Goal: Task Accomplishment & Management: Use online tool/utility

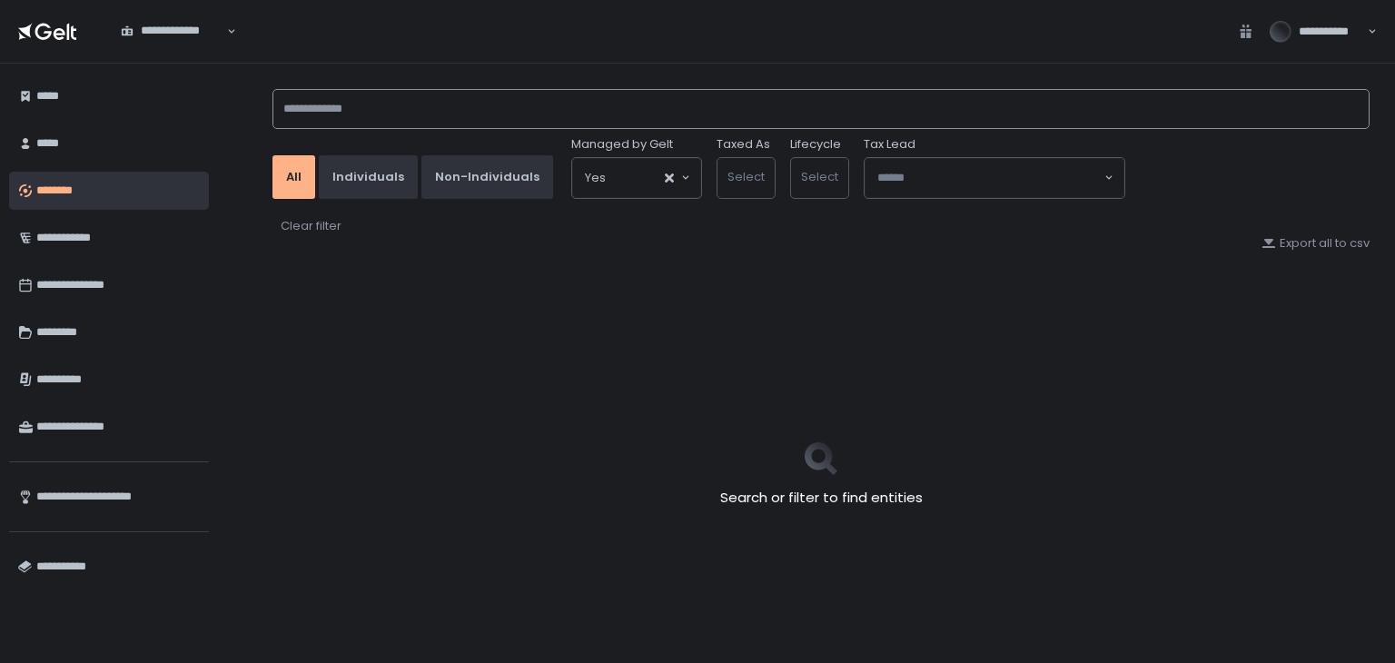
click at [412, 106] on input at bounding box center [820, 109] width 1097 height 40
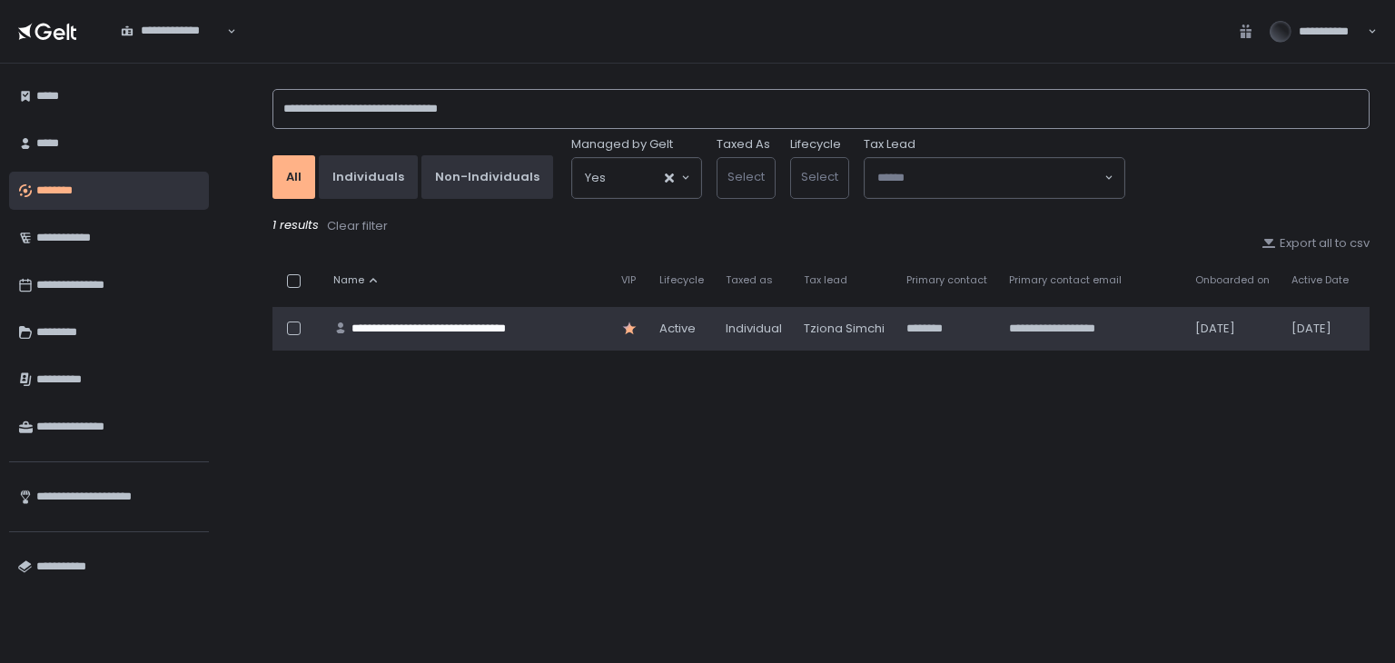
type input "**********"
click at [496, 318] on td "**********" at bounding box center [466, 329] width 288 height 44
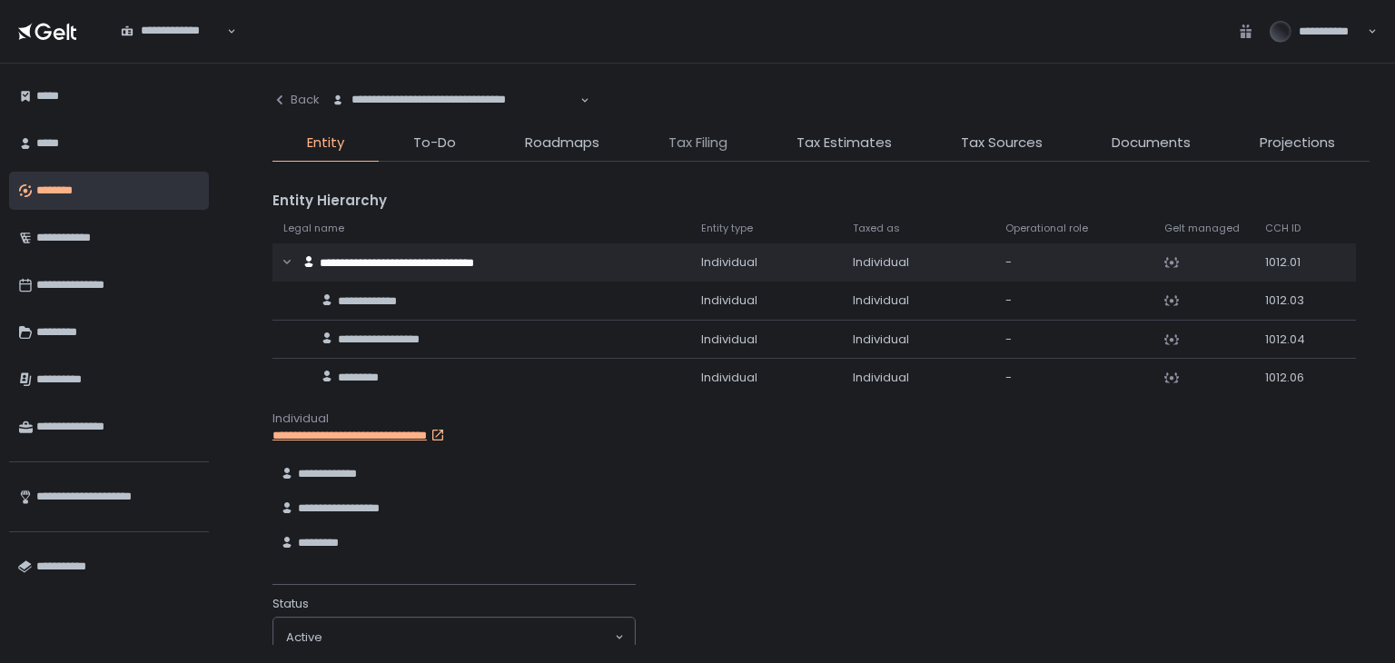
click at [677, 148] on span "Tax Filing" at bounding box center [698, 143] width 59 height 21
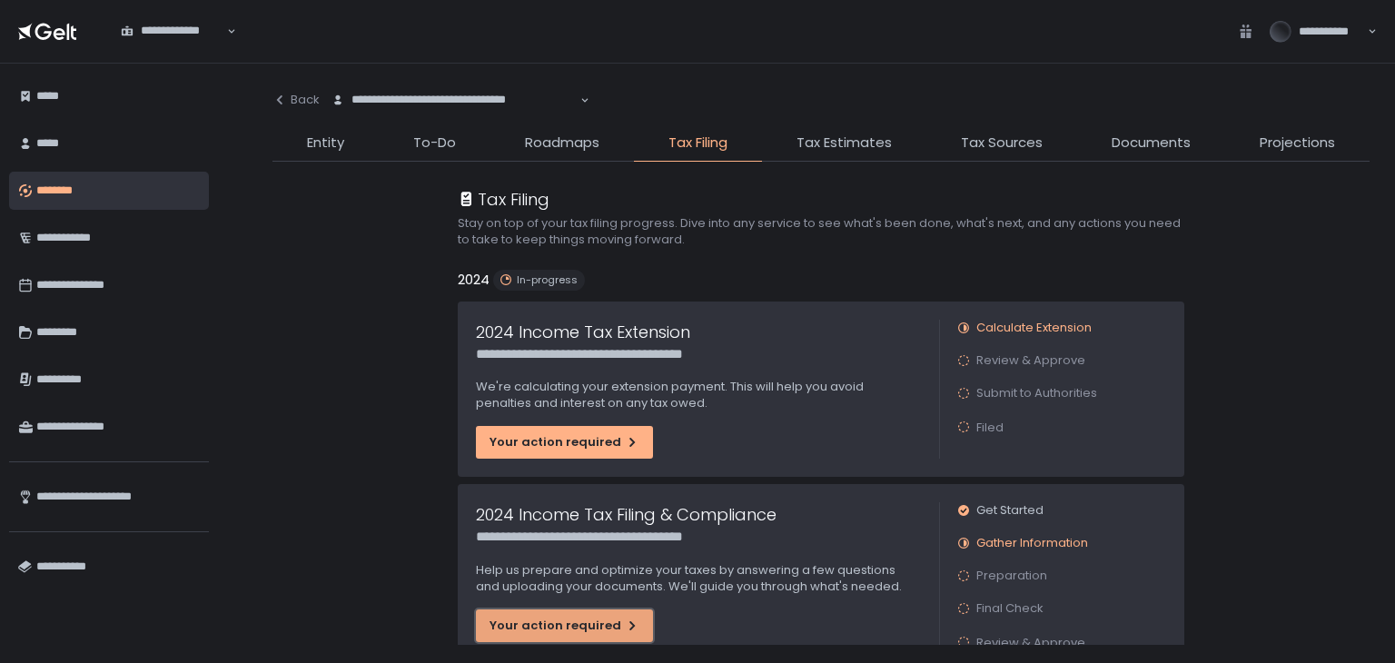
click at [581, 625] on div "Your action required" at bounding box center [565, 626] width 150 height 16
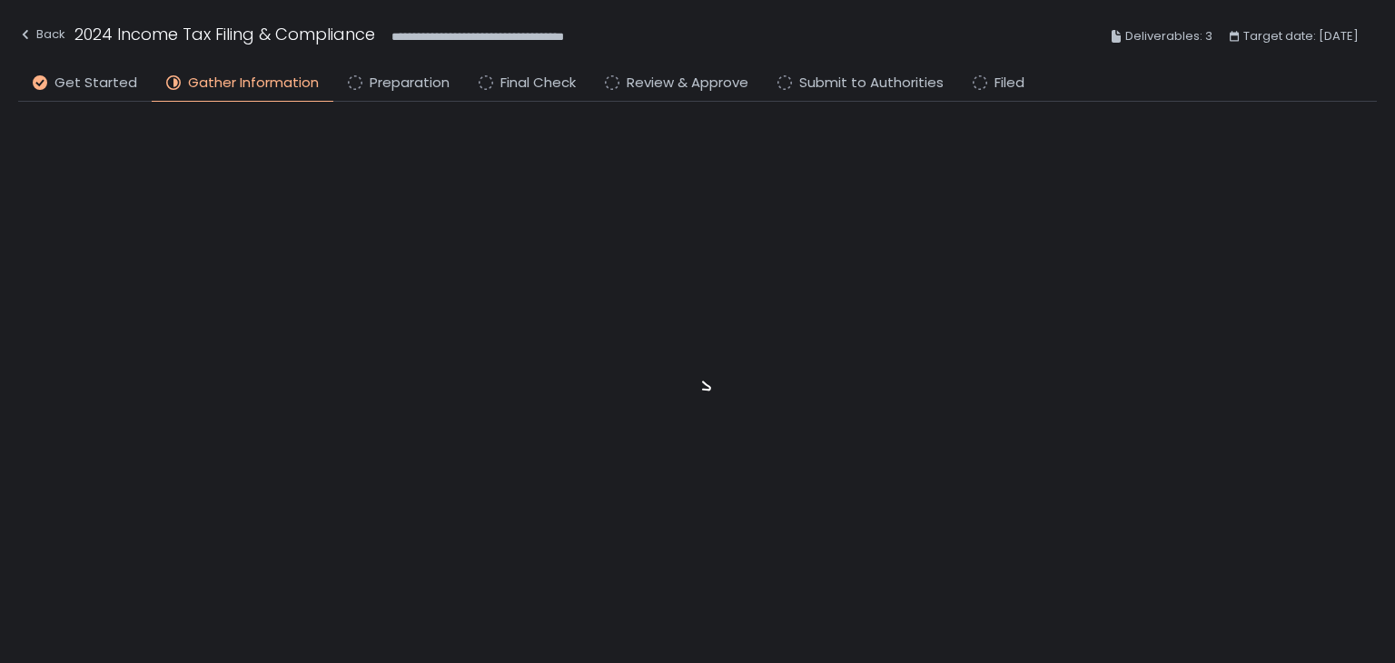
click at [404, 94] on li "Preparation" at bounding box center [398, 87] width 131 height 29
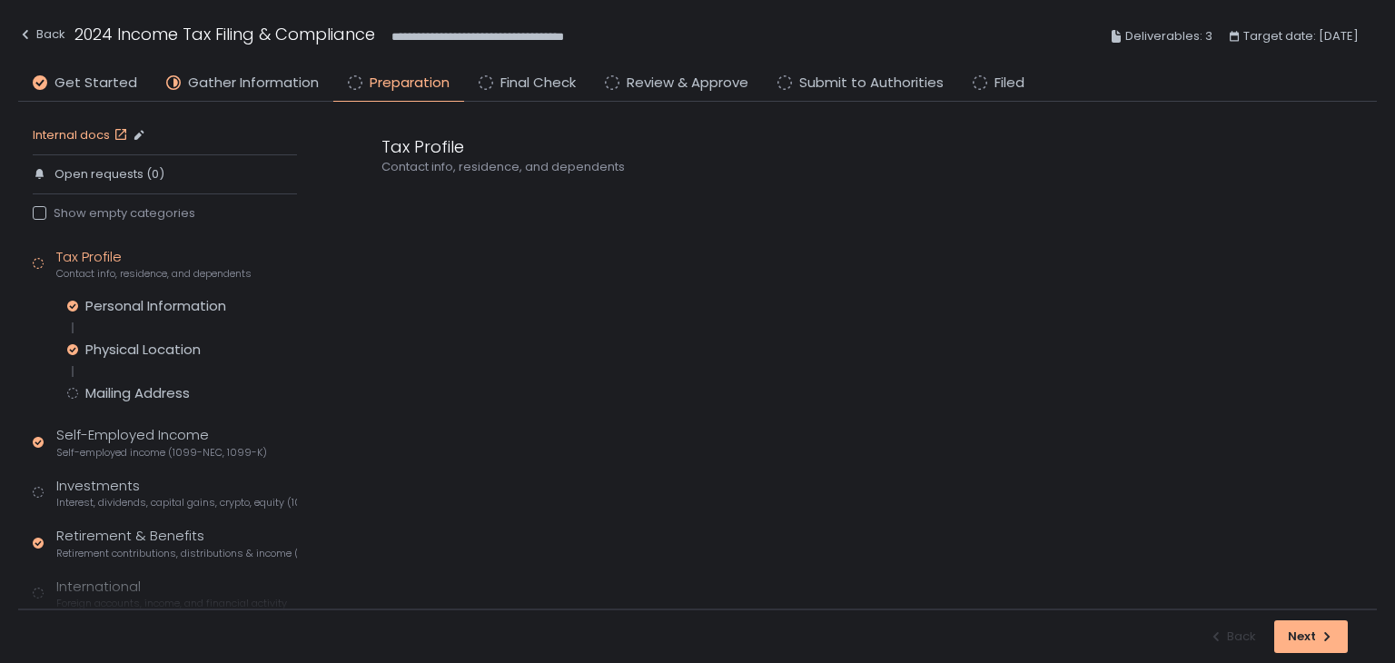
click at [103, 135] on link "Internal docs" at bounding box center [82, 135] width 99 height 16
click at [185, 391] on div "Mailing Address" at bounding box center [137, 393] width 104 height 18
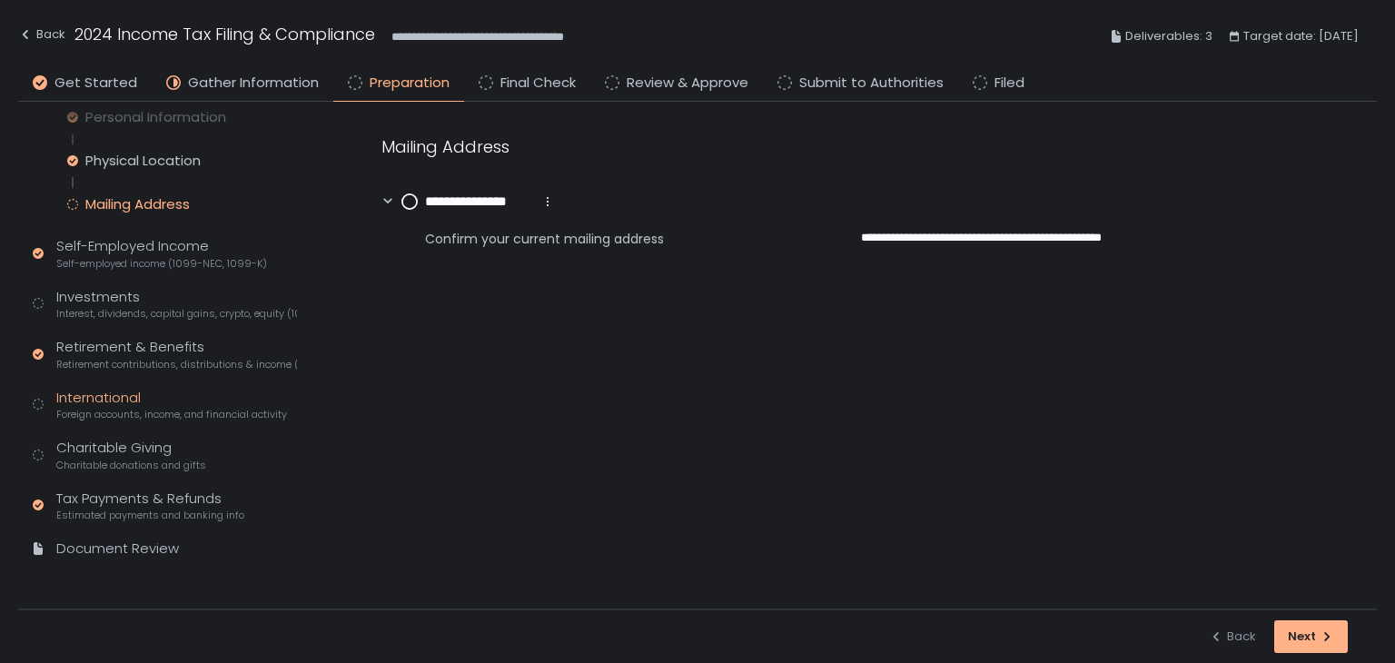
scroll to position [192, 0]
click at [124, 311] on span "Interest, dividends, capital gains, crypto, equity (1099s, K-1s)" at bounding box center [176, 311] width 241 height 14
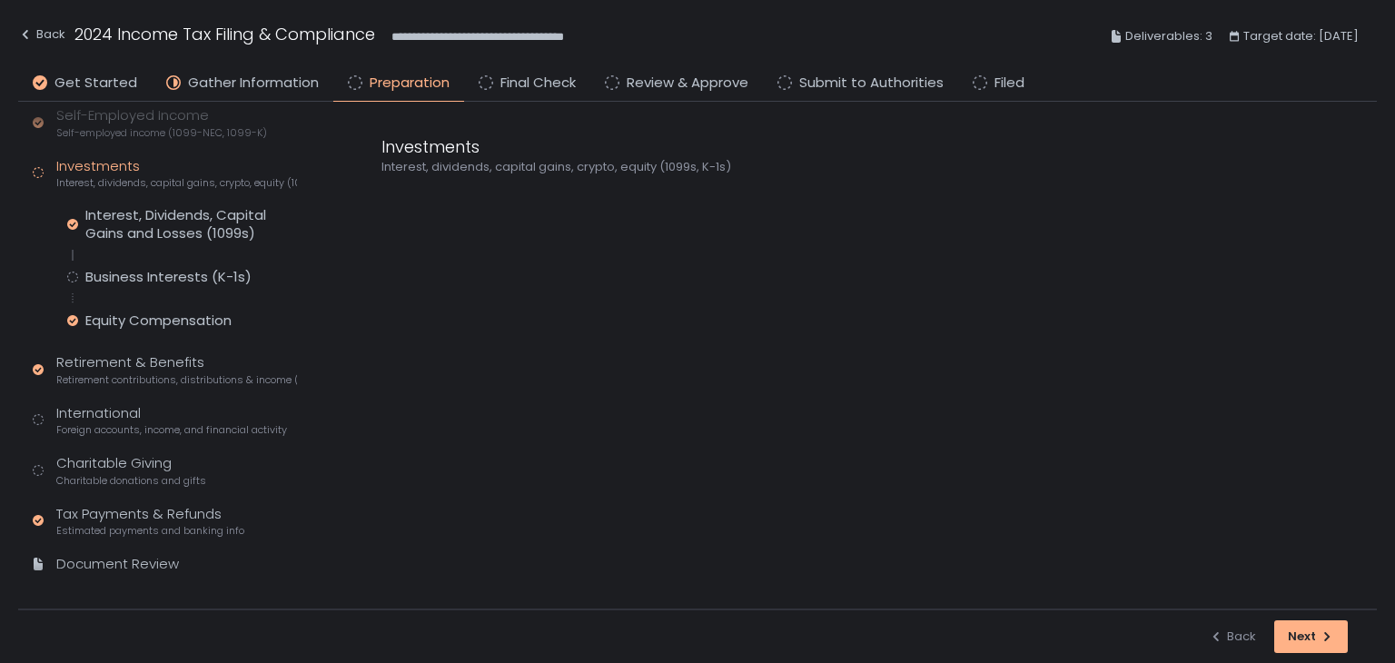
scroll to position [64, 0]
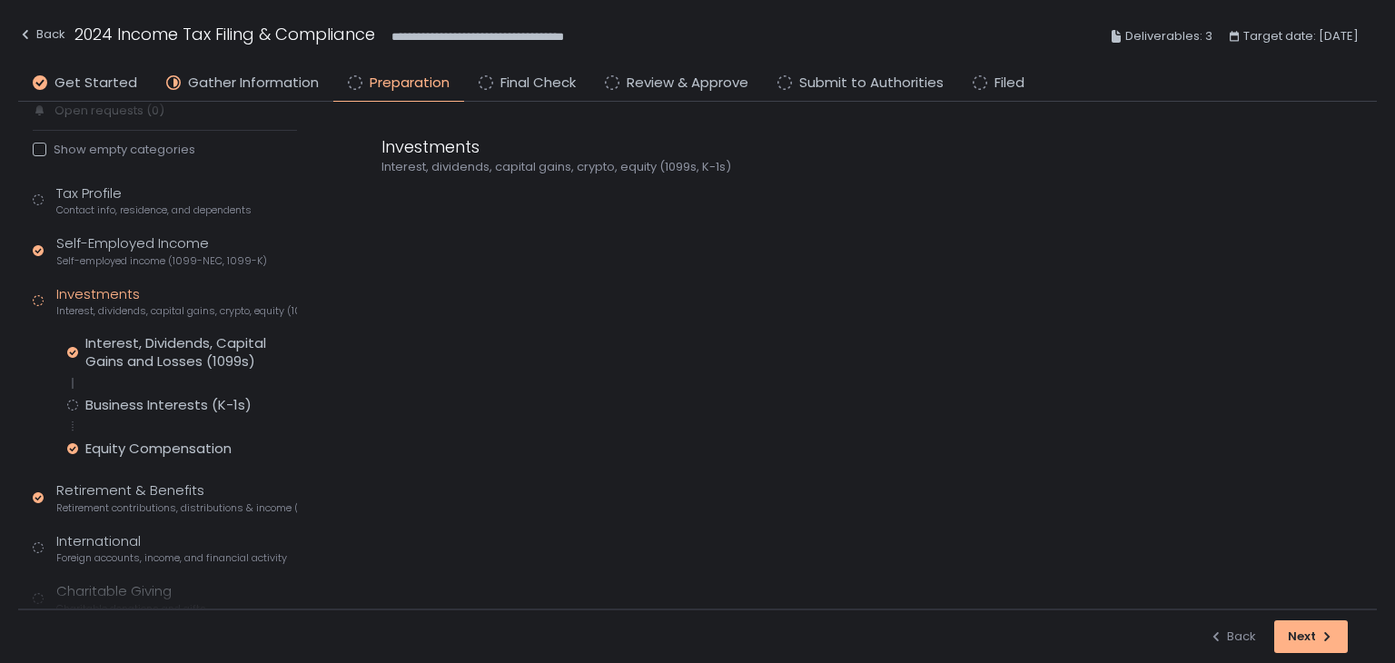
click at [109, 391] on div "Interest, Dividends, Capital Gains and Losses (1099s) Business Interests (K-1s)…" at bounding box center [182, 396] width 230 height 124
click at [111, 401] on div "Business Interests (K-1s)" at bounding box center [168, 405] width 166 height 18
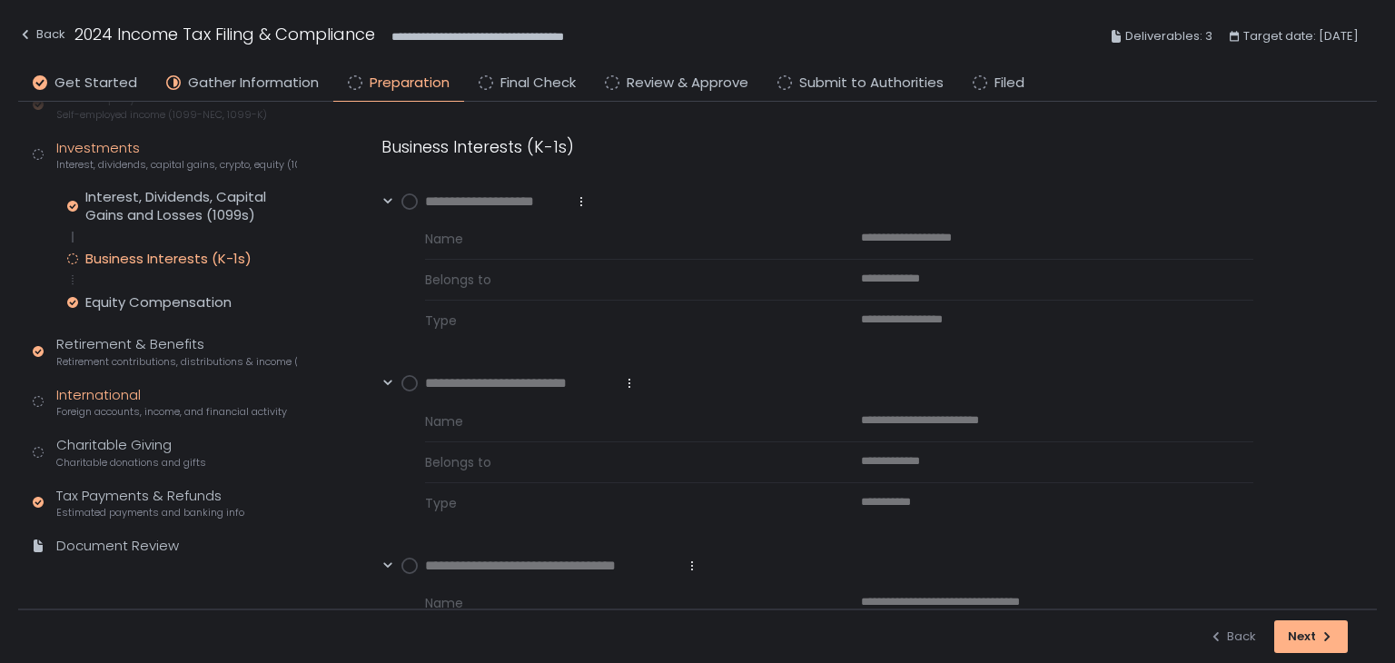
click at [105, 405] on span "Foreign accounts, income, and financial activity" at bounding box center [171, 412] width 231 height 14
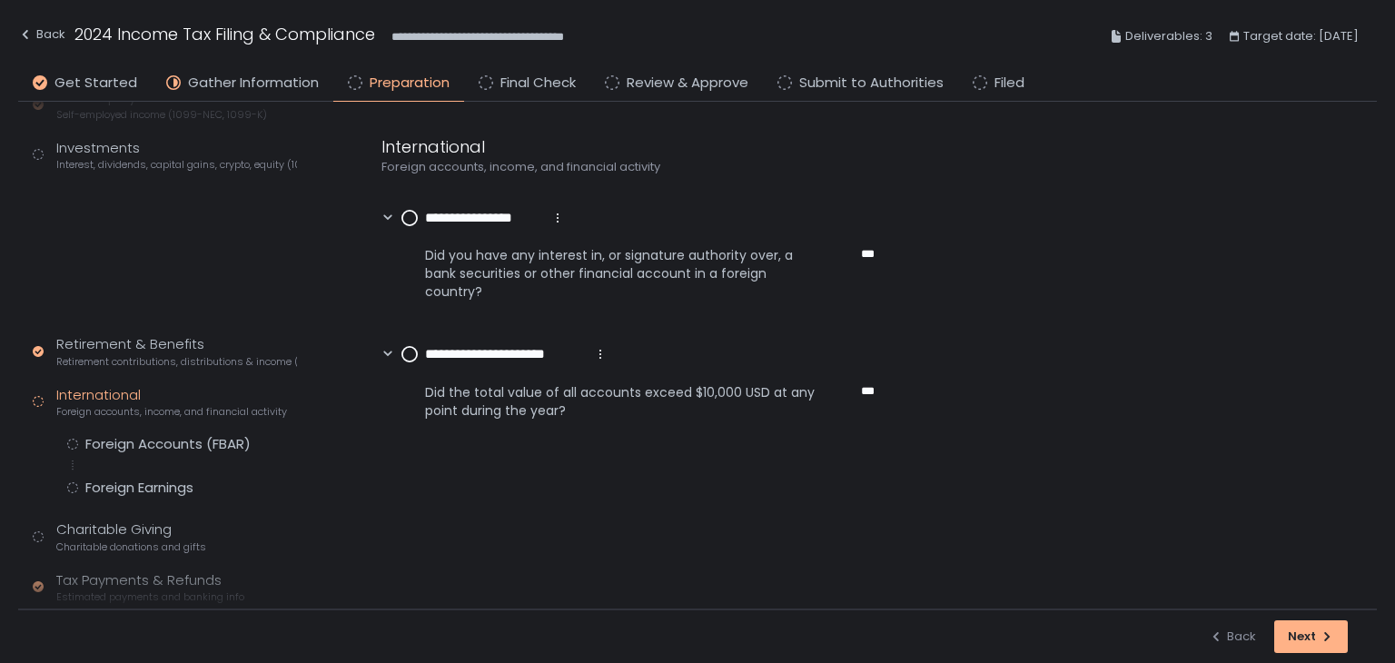
scroll to position [148, 0]
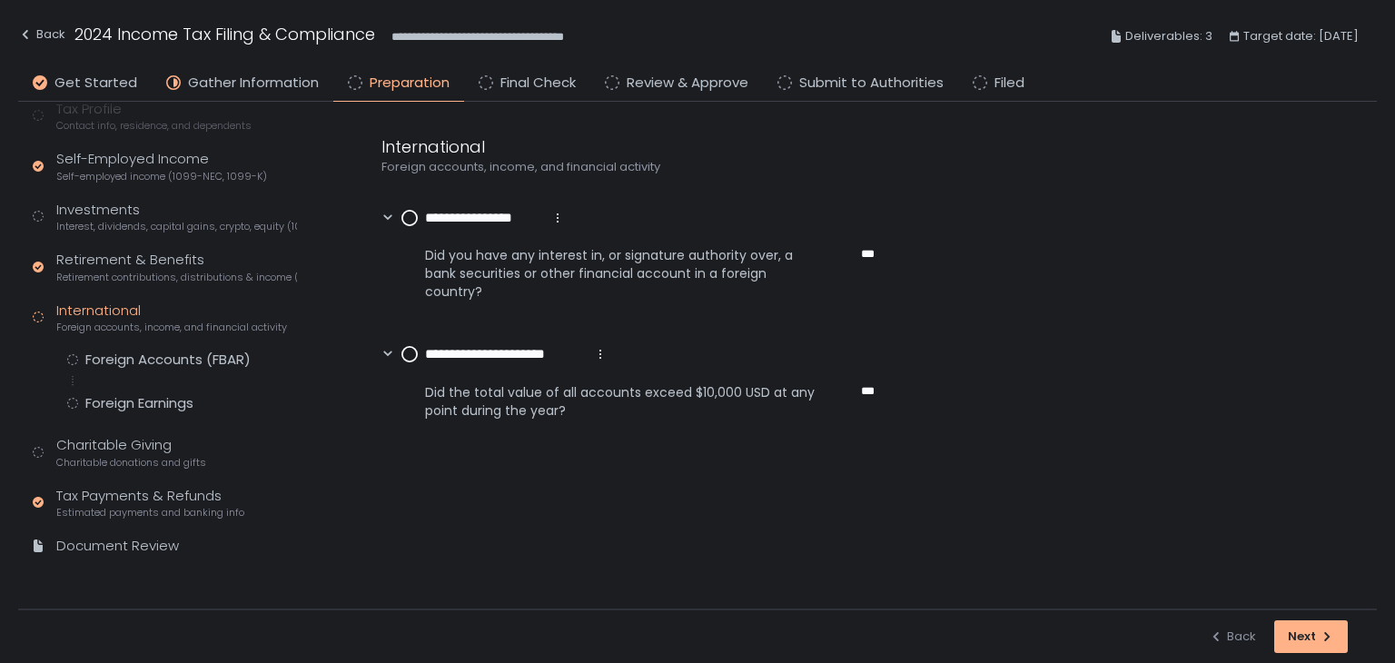
click at [141, 368] on div "Foreign Accounts (FBAR) Foreign Earnings" at bounding box center [182, 382] width 230 height 62
click at [144, 362] on div "Foreign Accounts (FBAR)" at bounding box center [167, 360] width 165 height 18
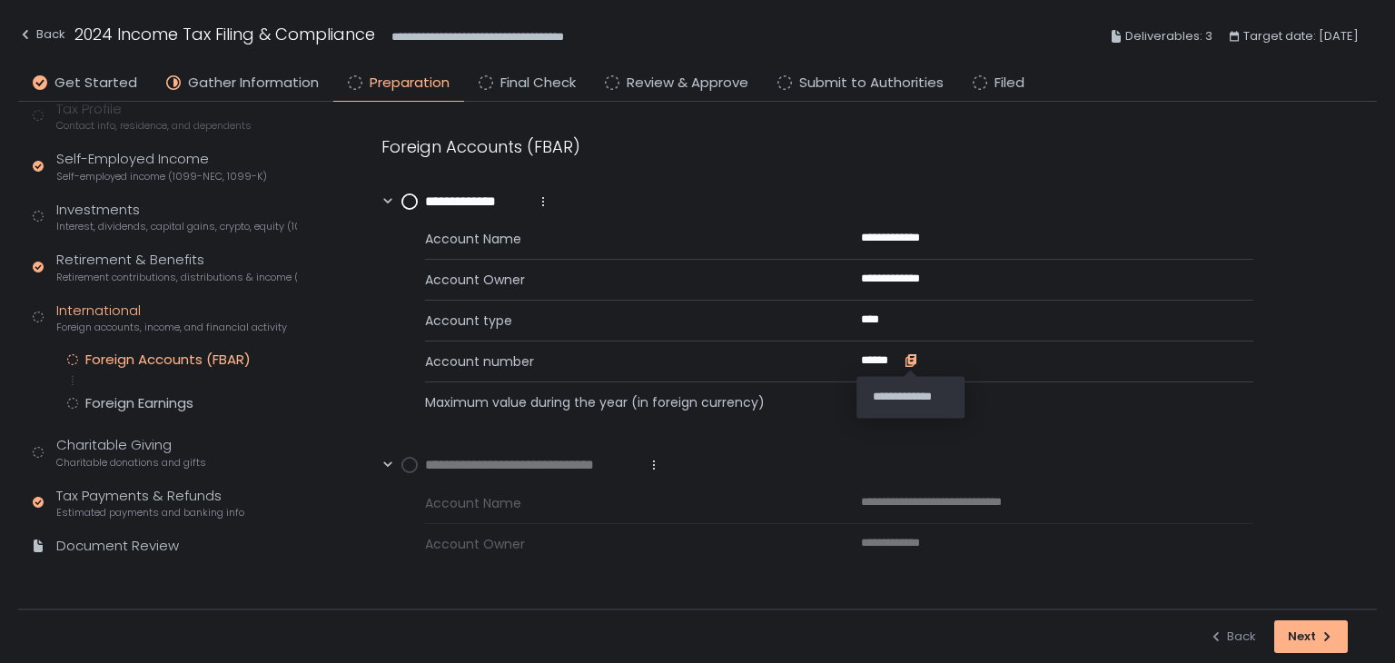
click at [912, 361] on icon "button" at bounding box center [912, 359] width 8 height 10
click at [956, 238] on icon "button" at bounding box center [959, 237] width 8 height 10
drag, startPoint x: 913, startPoint y: 362, endPoint x: 887, endPoint y: 368, distance: 27.1
click at [912, 362] on icon "button" at bounding box center [912, 359] width 8 height 10
click at [957, 234] on icon "button" at bounding box center [958, 238] width 15 height 15
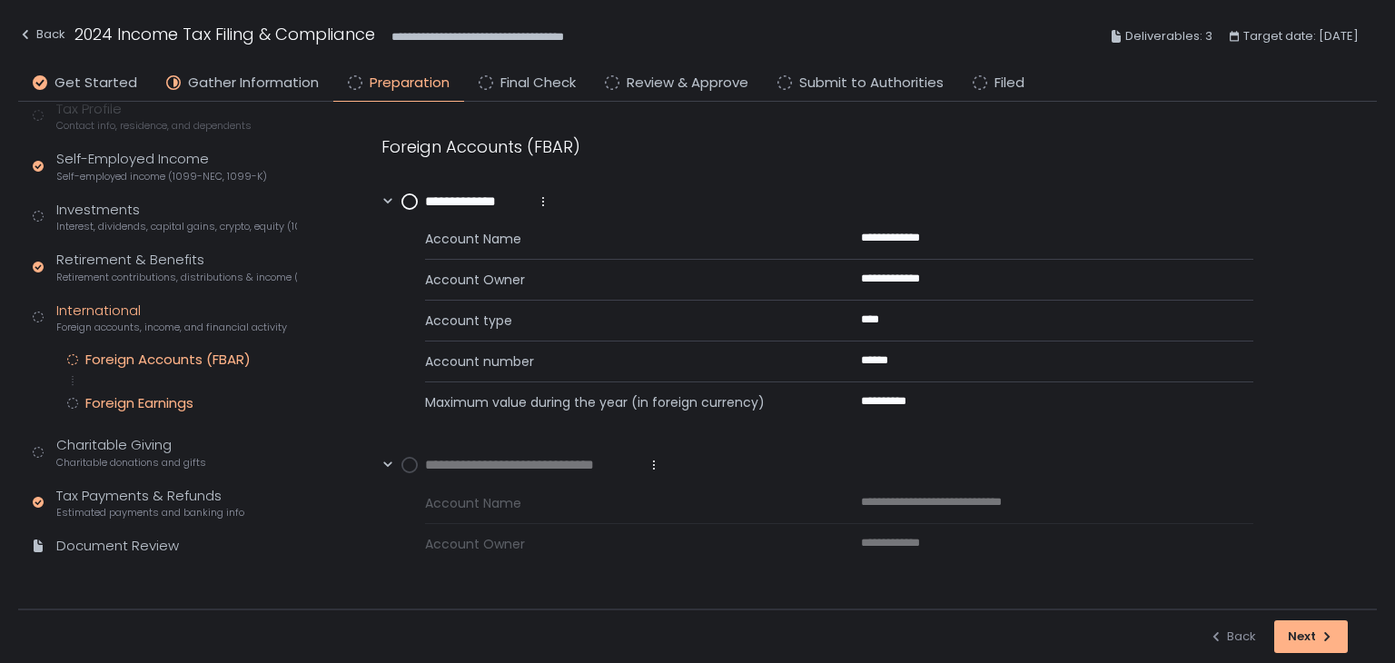
click at [145, 407] on div "Foreign Earnings" at bounding box center [139, 403] width 108 height 18
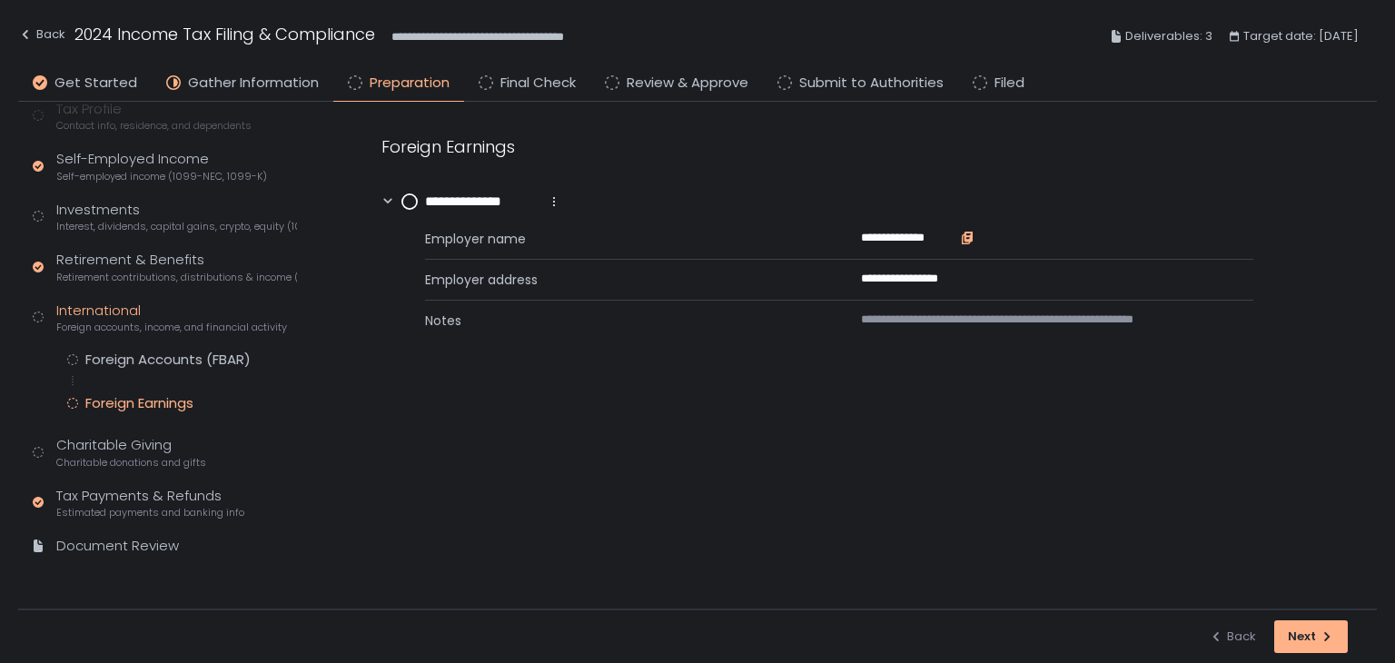
click at [960, 231] on icon "button" at bounding box center [967, 238] width 15 height 15
click at [963, 231] on icon "button" at bounding box center [967, 238] width 15 height 15
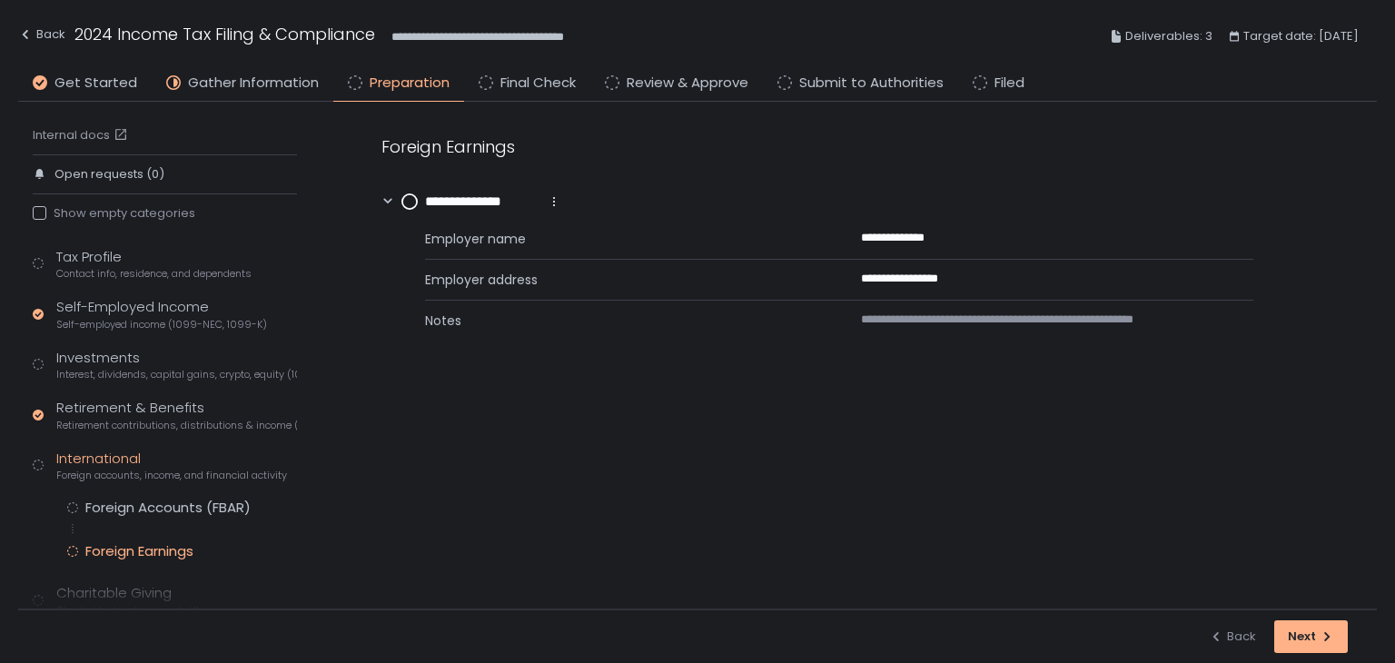
scroll to position [148, 0]
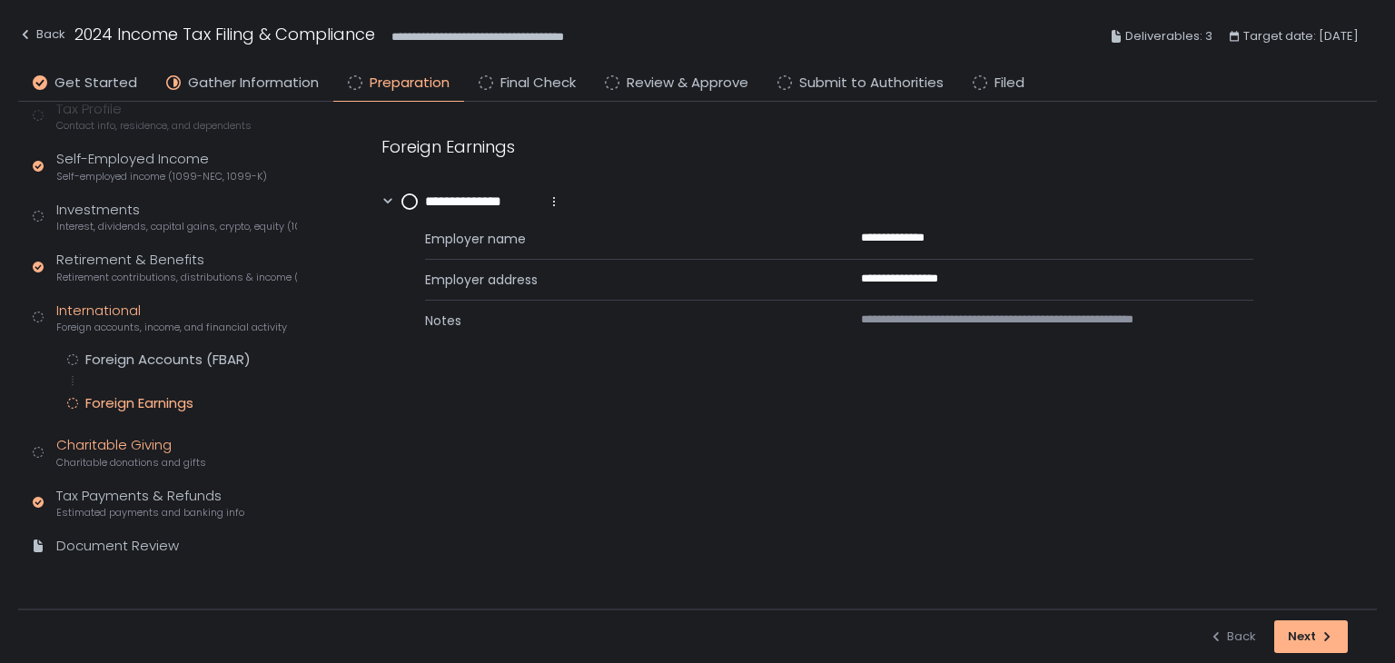
click at [159, 463] on span "Charitable donations and gifts" at bounding box center [131, 463] width 150 height 14
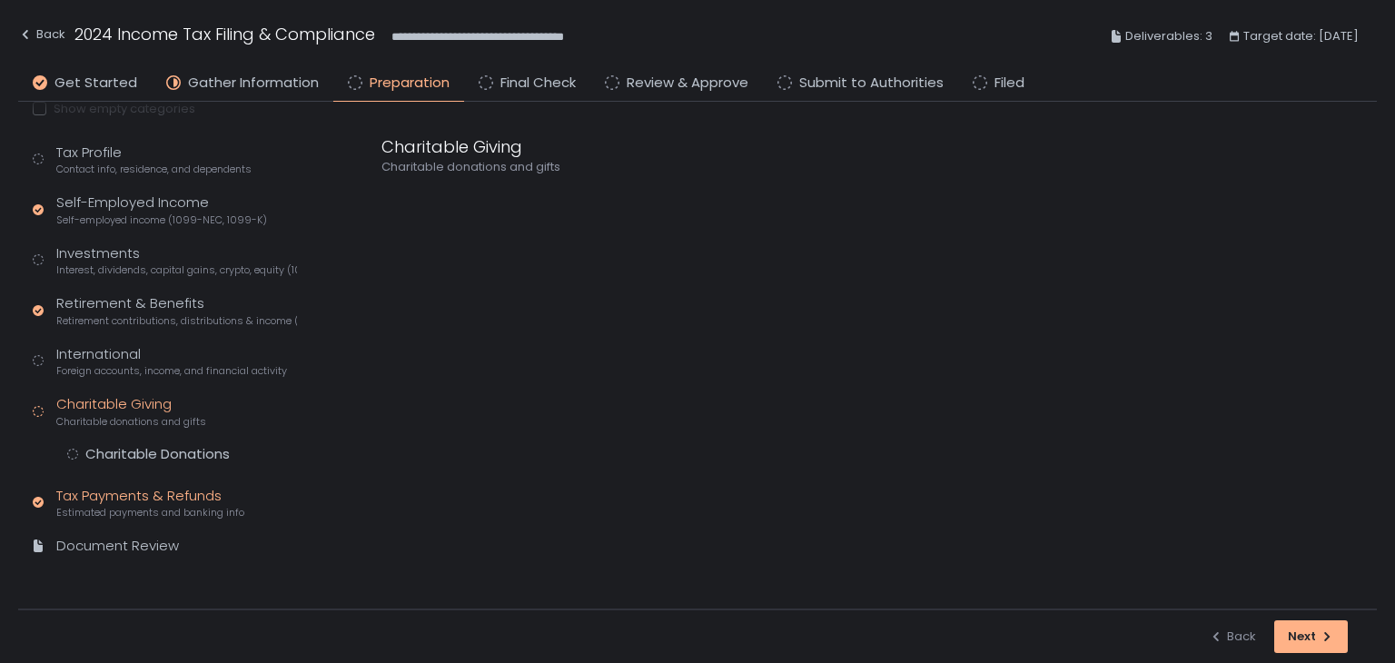
scroll to position [104, 0]
click at [151, 439] on div "Tax Profile Contact info, residence, and dependents Self-Employed Income Self-e…" at bounding box center [165, 358] width 264 height 431
click at [152, 461] on div "Charitable Donations" at bounding box center [157, 454] width 144 height 18
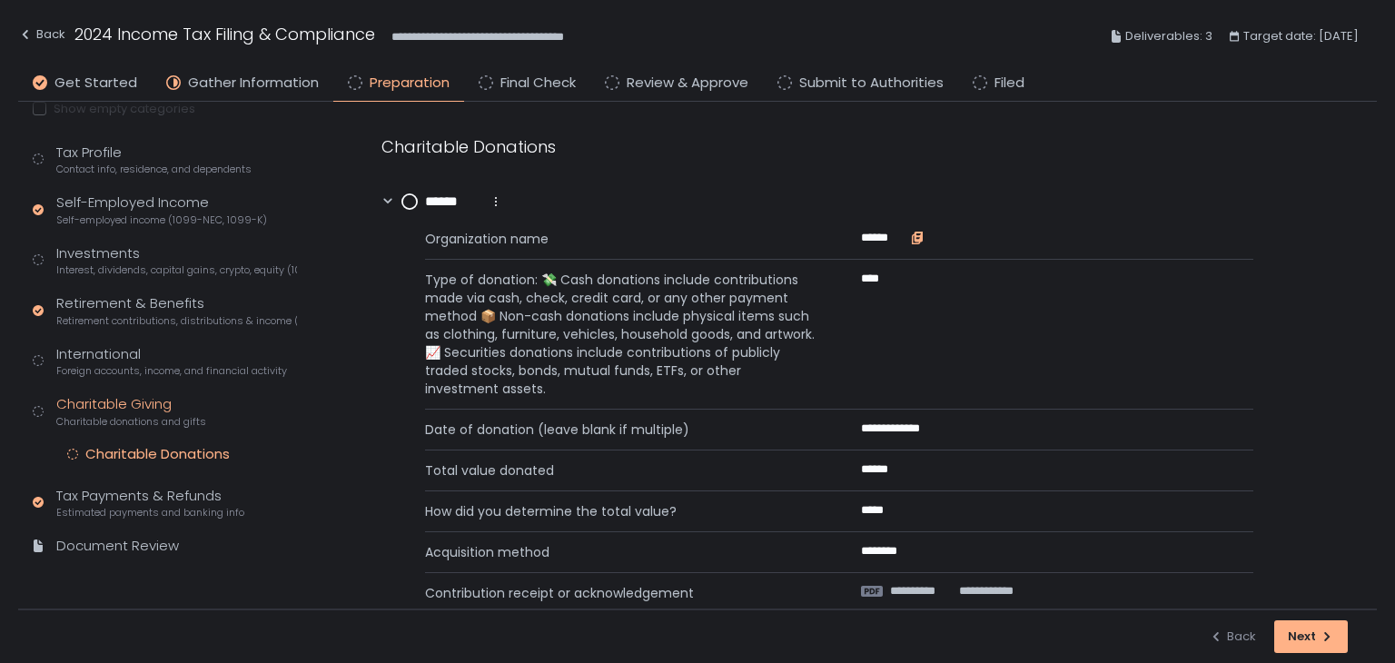
click at [912, 238] on icon "button" at bounding box center [915, 239] width 7 height 9
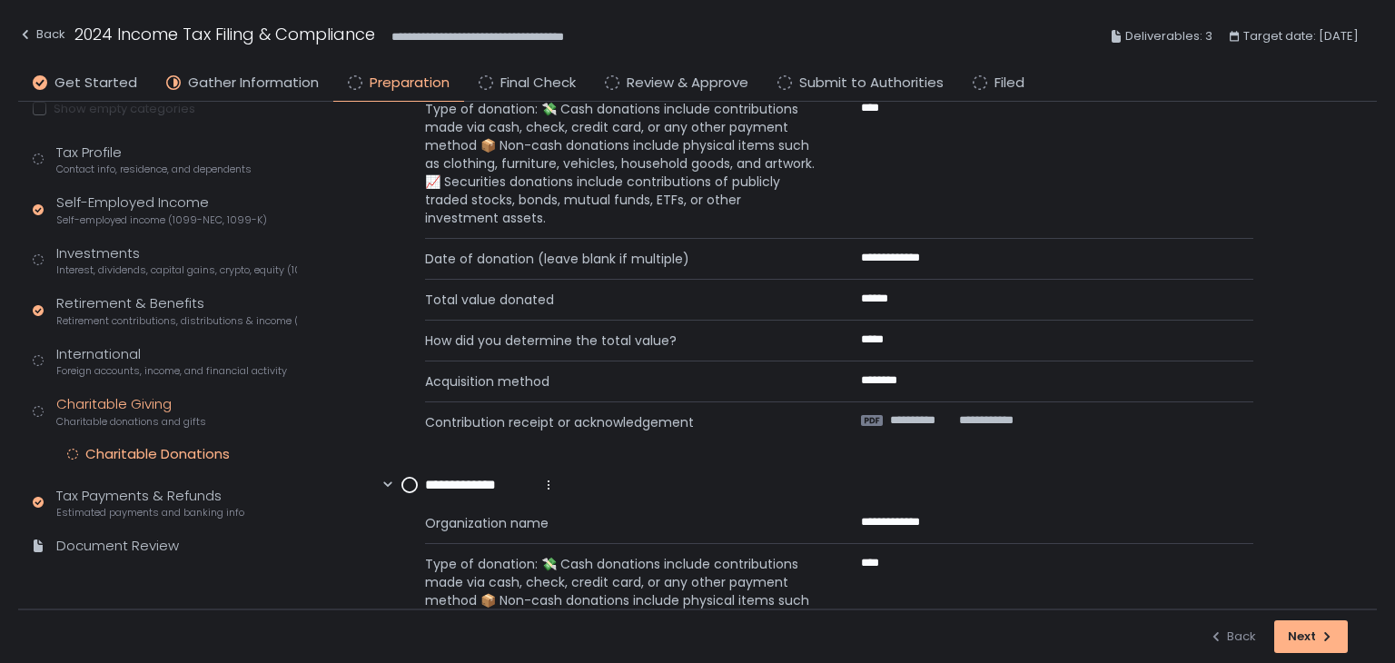
scroll to position [182, 0]
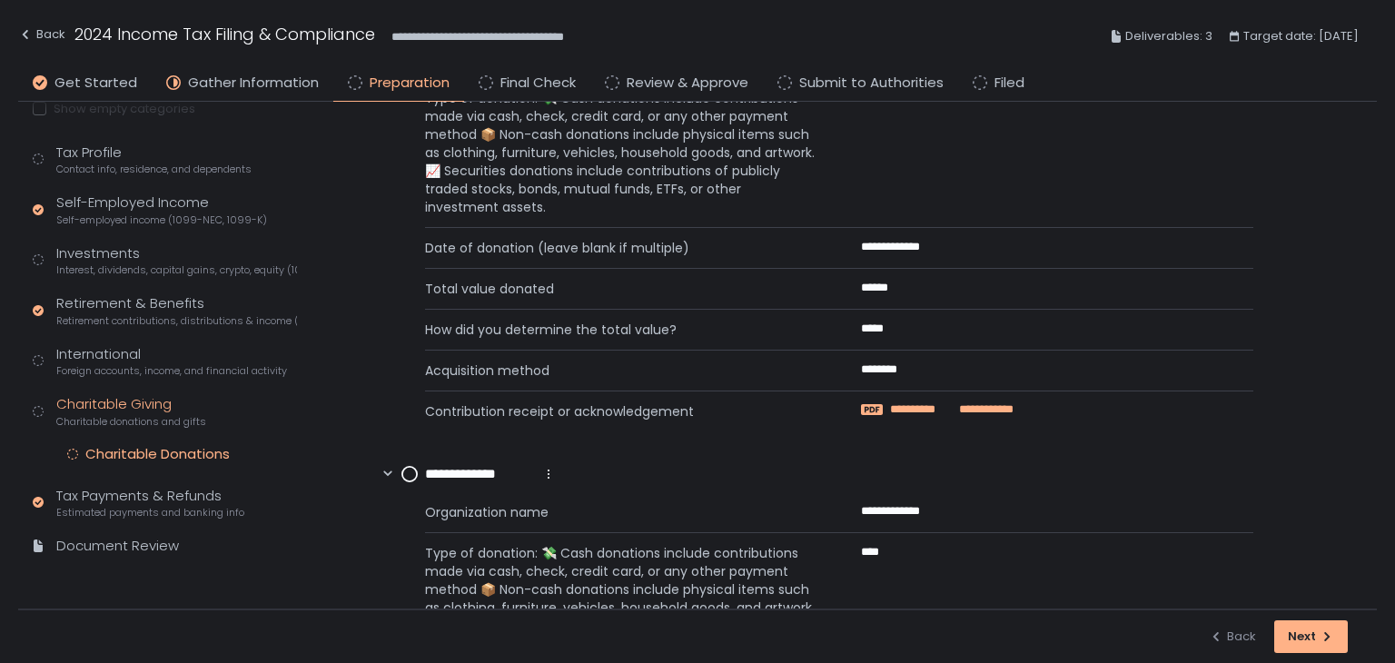
click at [950, 404] on span "**********" at bounding box center [922, 409] width 64 height 16
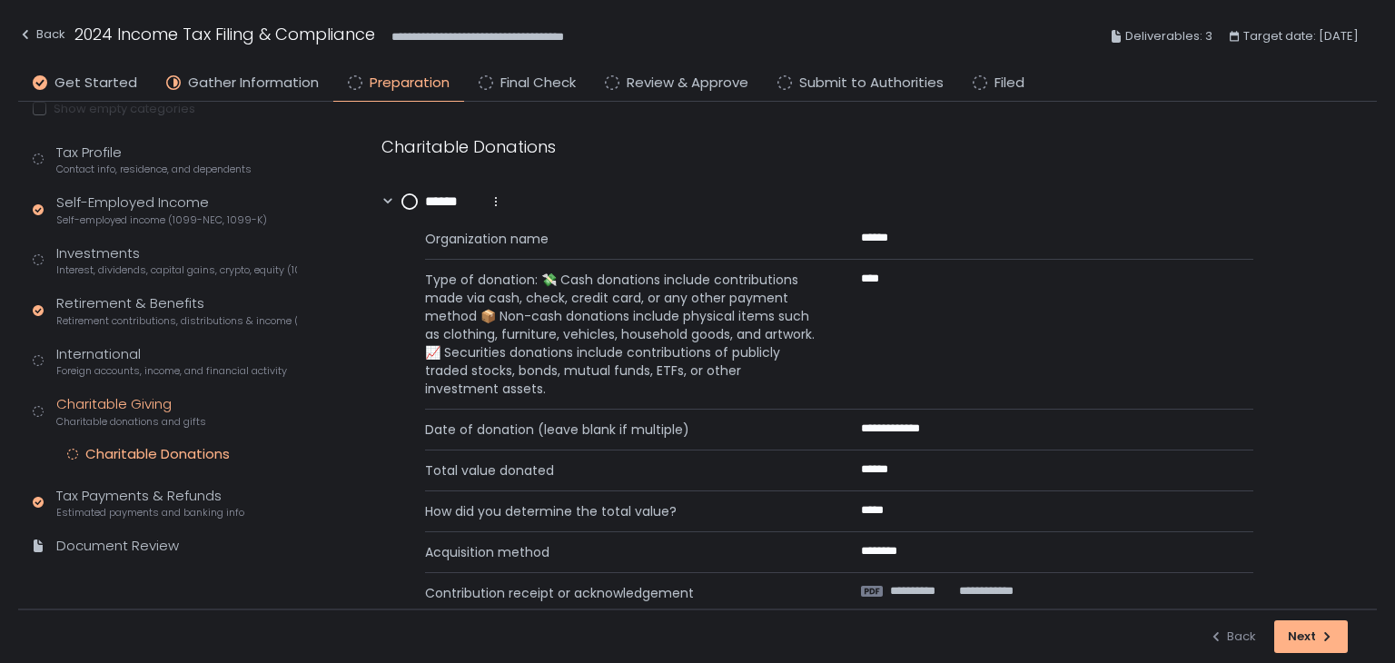
click at [412, 201] on circle at bounding box center [409, 201] width 15 height 15
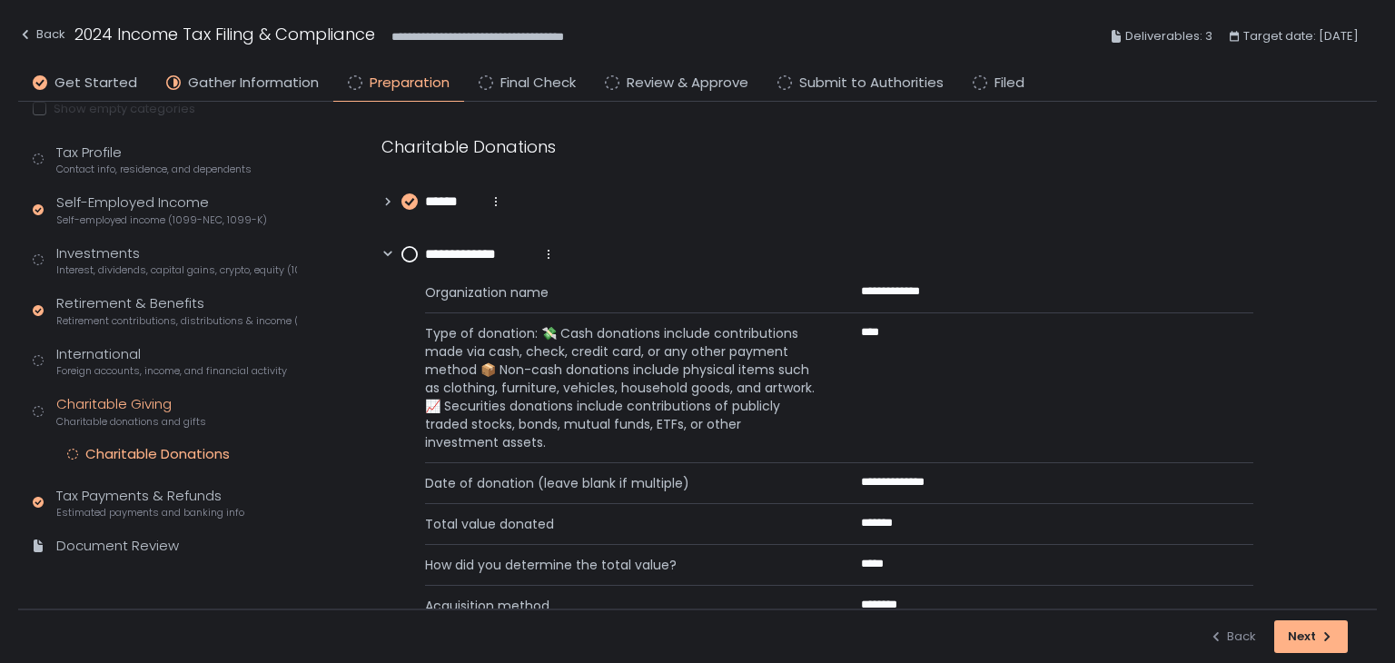
click at [411, 252] on circle at bounding box center [409, 254] width 15 height 15
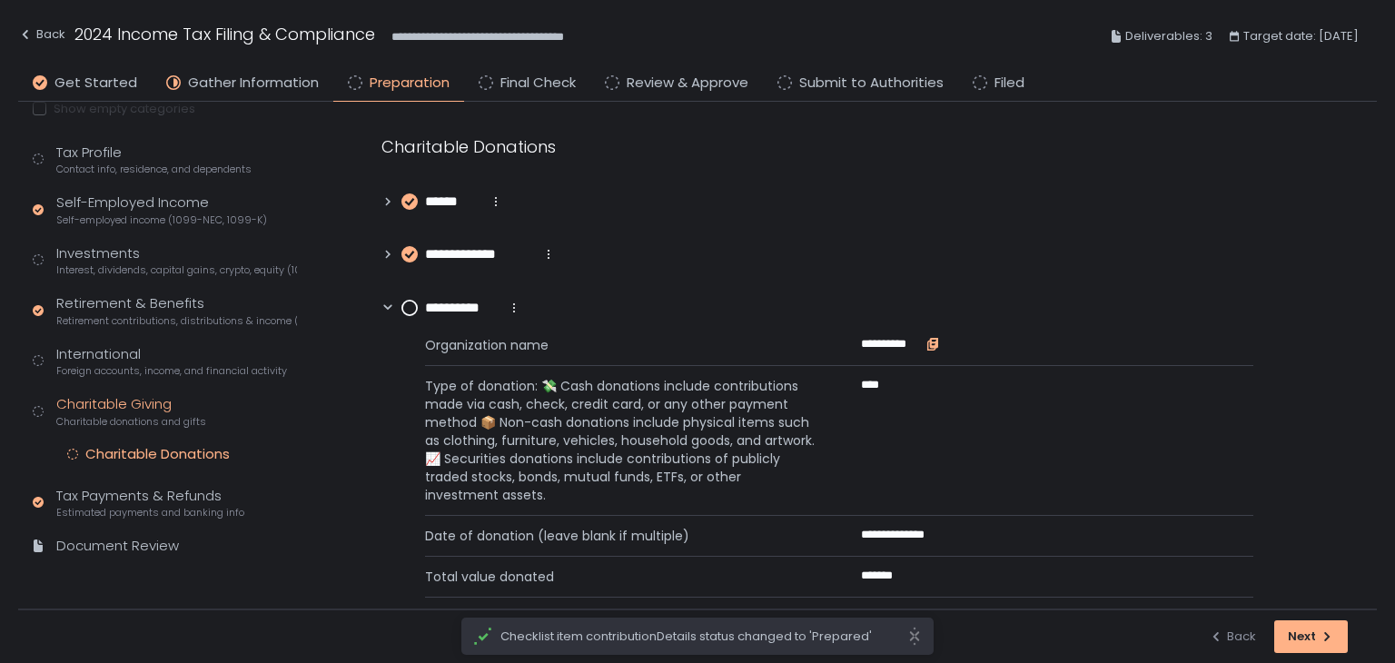
click at [928, 343] on icon "button" at bounding box center [931, 346] width 7 height 9
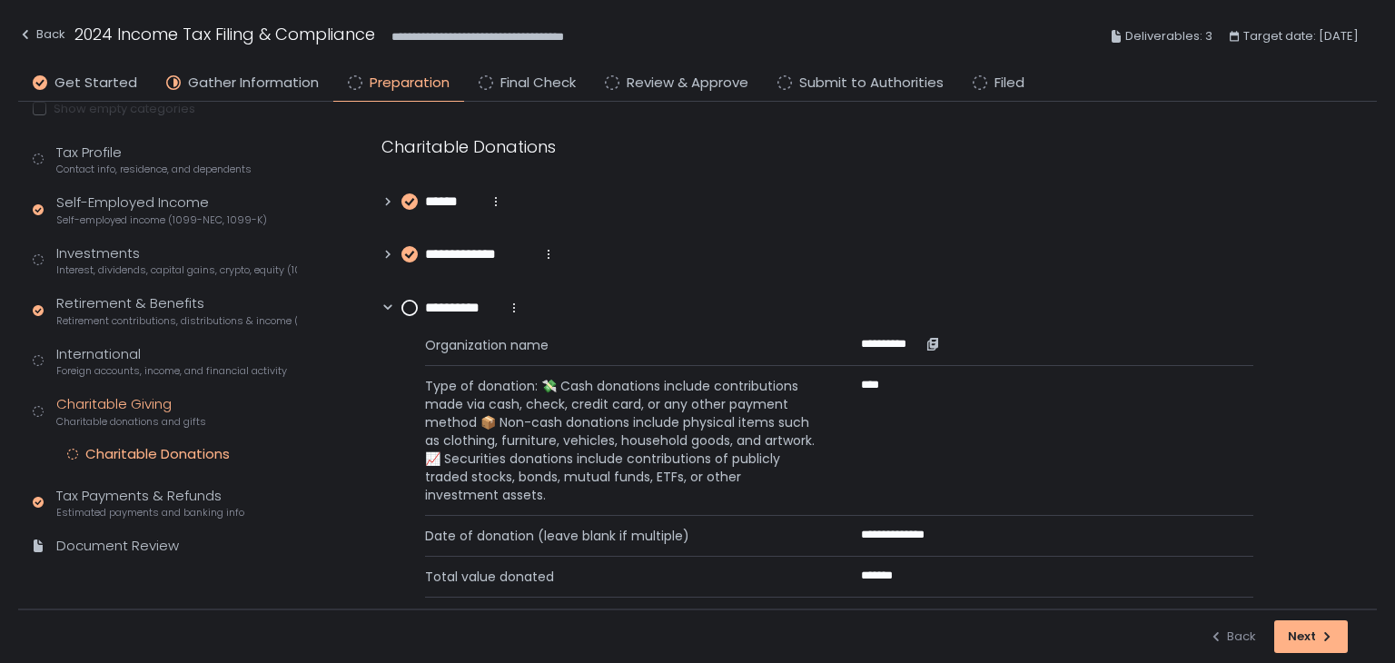
click at [926, 343] on icon "button" at bounding box center [933, 344] width 15 height 15
click at [410, 309] on circle at bounding box center [409, 308] width 15 height 15
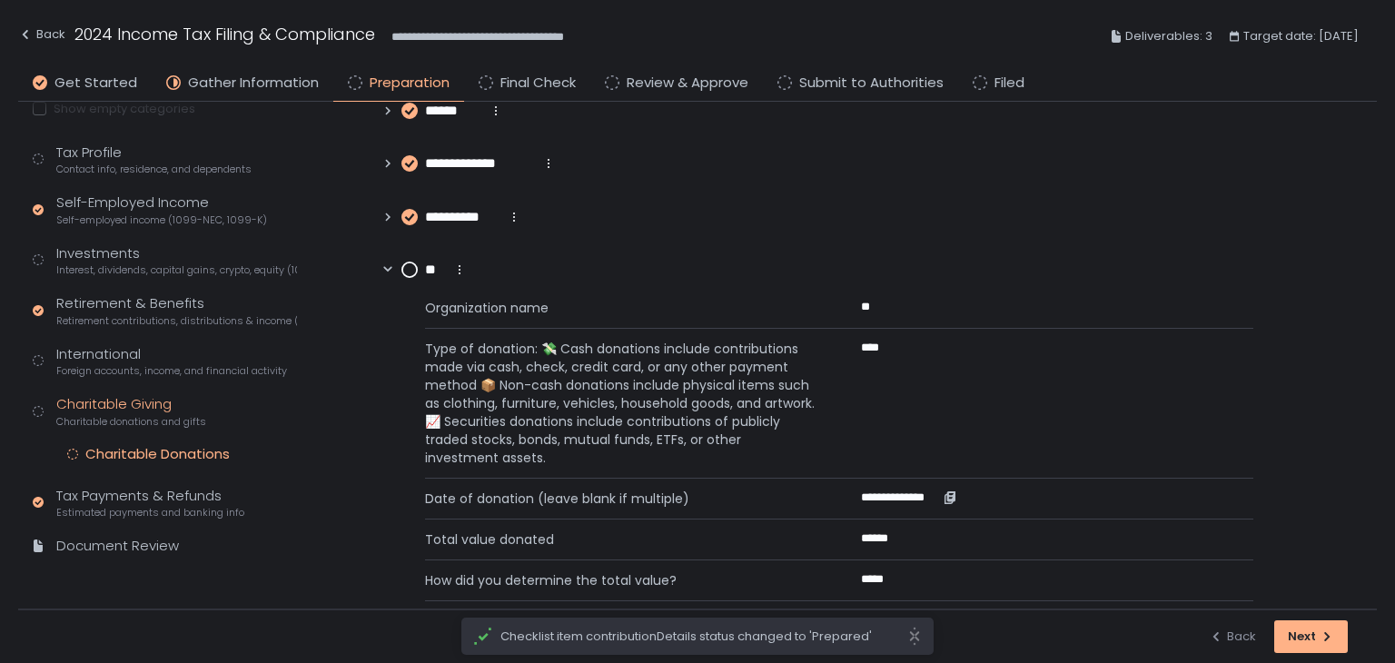
scroll to position [182, 0]
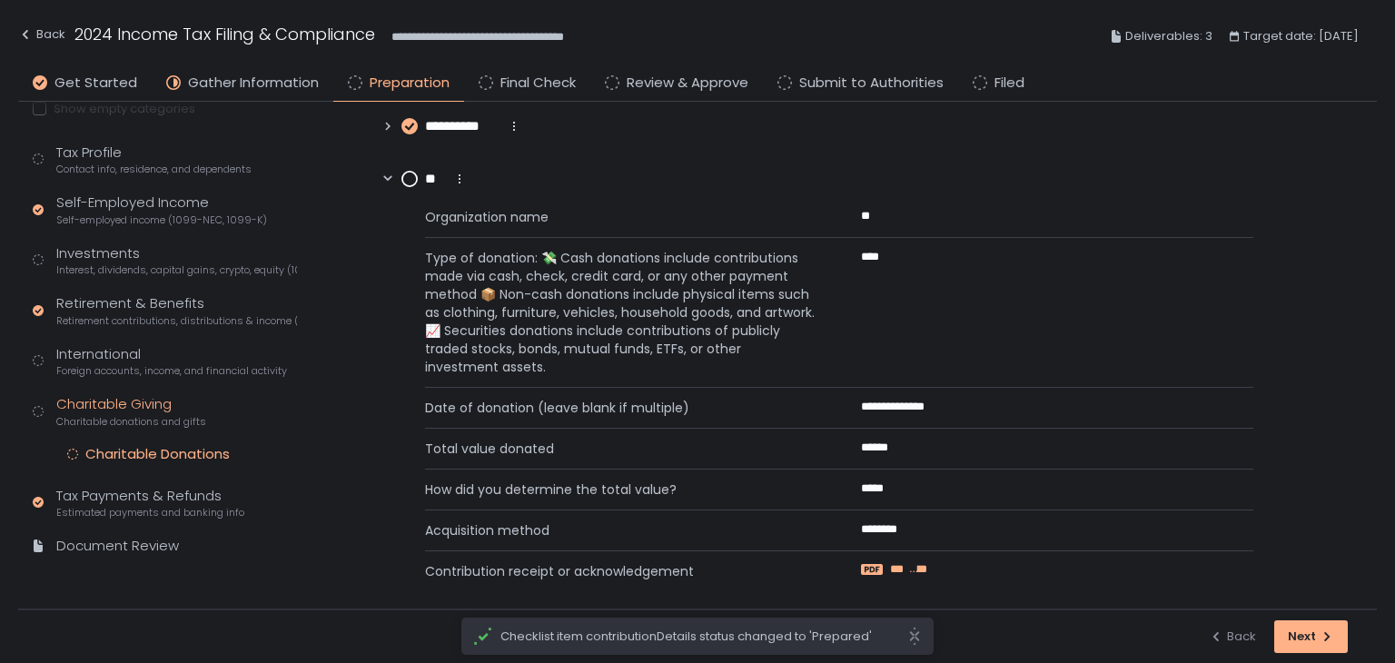
click at [903, 568] on span "***" at bounding box center [898, 569] width 17 height 16
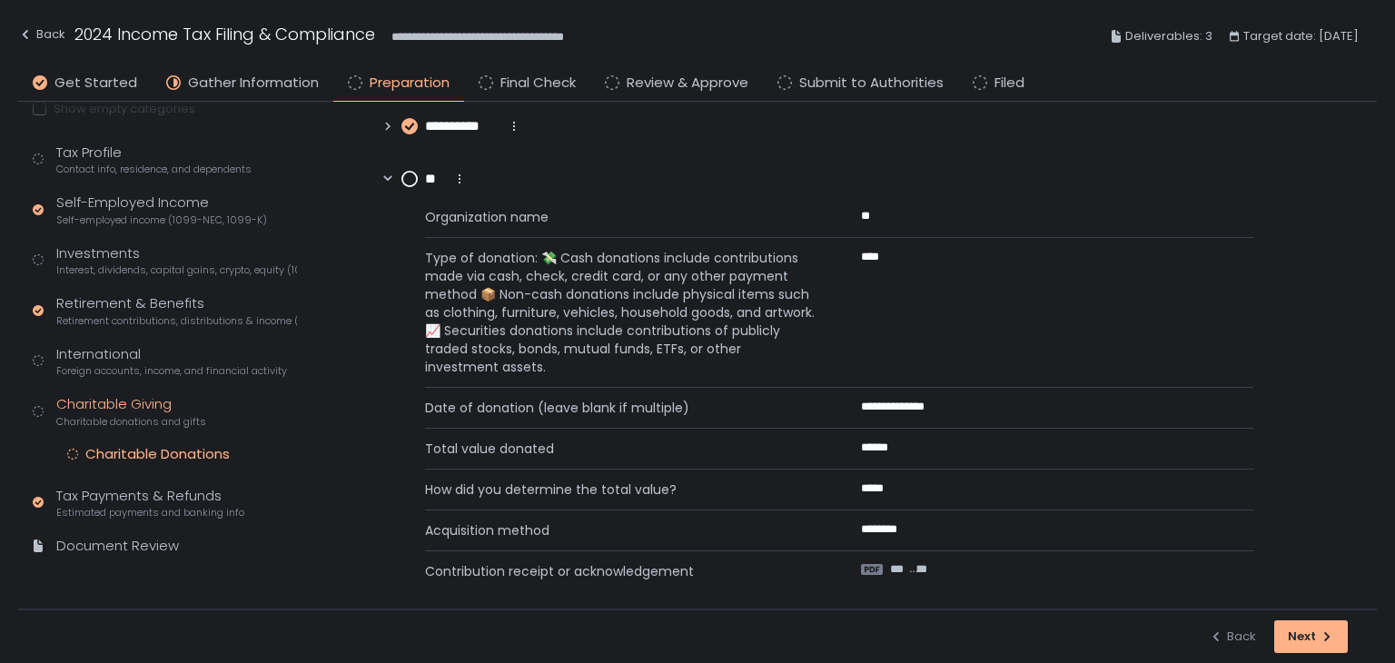
click at [411, 177] on circle at bounding box center [409, 179] width 15 height 15
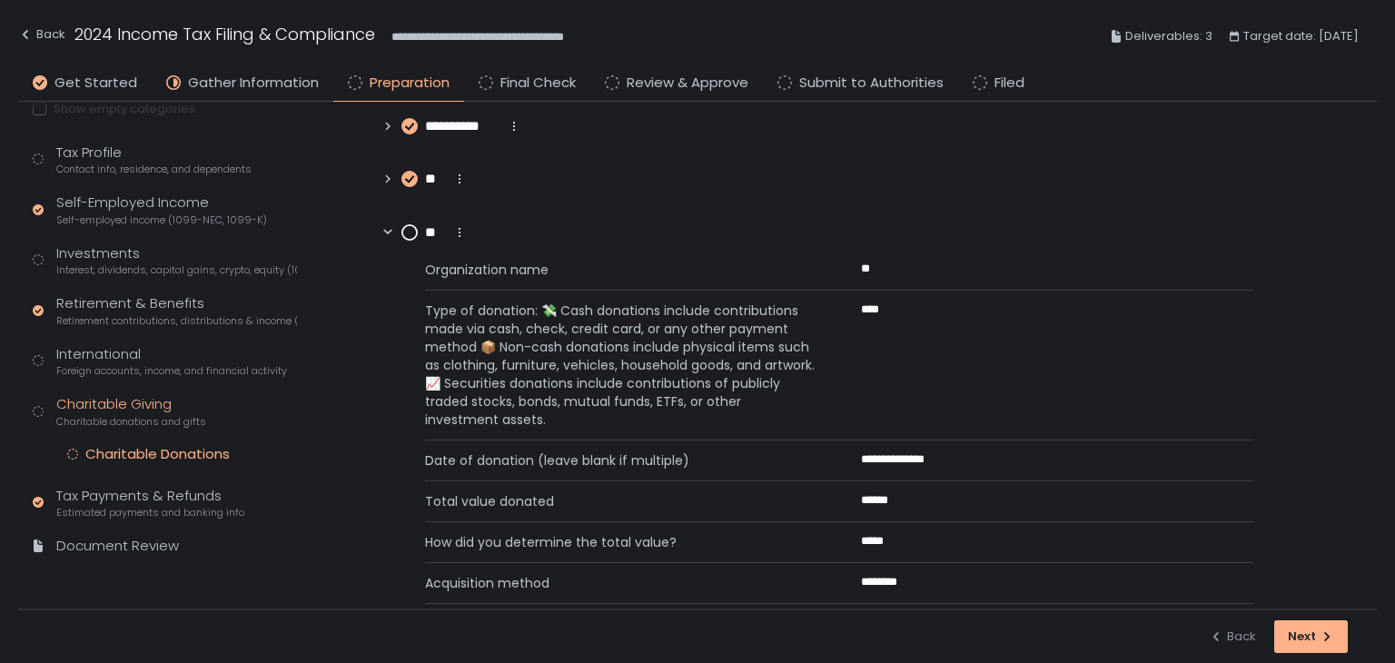
click at [407, 229] on circle at bounding box center [409, 232] width 15 height 15
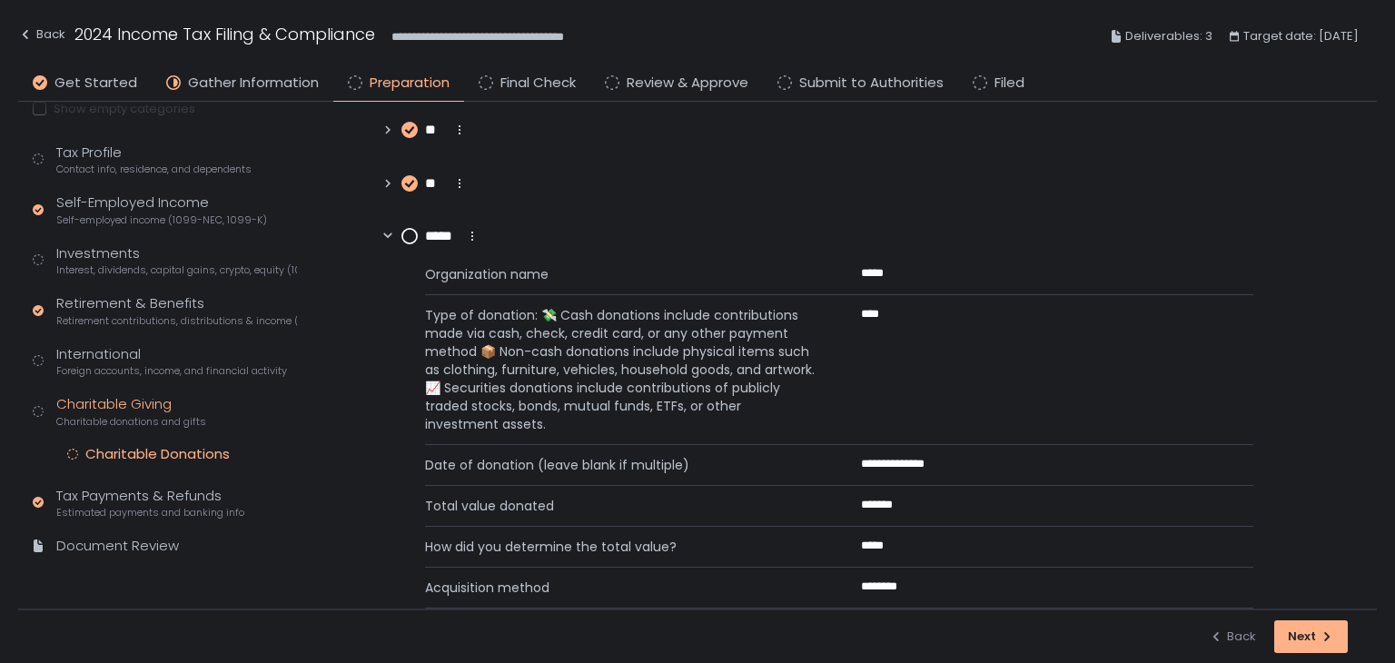
scroll to position [272, 0]
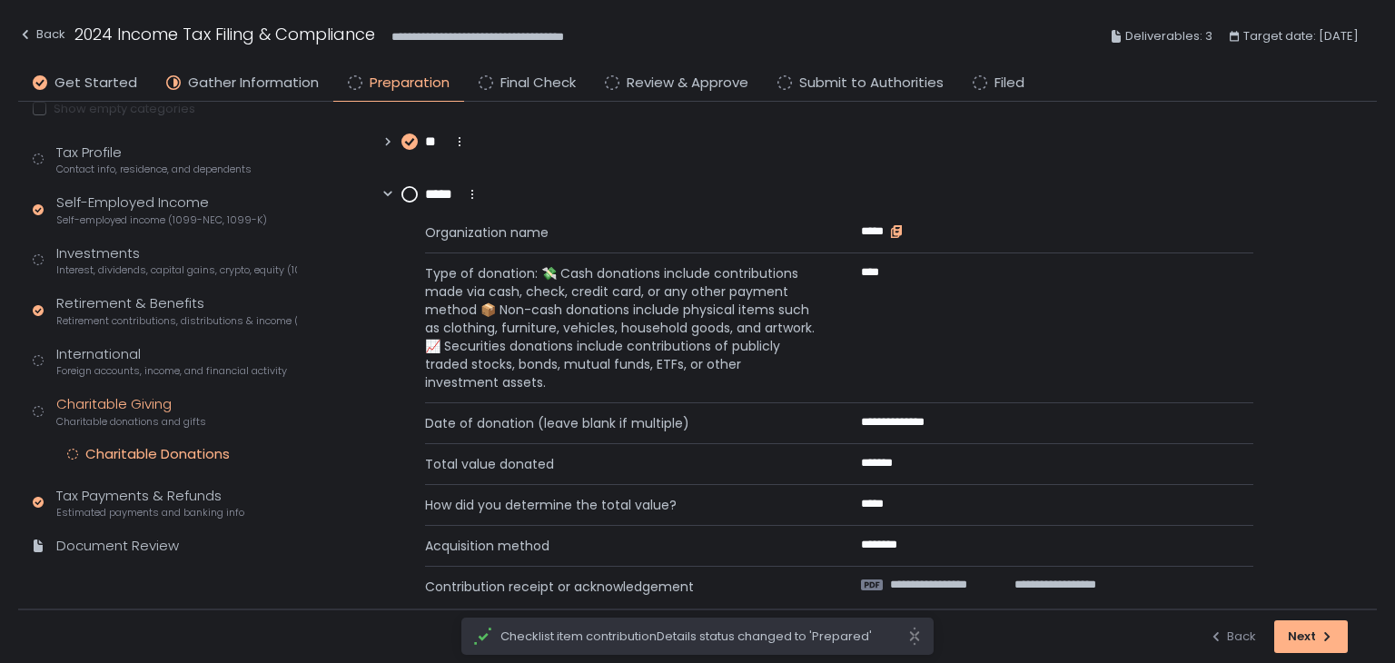
click at [896, 228] on icon "button" at bounding box center [896, 231] width 15 height 15
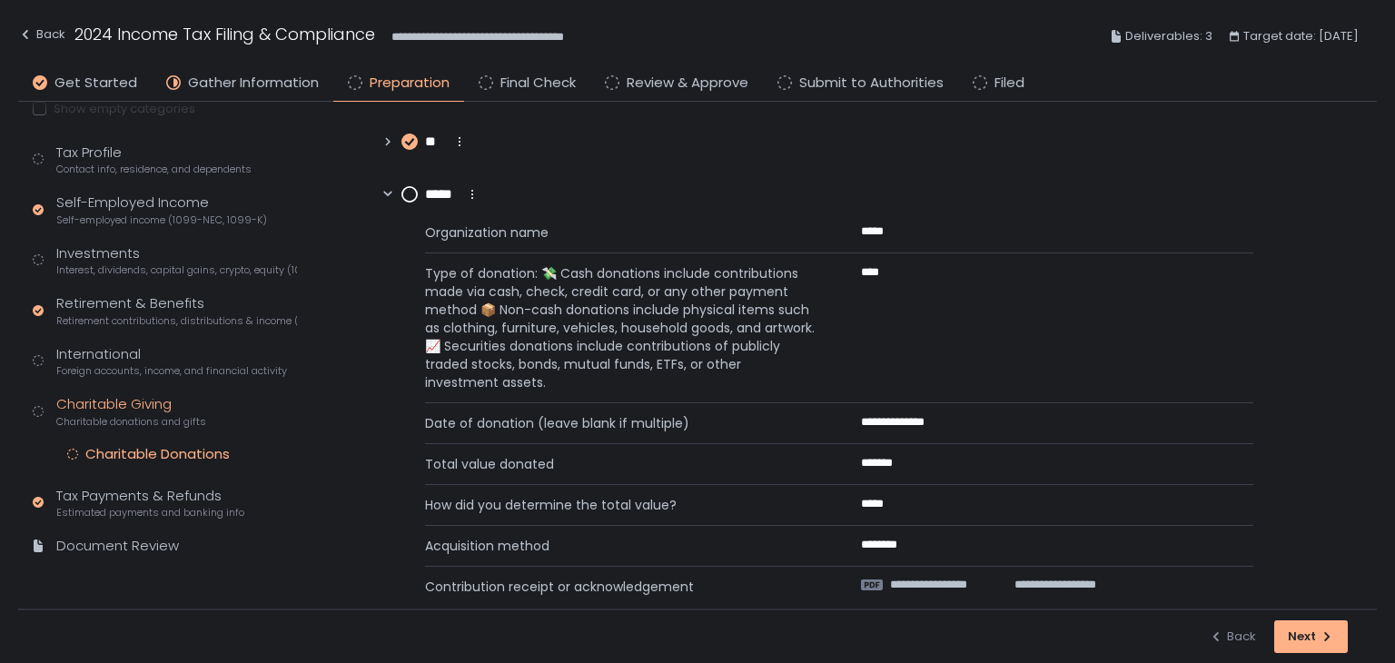
click at [408, 192] on circle at bounding box center [409, 194] width 15 height 15
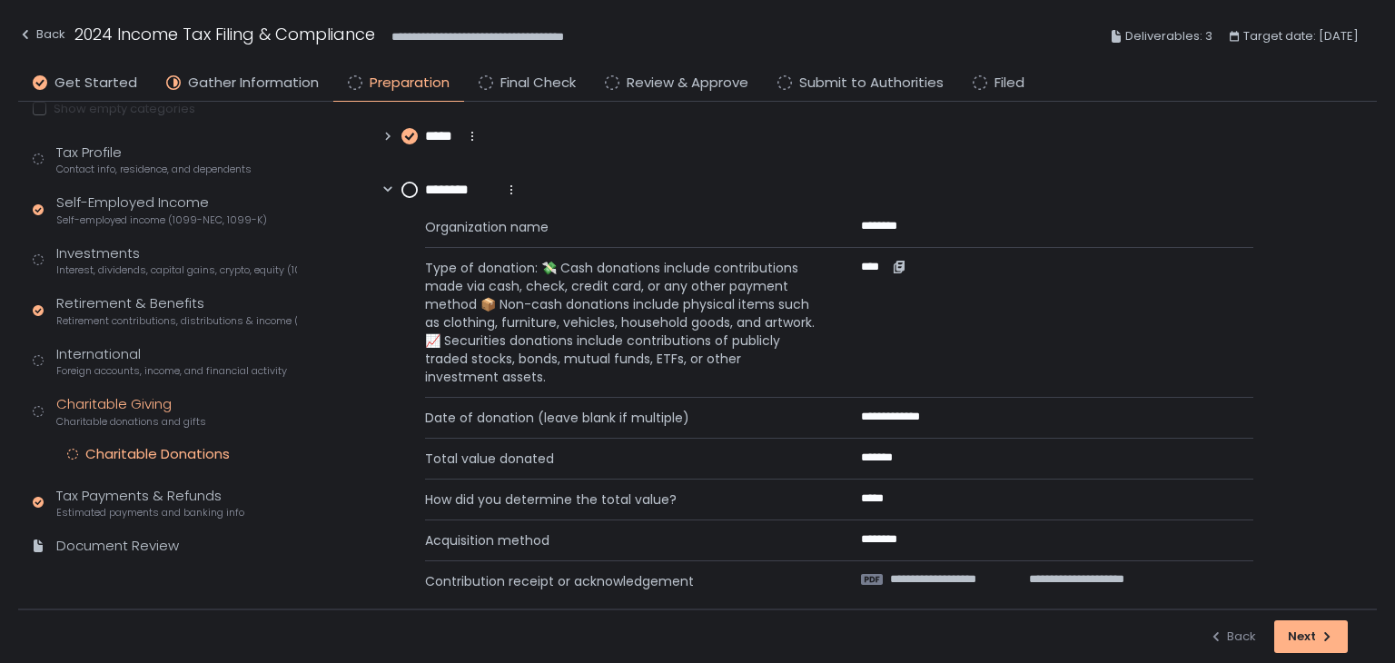
scroll to position [363, 0]
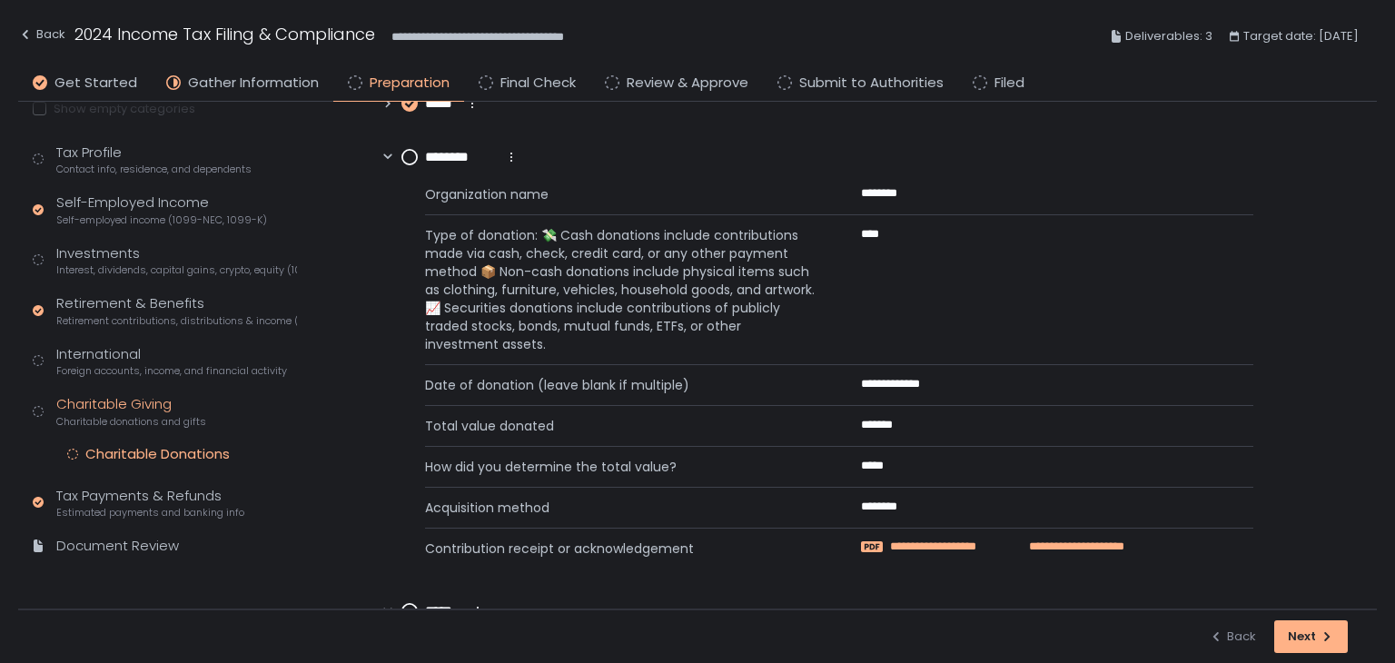
click at [955, 543] on span "**********" at bounding box center [949, 547] width 119 height 16
click at [405, 159] on circle at bounding box center [409, 157] width 15 height 15
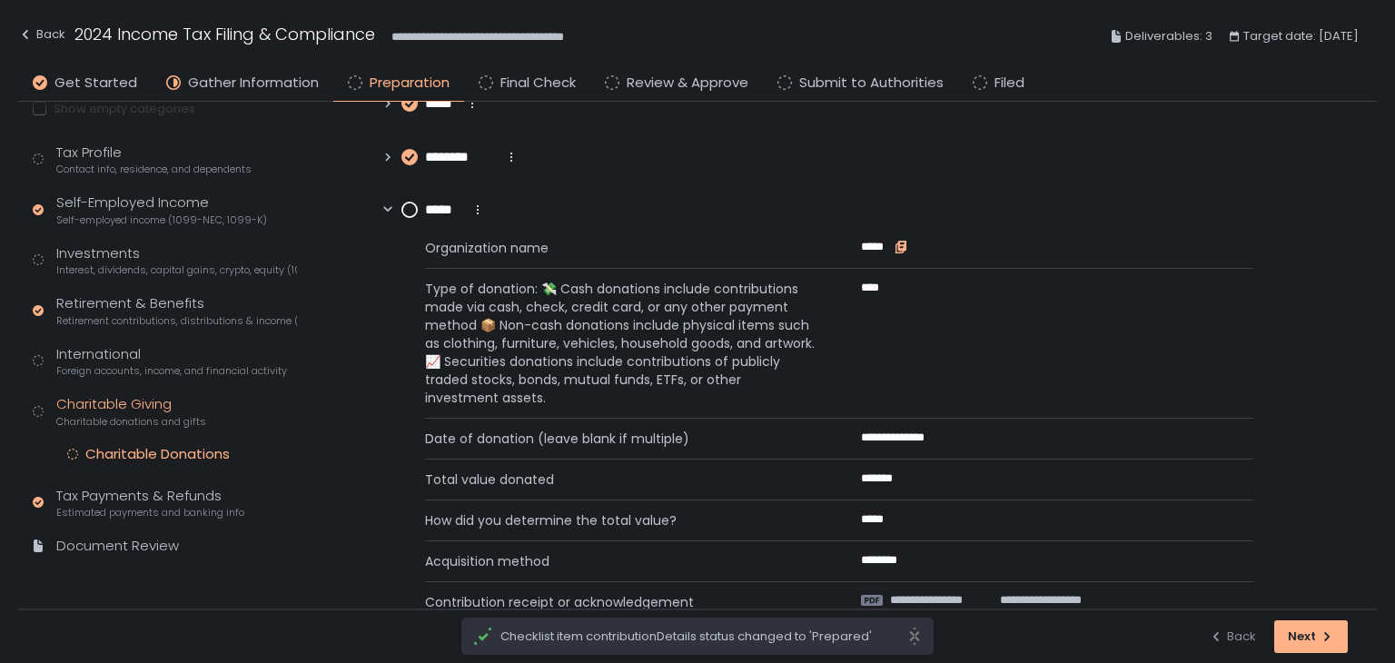
click at [904, 246] on icon "button" at bounding box center [902, 245] width 8 height 10
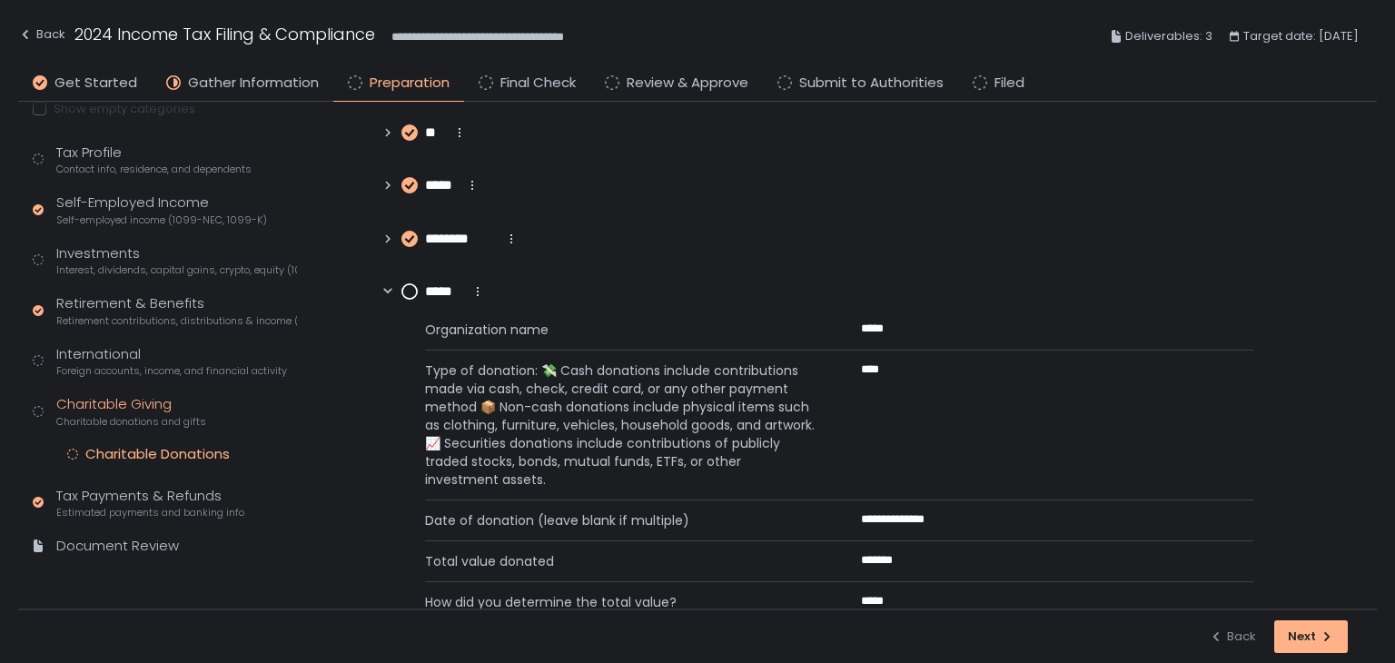
scroll to position [272, 0]
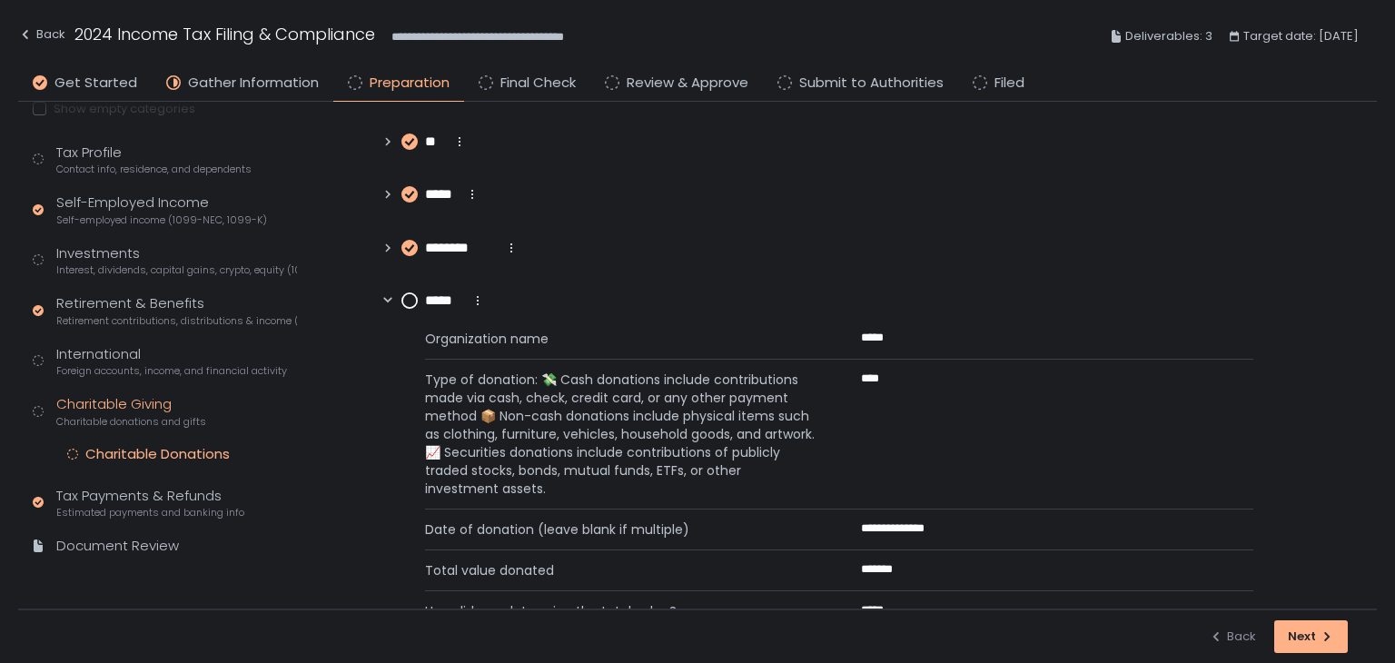
click at [415, 305] on circle at bounding box center [409, 300] width 15 height 15
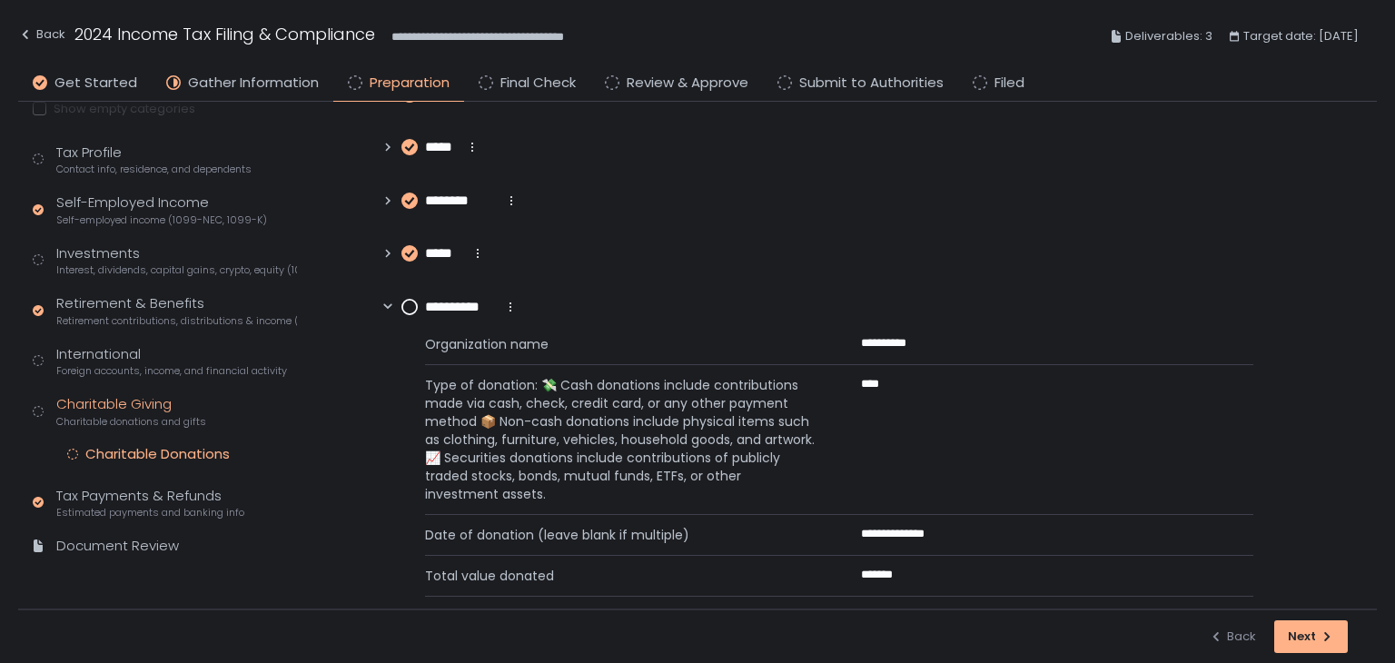
scroll to position [363, 0]
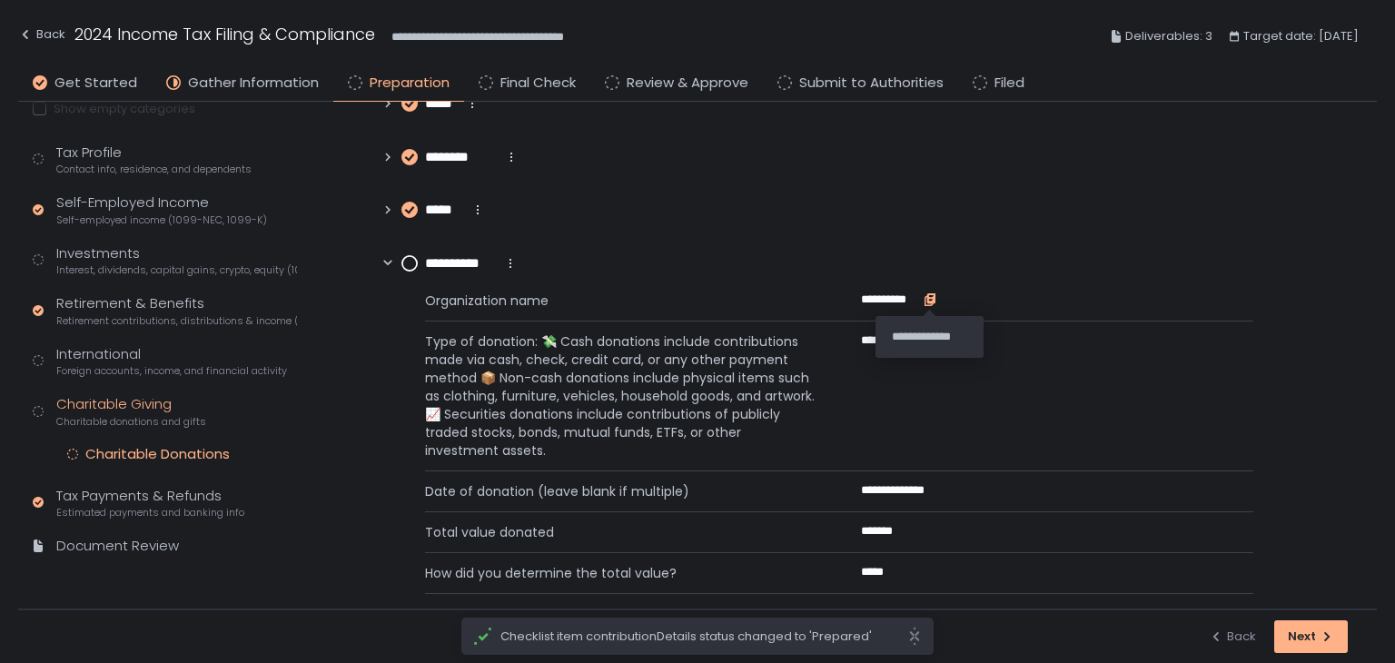
click at [933, 299] on icon "button" at bounding box center [930, 298] width 8 height 10
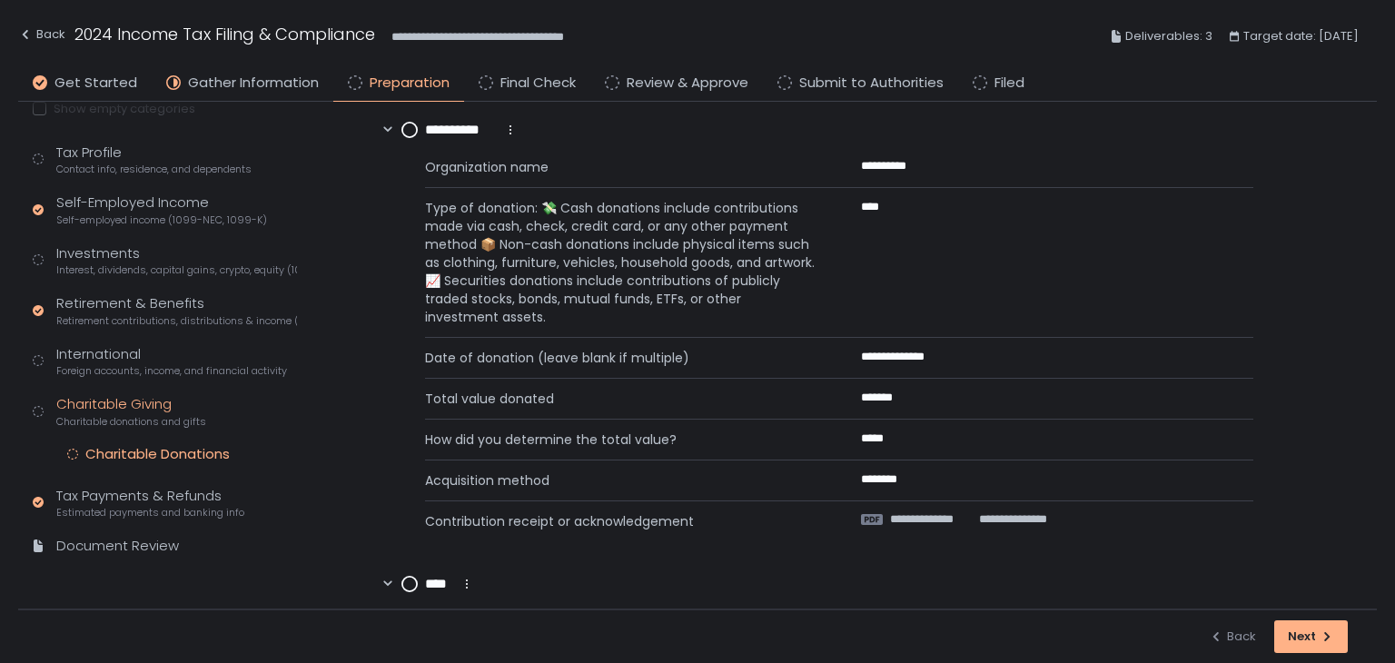
scroll to position [454, 0]
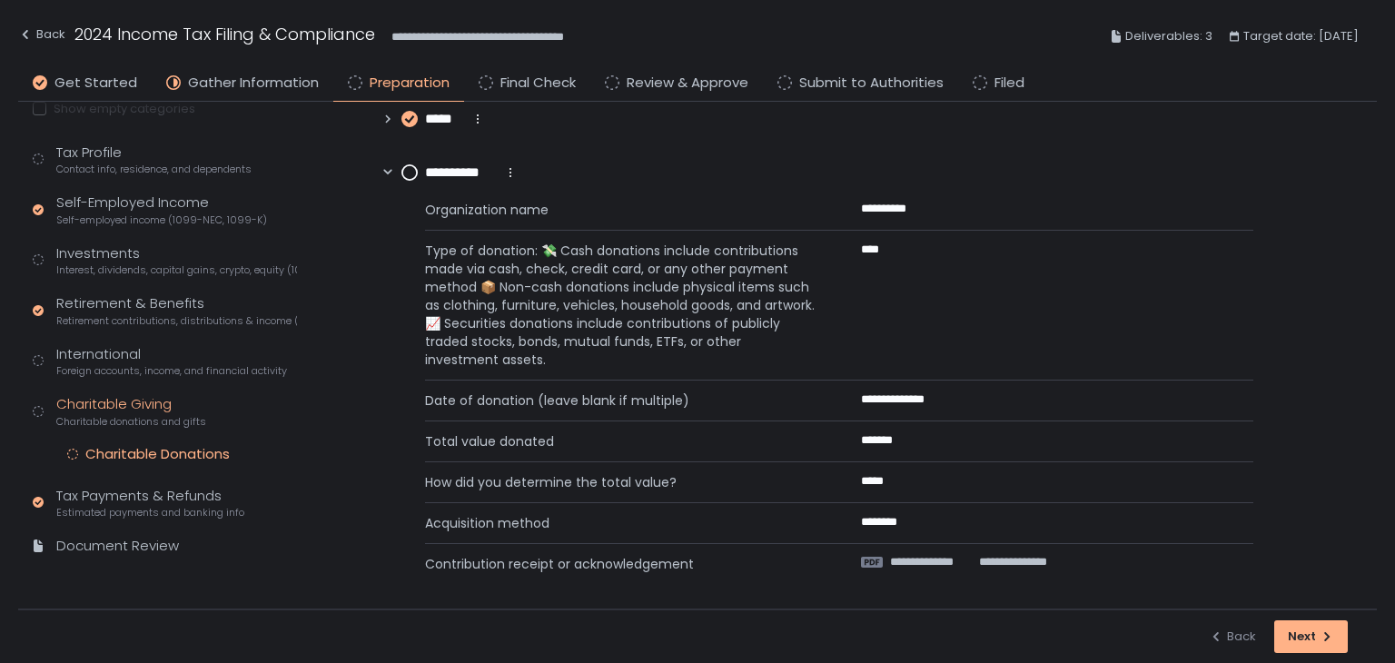
click at [411, 174] on circle at bounding box center [409, 172] width 15 height 15
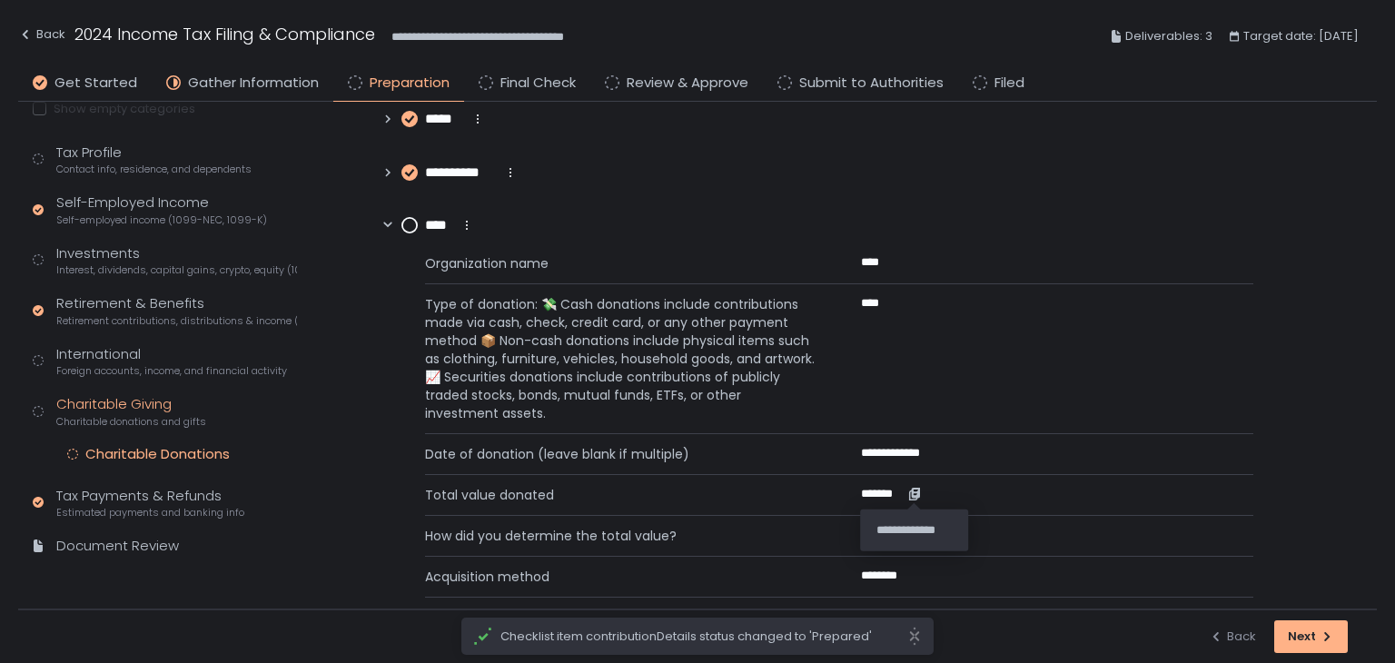
click at [914, 491] on icon "button" at bounding box center [916, 492] width 8 height 10
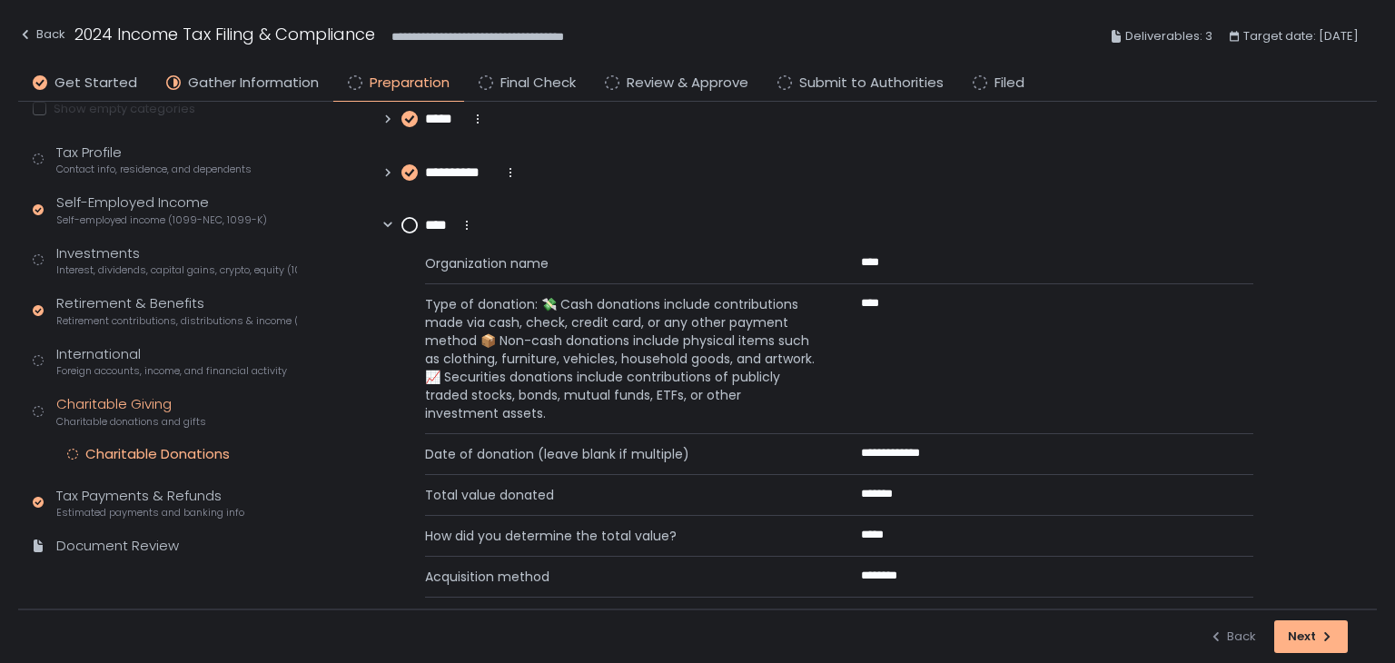
scroll to position [545, 0]
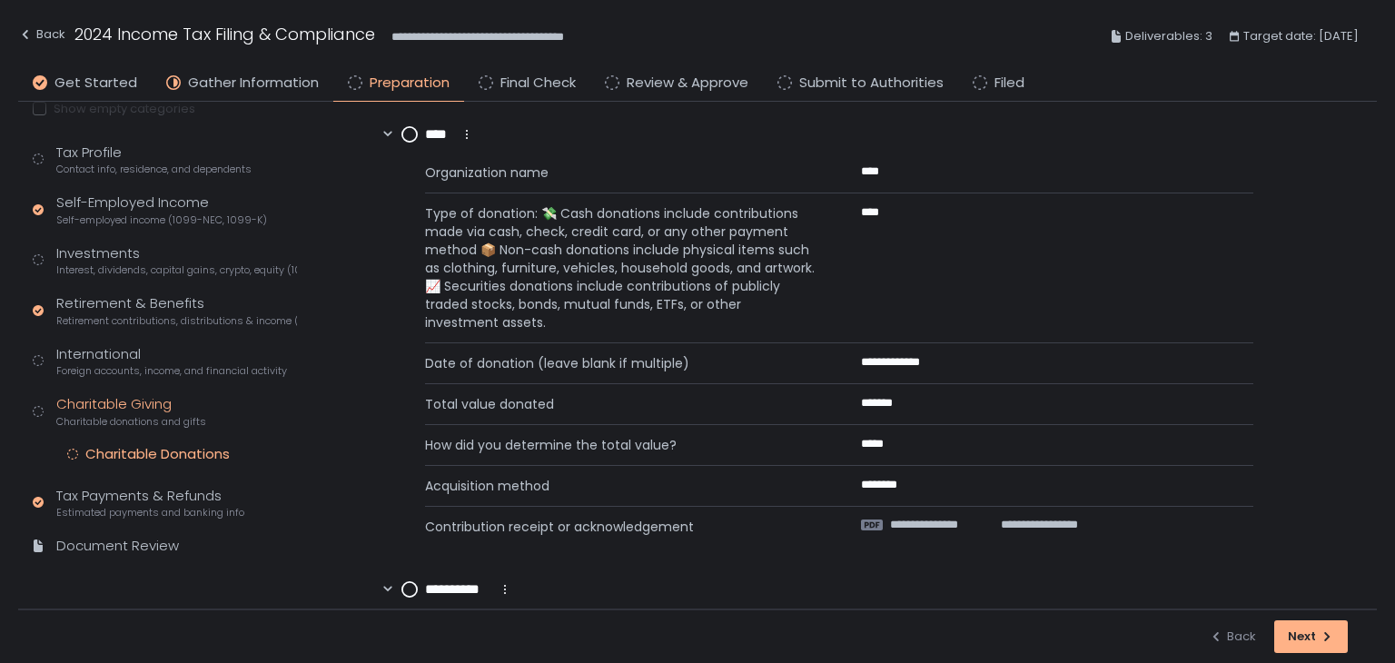
click at [406, 134] on circle at bounding box center [409, 134] width 15 height 15
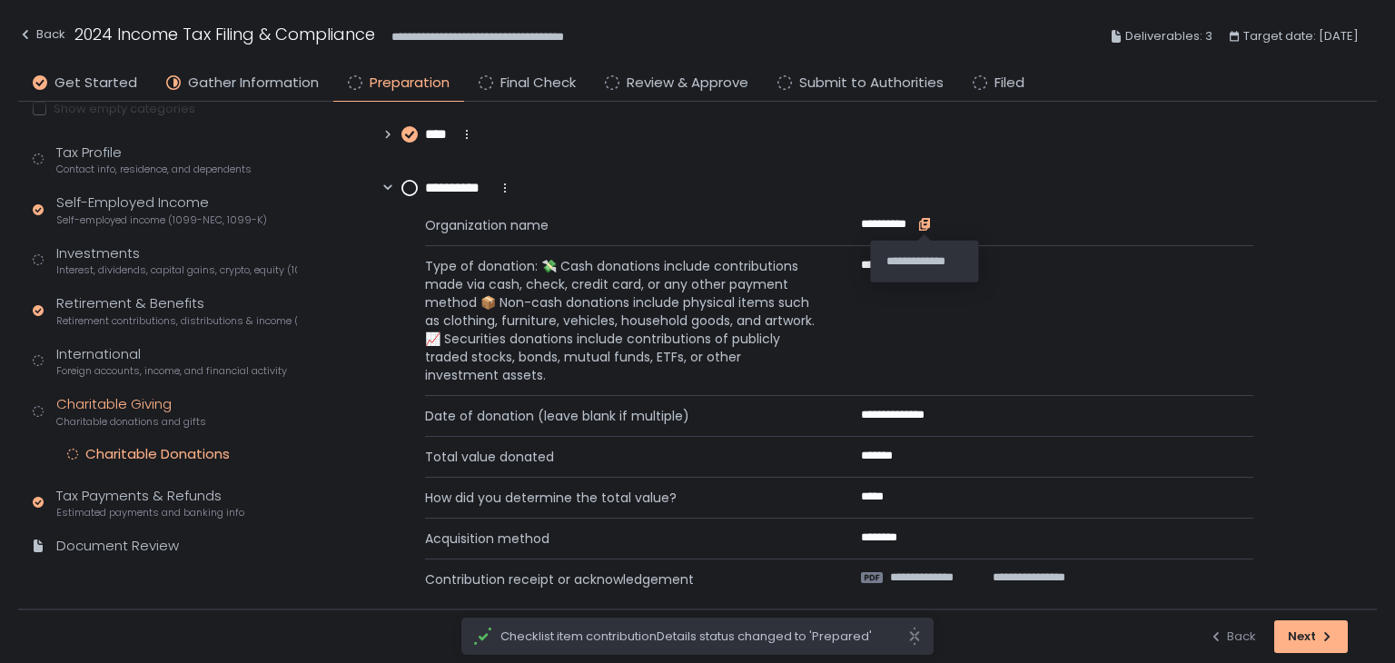
click at [926, 220] on icon "button" at bounding box center [924, 224] width 15 height 15
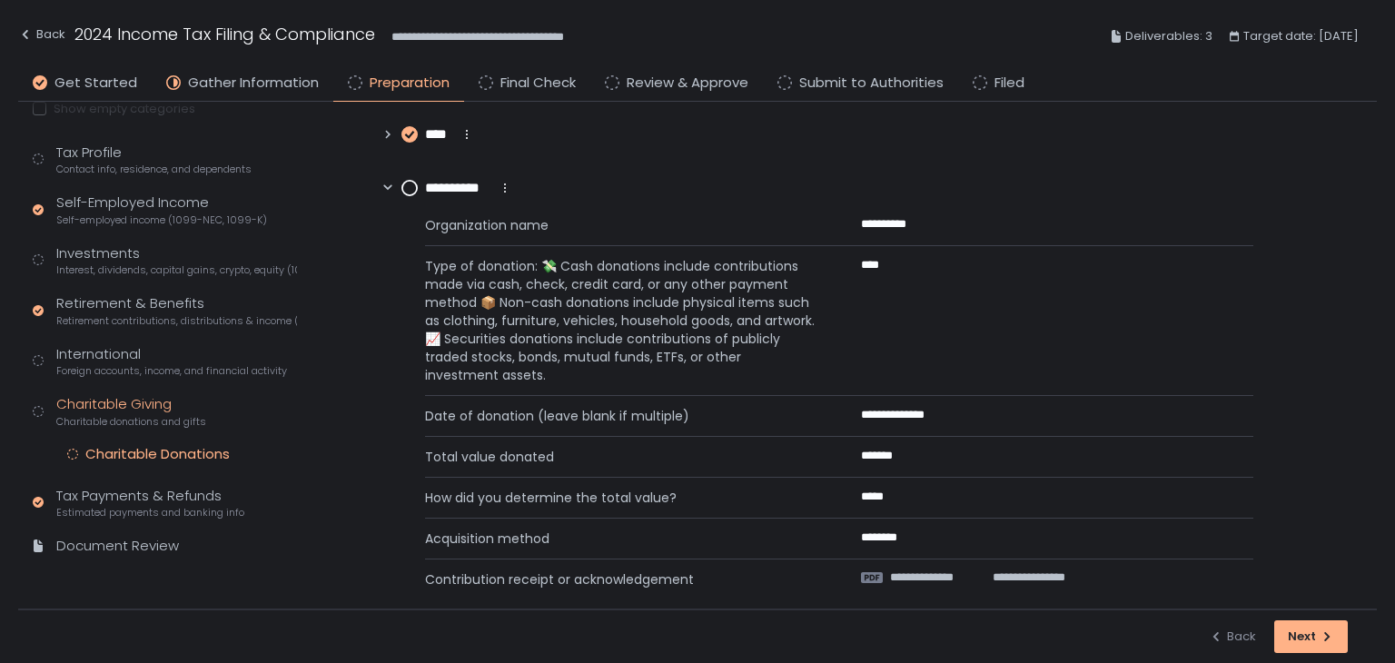
click at [409, 196] on div "**********" at bounding box center [456, 188] width 111 height 21
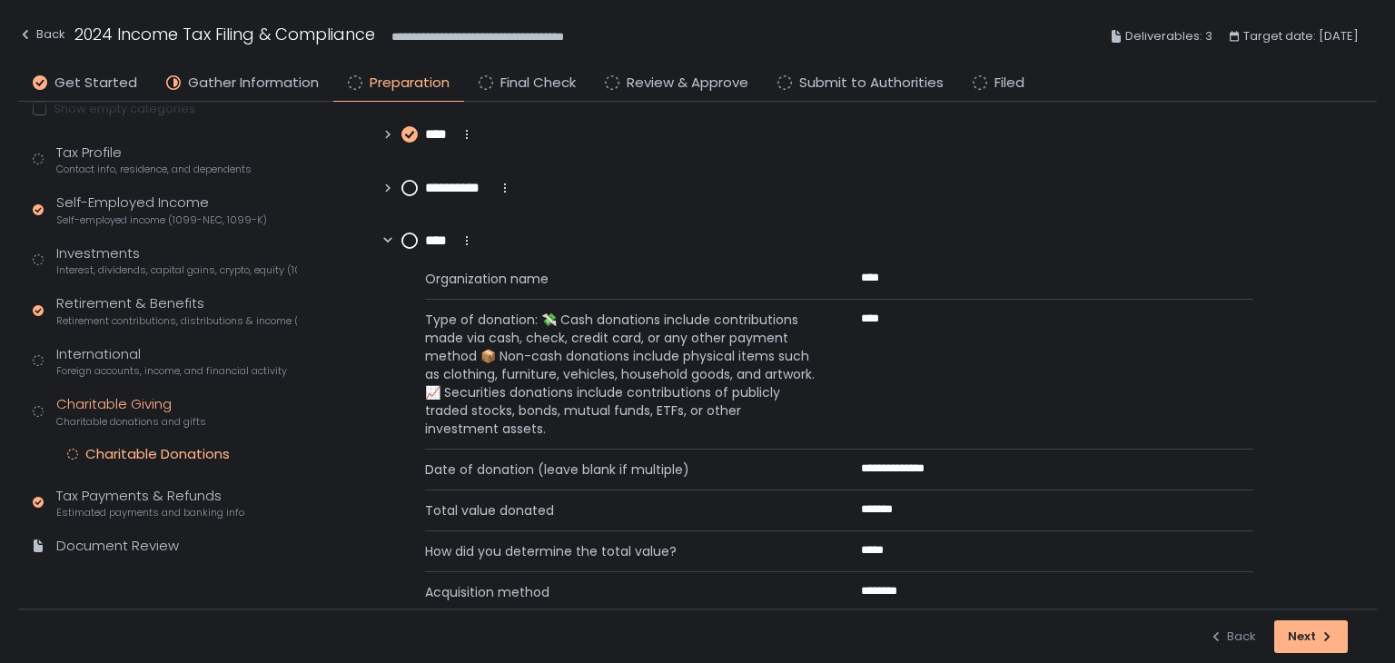
click at [409, 195] on circle at bounding box center [409, 188] width 15 height 15
click at [887, 277] on icon "button" at bounding box center [890, 278] width 7 height 9
click at [406, 241] on circle at bounding box center [409, 240] width 15 height 15
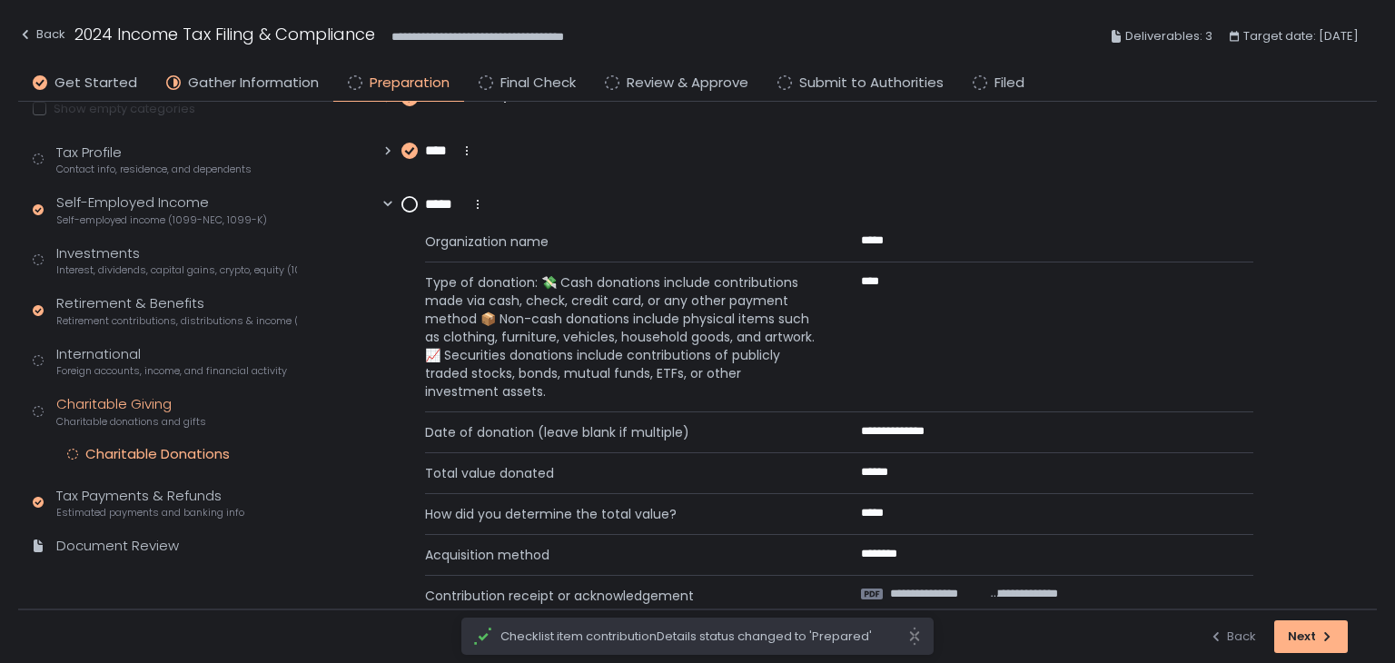
scroll to position [636, 0]
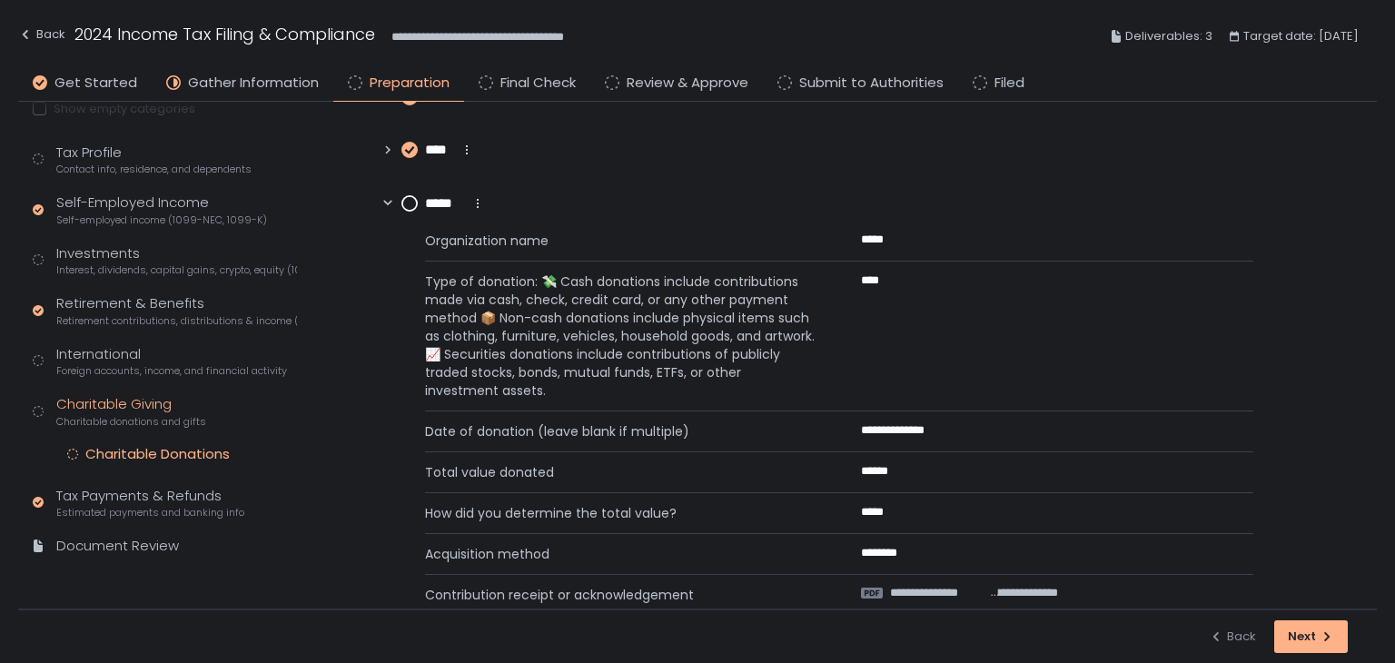
click at [402, 203] on circle at bounding box center [409, 203] width 15 height 15
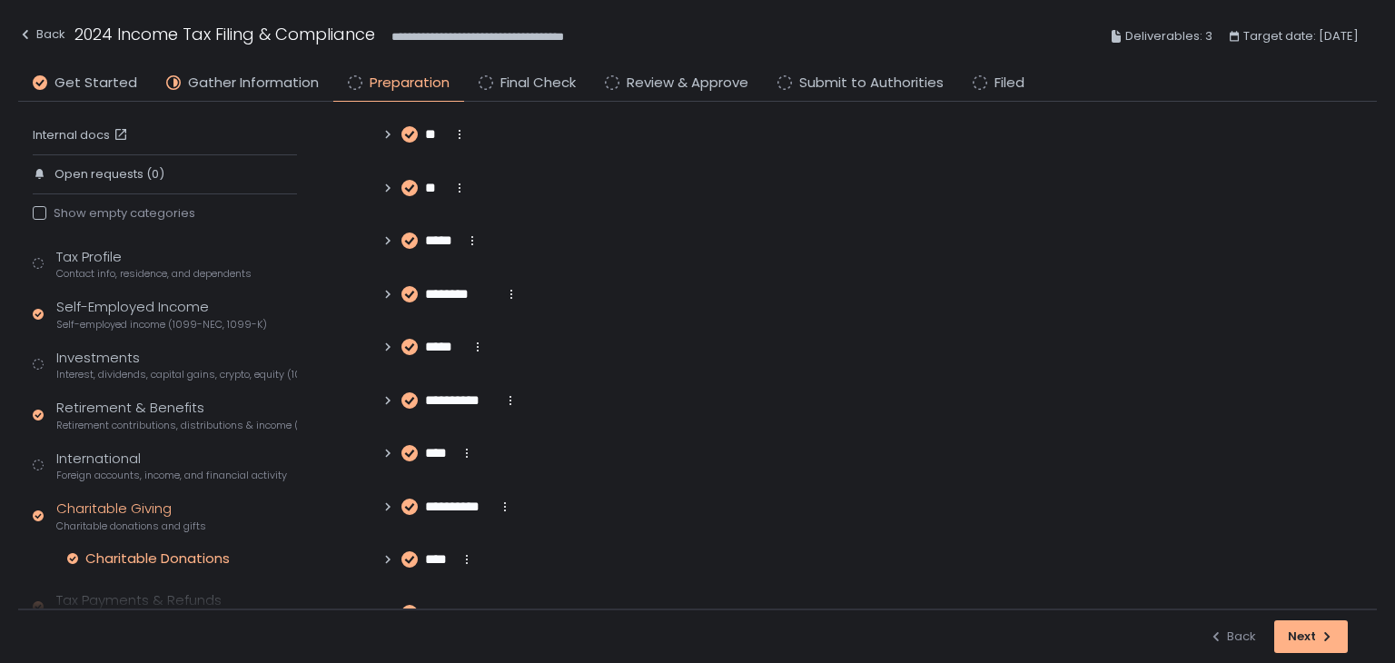
scroll to position [182, 0]
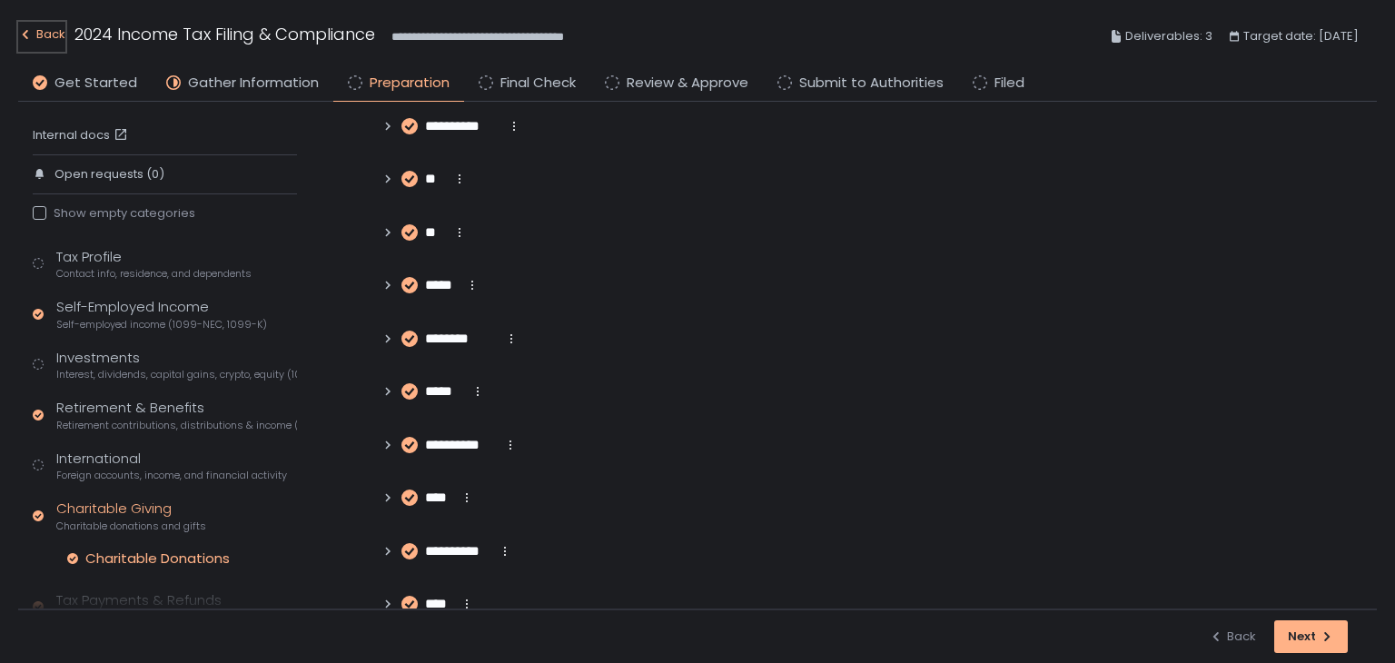
click at [46, 37] on div "Back" at bounding box center [41, 35] width 47 height 22
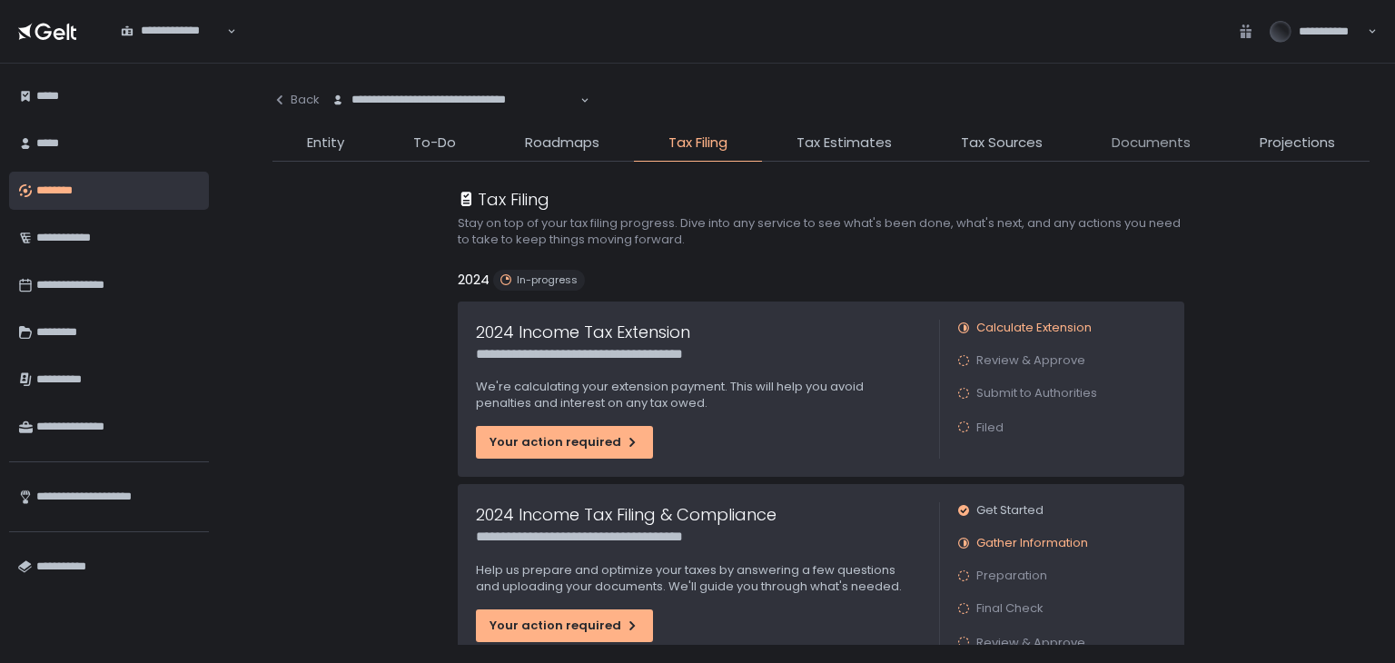
click at [1141, 136] on span "Documents" at bounding box center [1151, 143] width 79 height 21
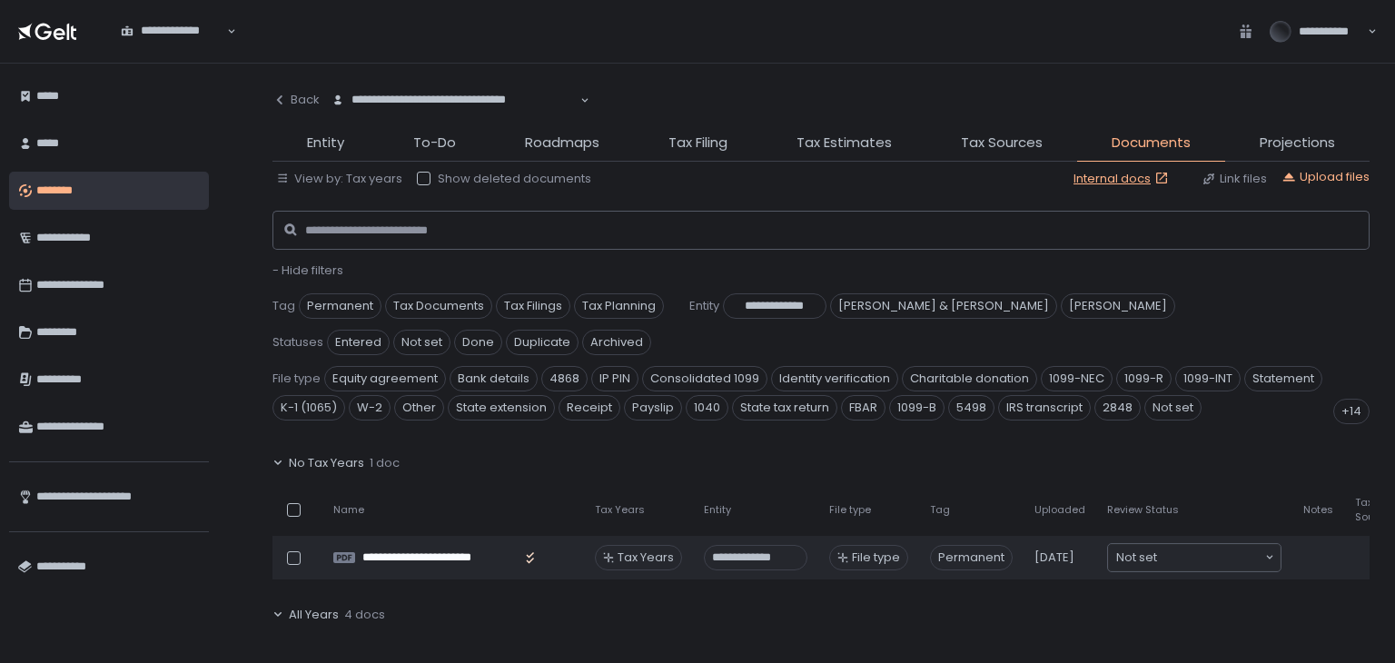
click at [322, 270] on span "- Hide filters" at bounding box center [307, 270] width 71 height 17
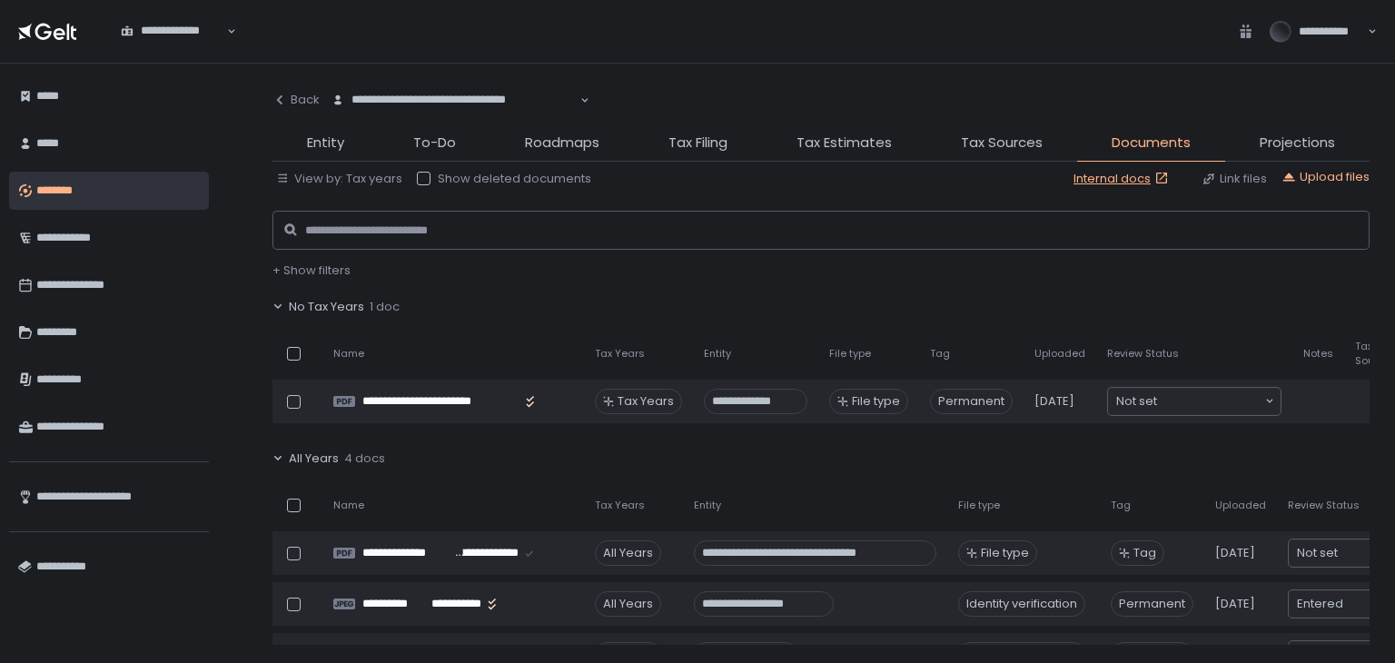
click at [318, 306] on span "No Tax Years" at bounding box center [326, 307] width 75 height 16
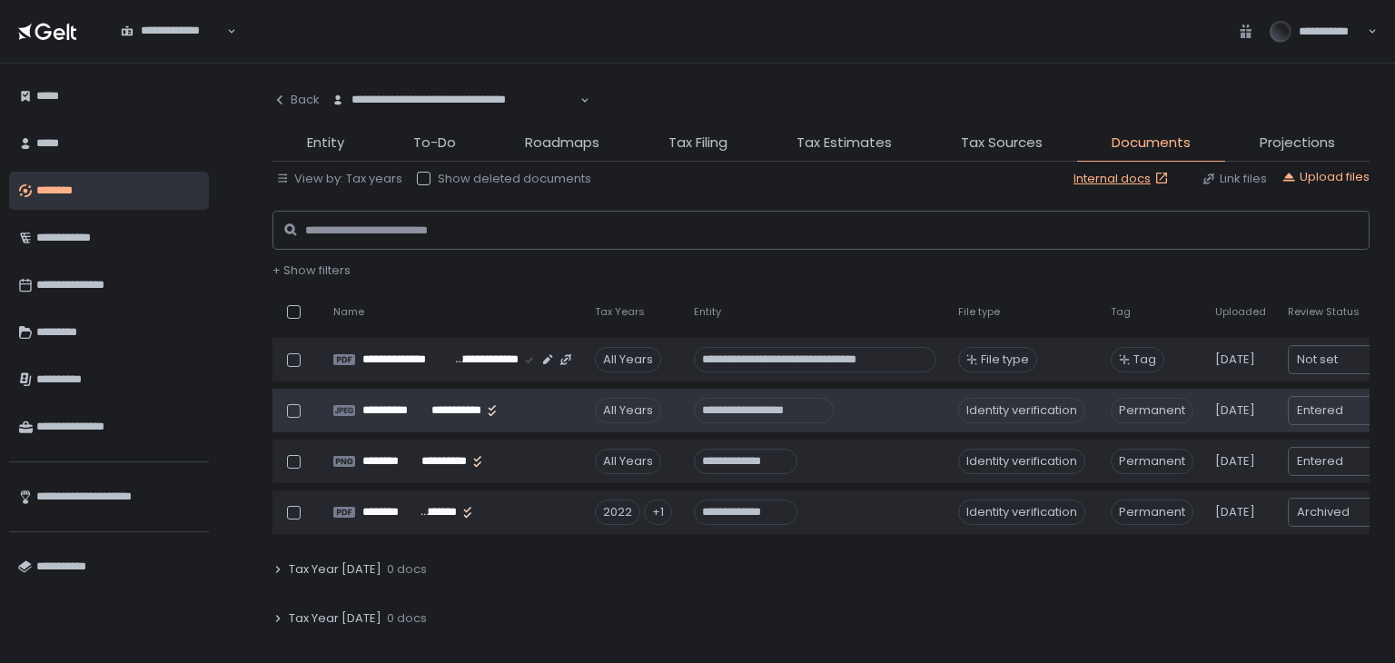
scroll to position [272, 0]
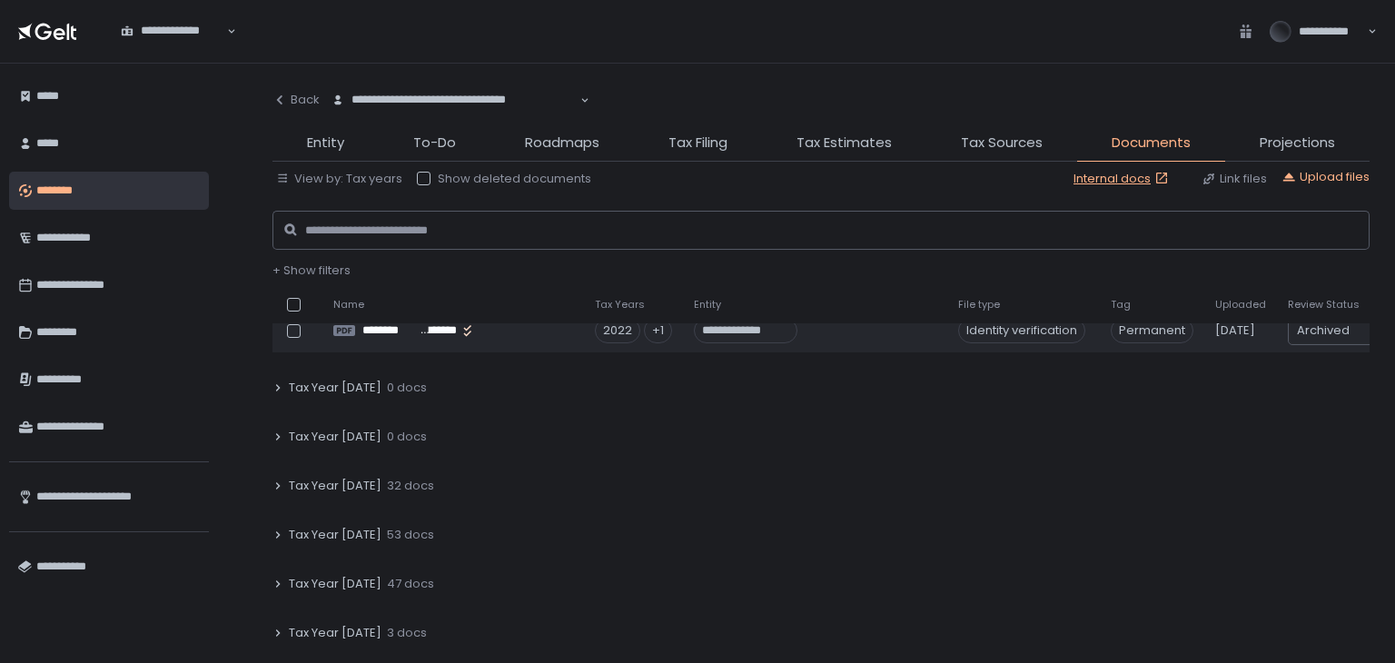
click at [277, 524] on div "Tax Year [DATE] 53 docs" at bounding box center [820, 535] width 1097 height 42
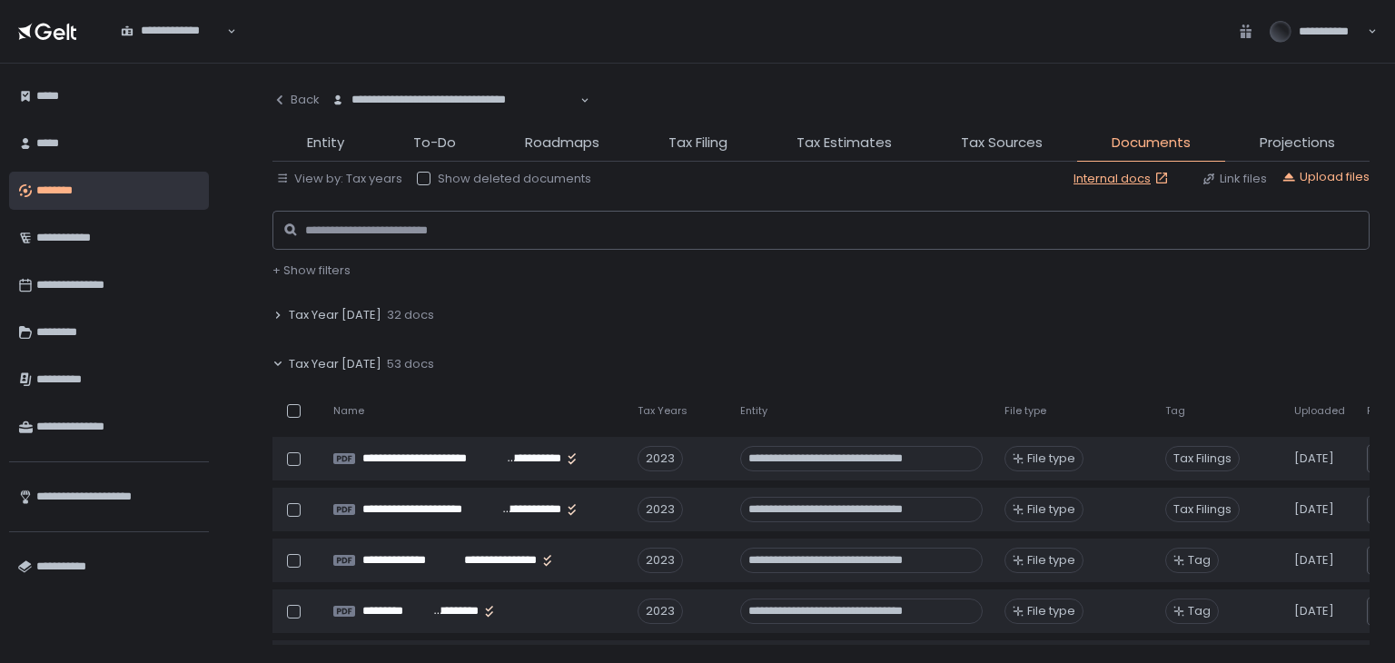
scroll to position [454, 0]
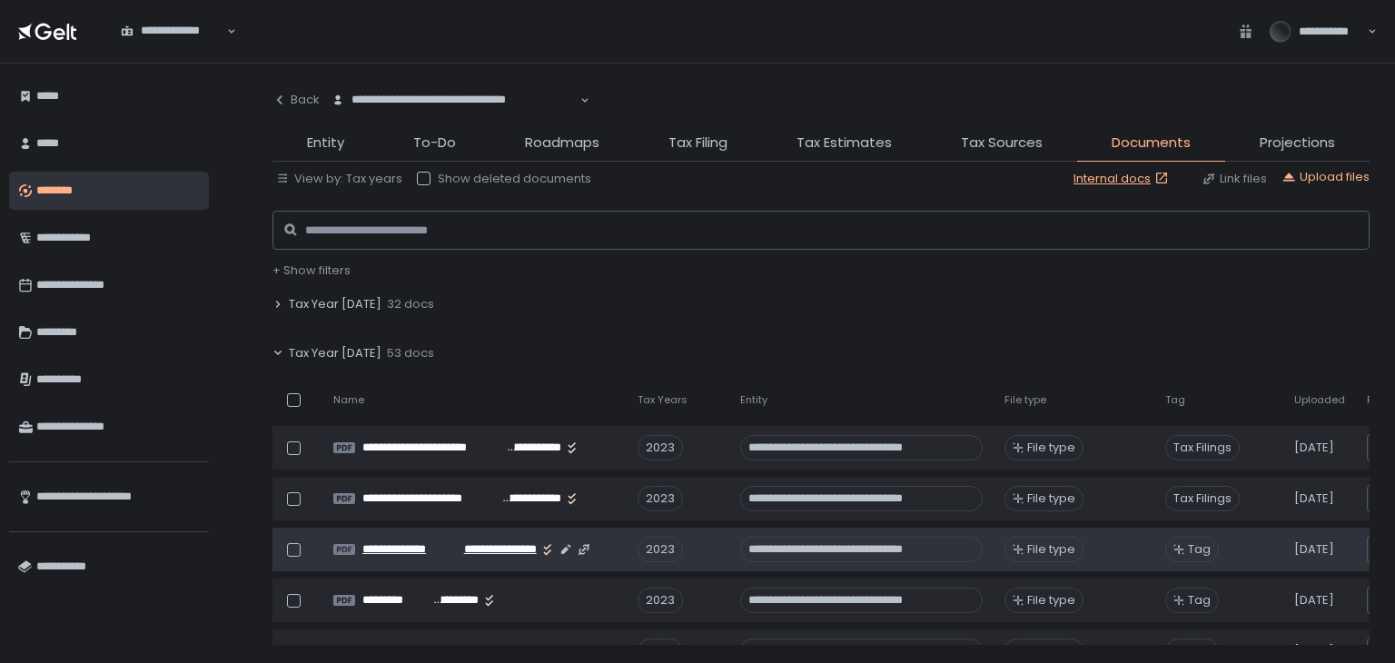
click at [478, 551] on span "**********" at bounding box center [493, 549] width 85 height 16
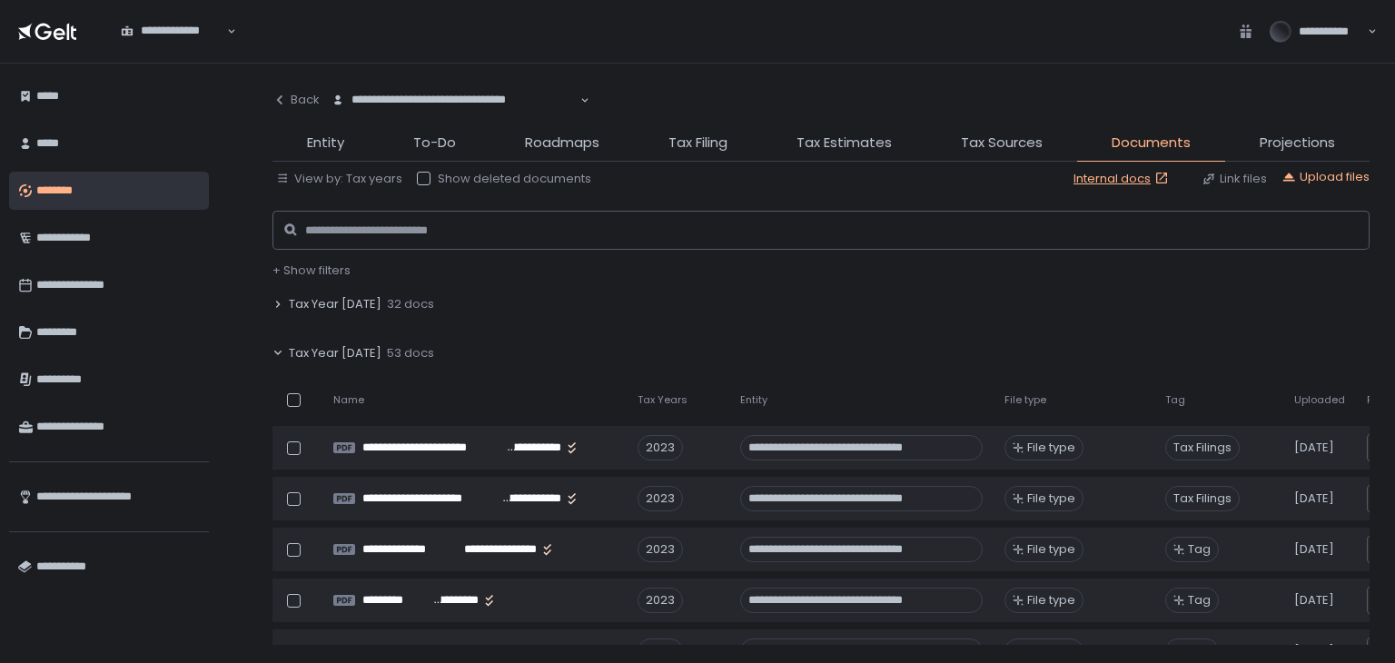
click at [327, 350] on span "Tax Year [DATE]" at bounding box center [335, 353] width 93 height 16
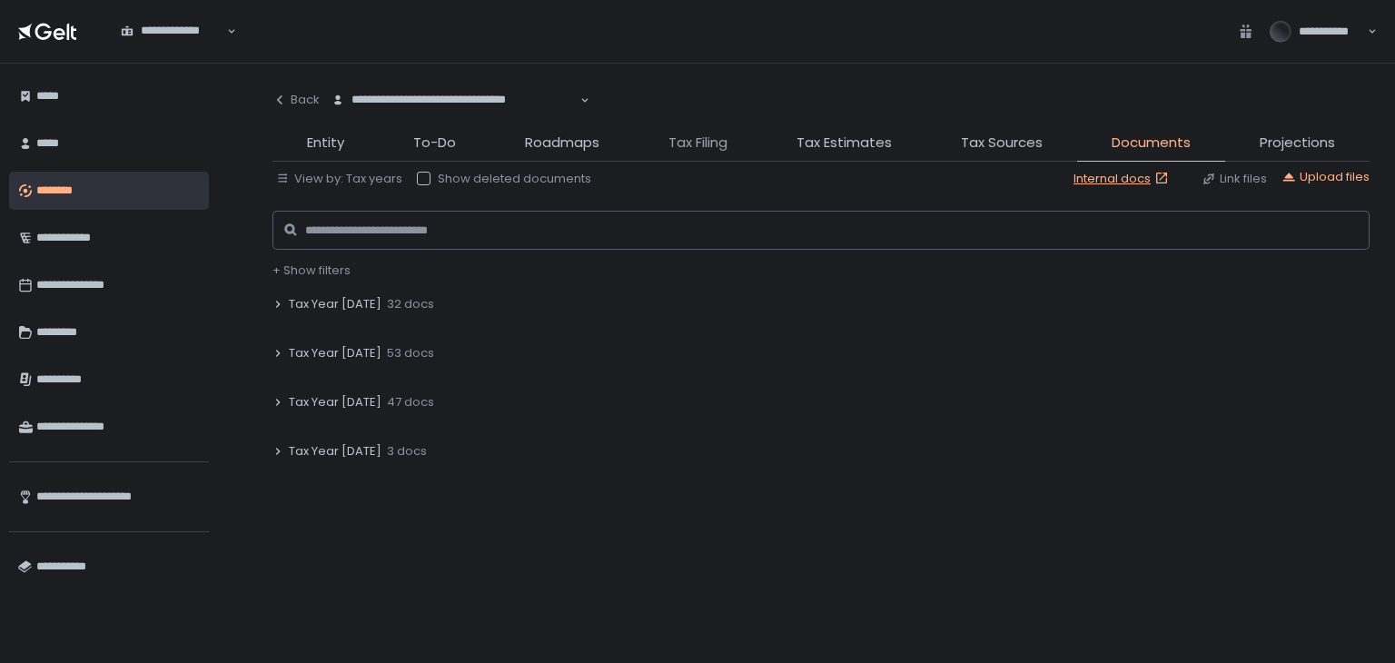
click at [690, 142] on span "Tax Filing" at bounding box center [698, 143] width 59 height 21
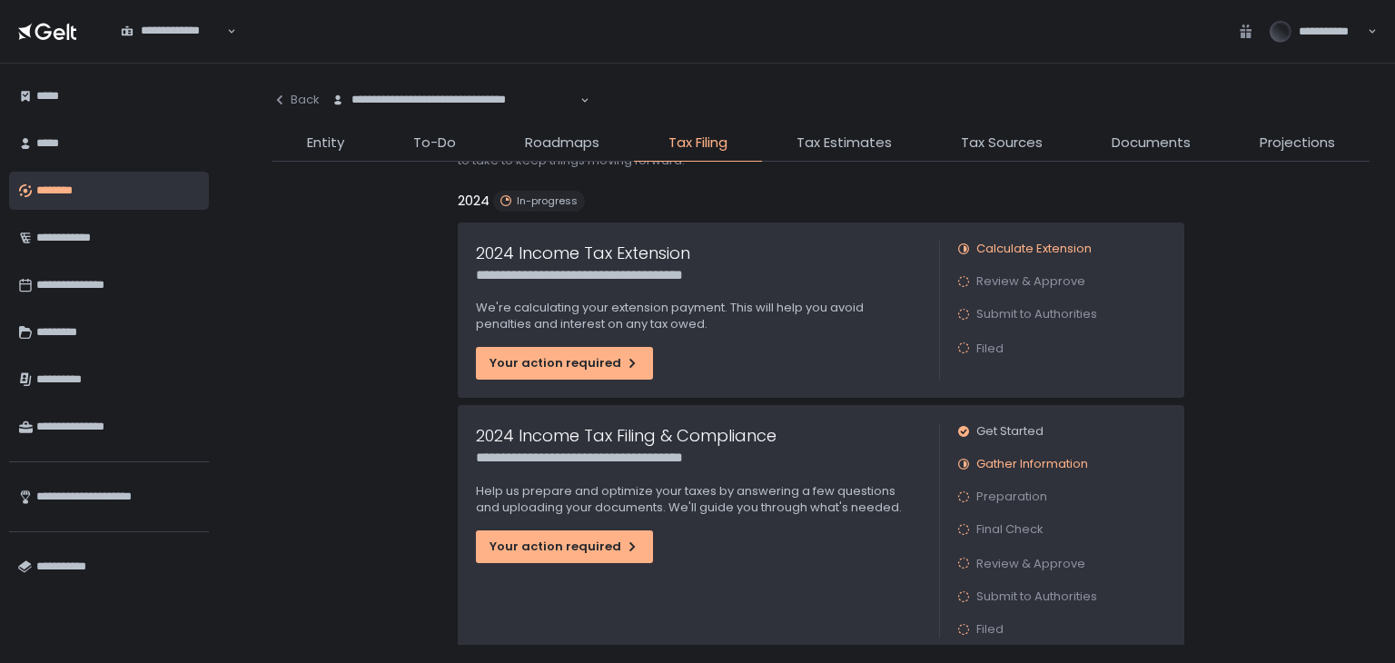
scroll to position [182, 0]
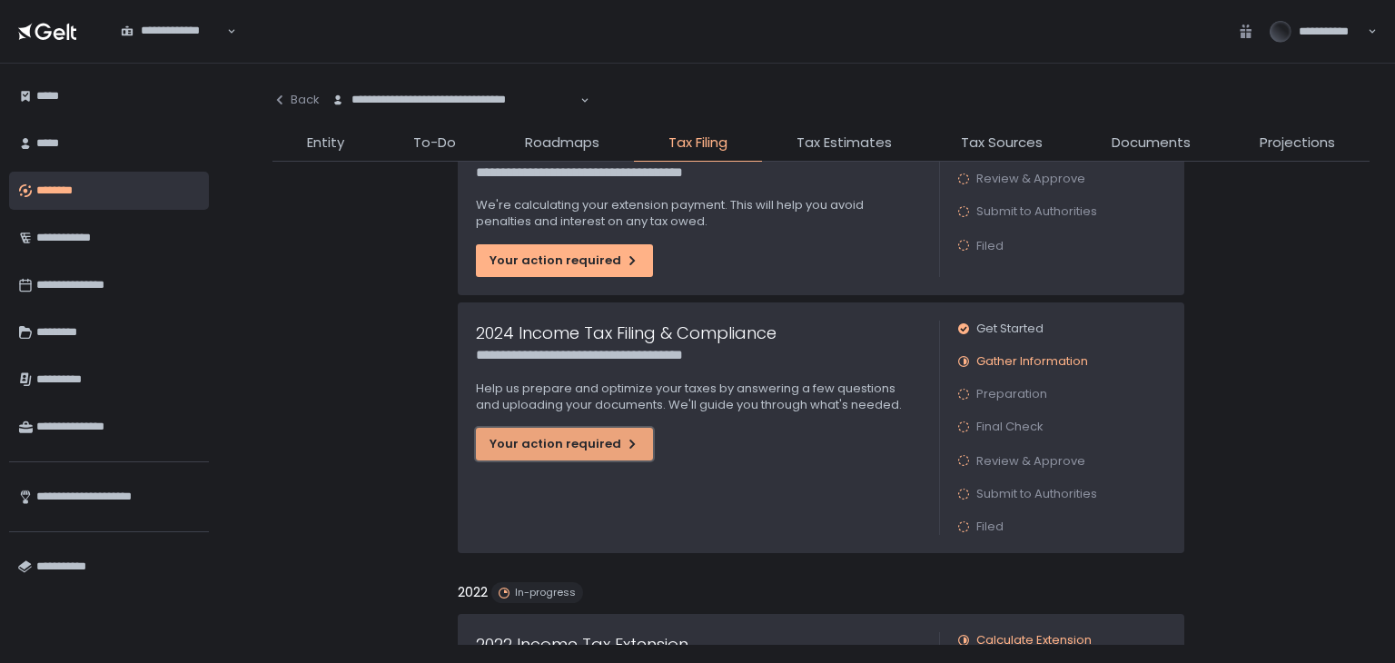
click at [603, 448] on div "Your action required" at bounding box center [565, 444] width 150 height 16
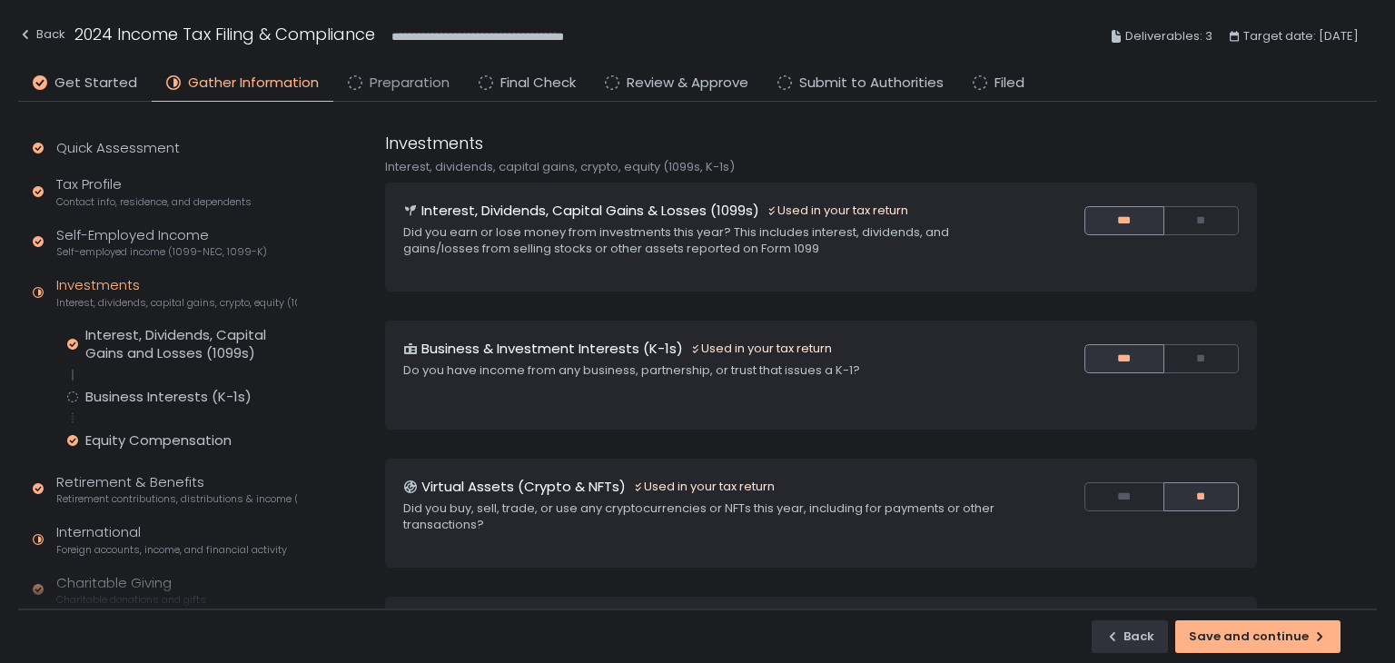
click at [392, 75] on span "Preparation" at bounding box center [410, 83] width 80 height 21
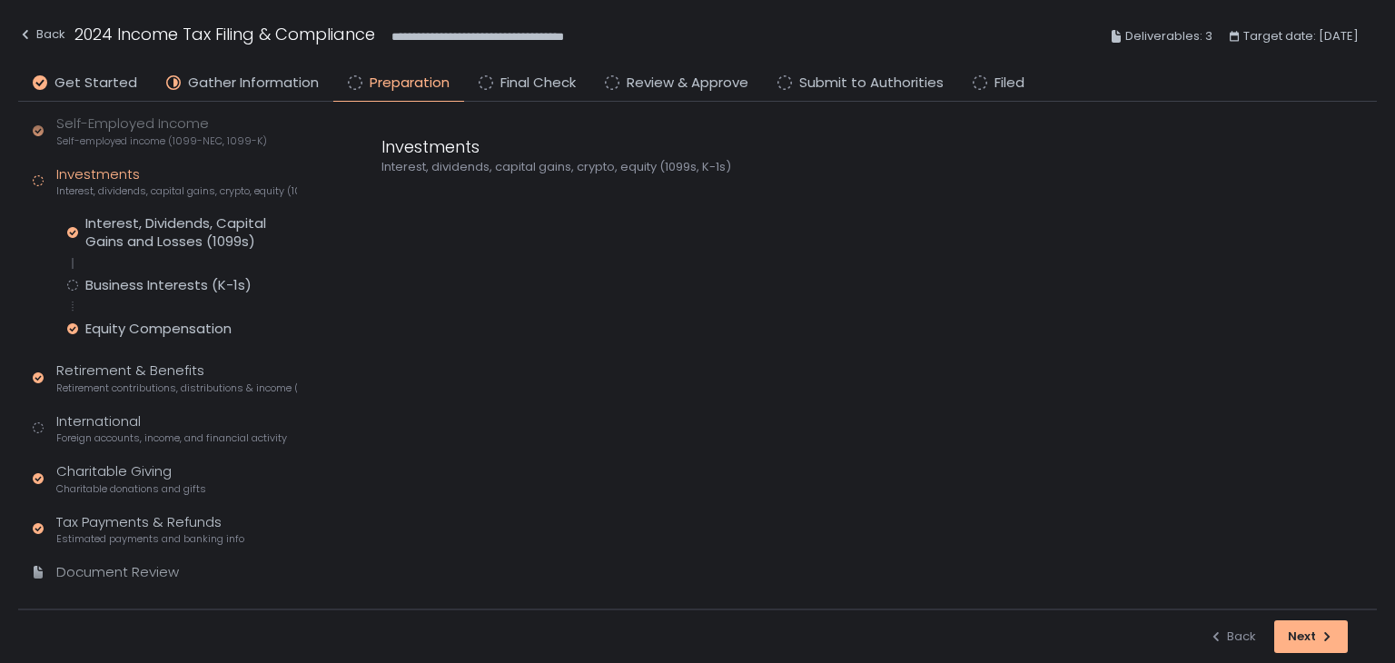
scroll to position [255, 0]
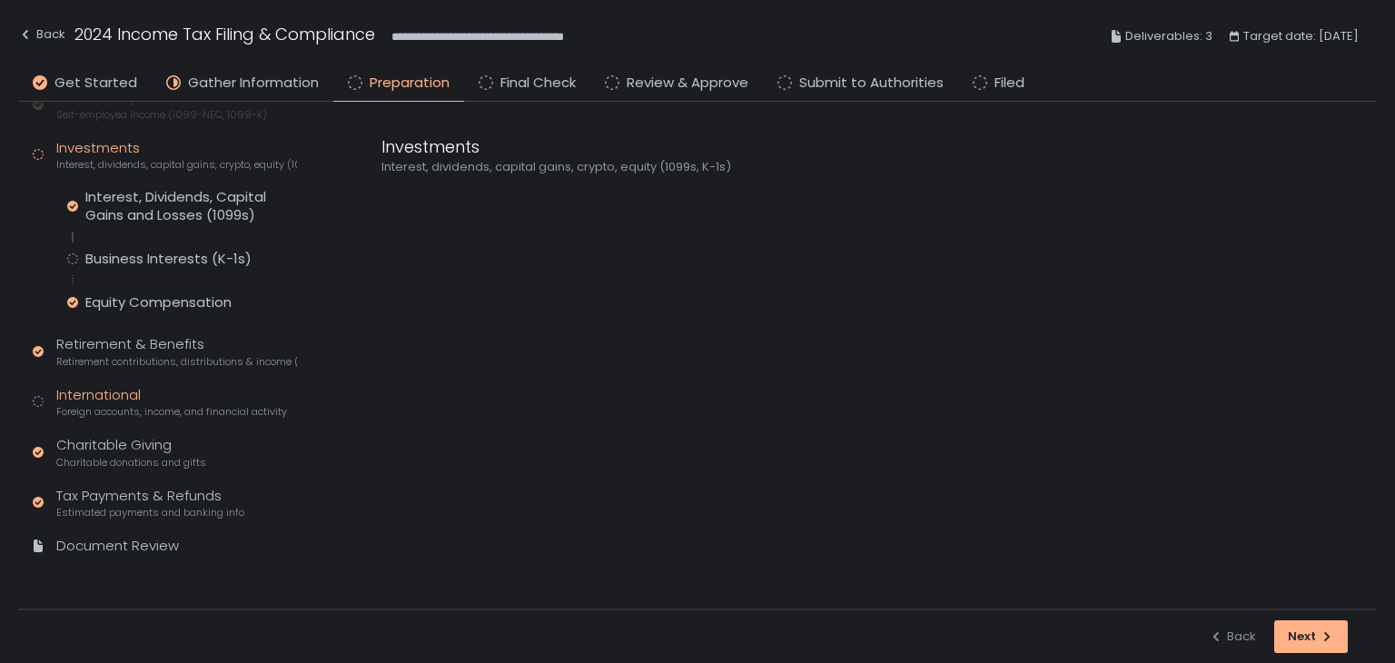
click at [114, 405] on span "Foreign accounts, income, and financial activity" at bounding box center [171, 412] width 231 height 14
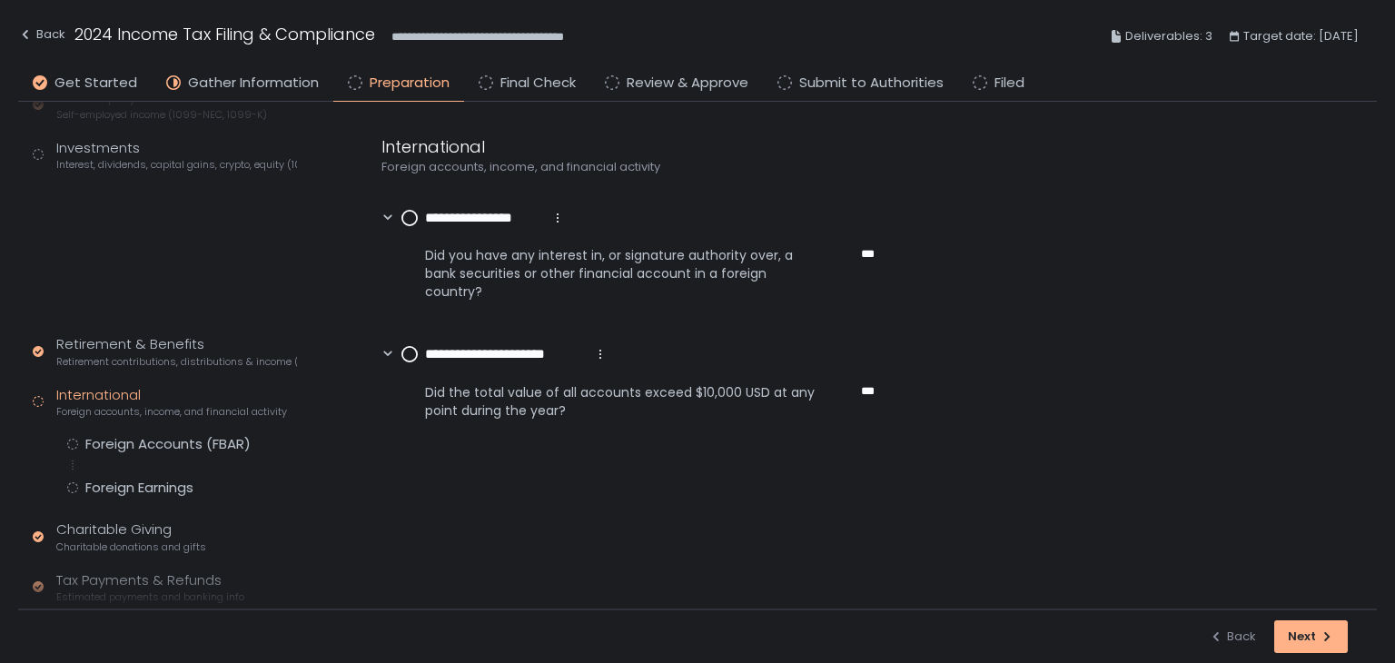
scroll to position [193, 0]
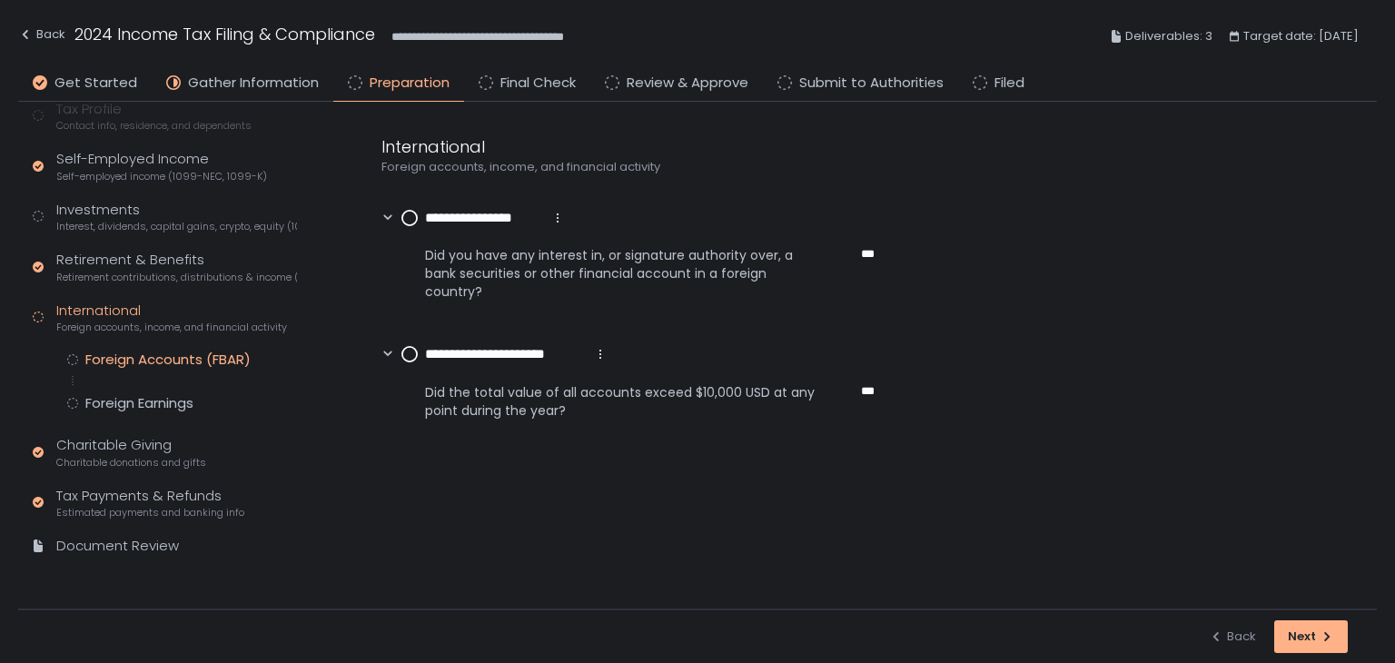
click at [127, 360] on div "Foreign Accounts (FBAR)" at bounding box center [167, 360] width 165 height 18
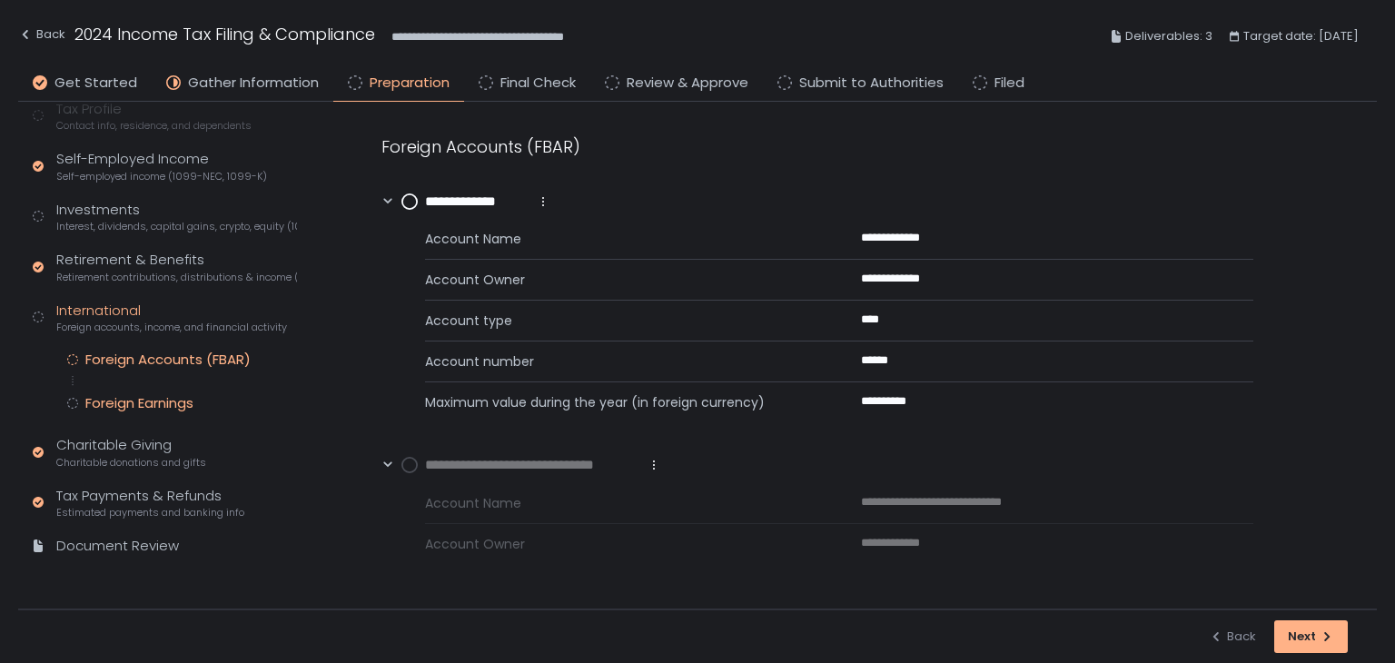
click at [149, 394] on div "Foreign Earnings" at bounding box center [139, 403] width 108 height 18
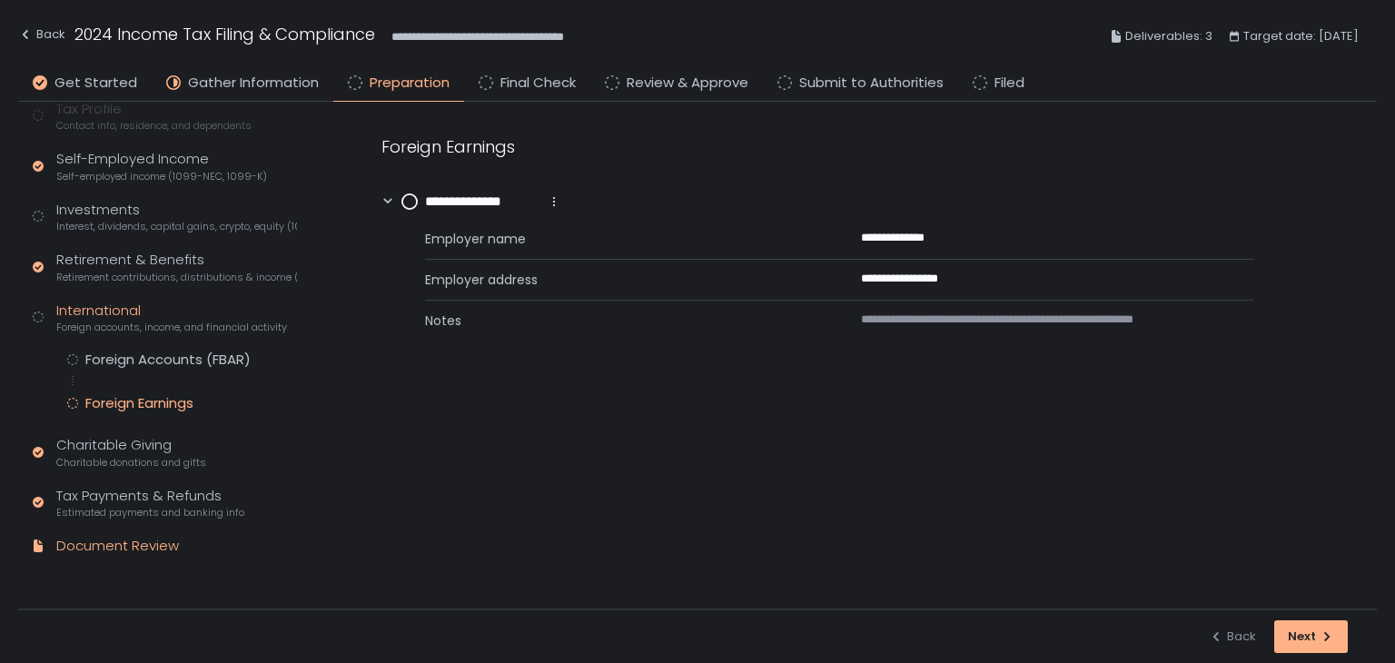
click at [74, 543] on div "Document Review" at bounding box center [117, 546] width 123 height 21
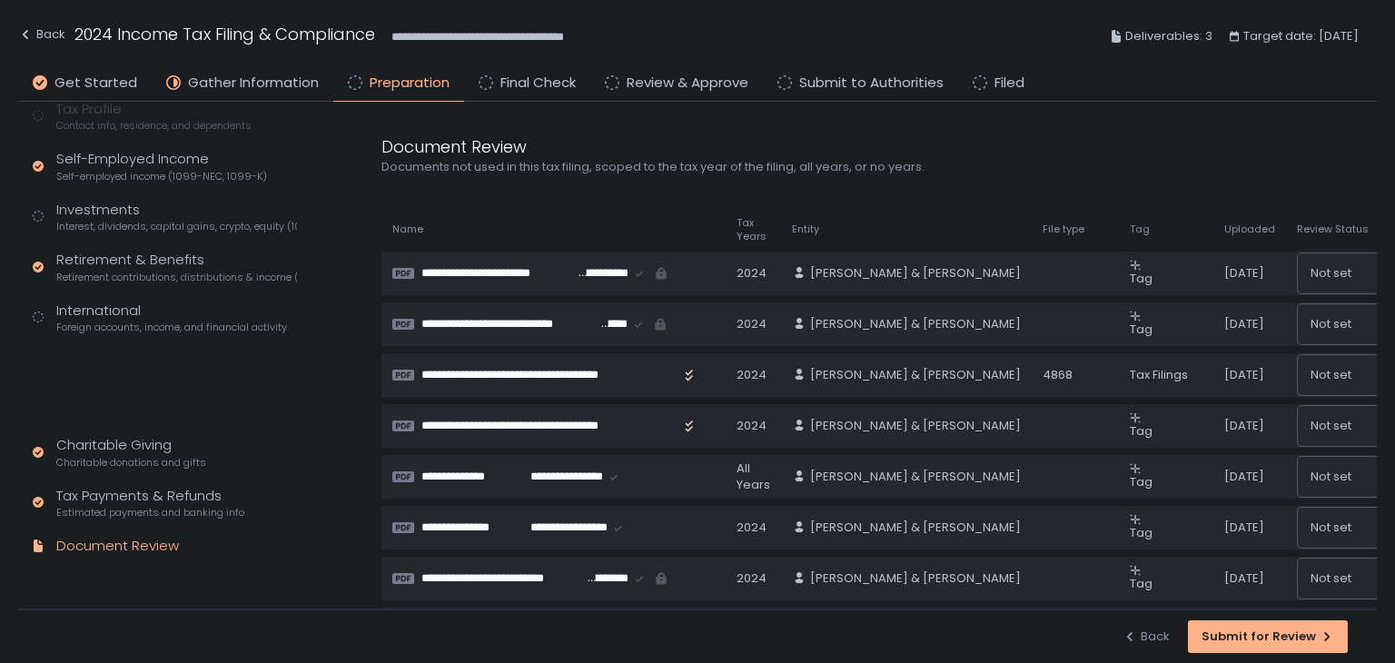
scroll to position [109, 0]
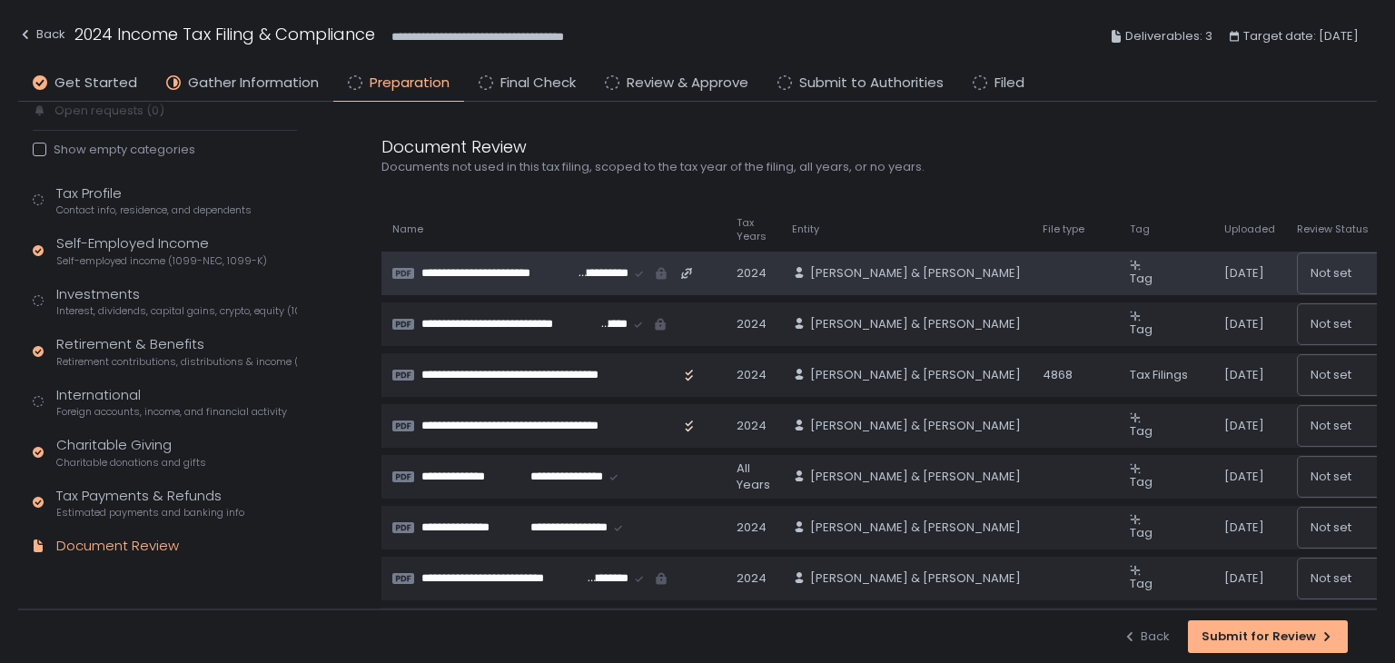
click at [597, 267] on span "**********" at bounding box center [602, 273] width 53 height 16
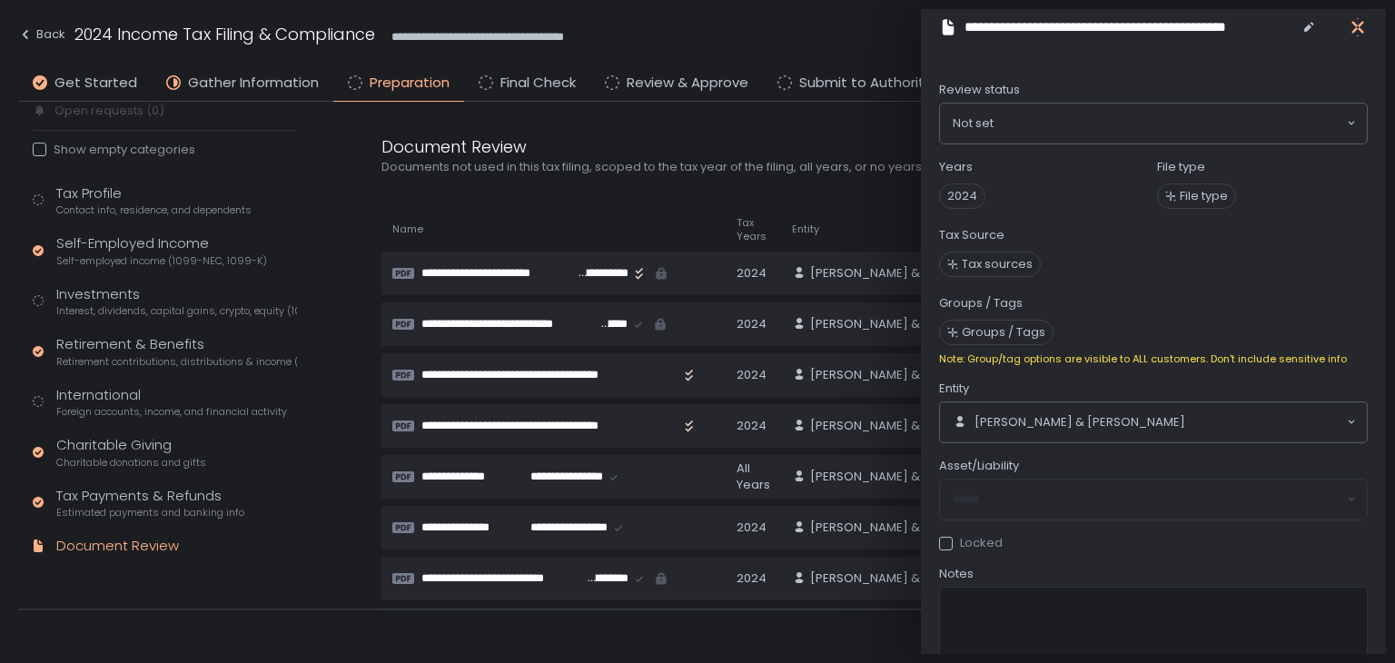
click at [1359, 26] on icon "button" at bounding box center [1358, 27] width 18 height 18
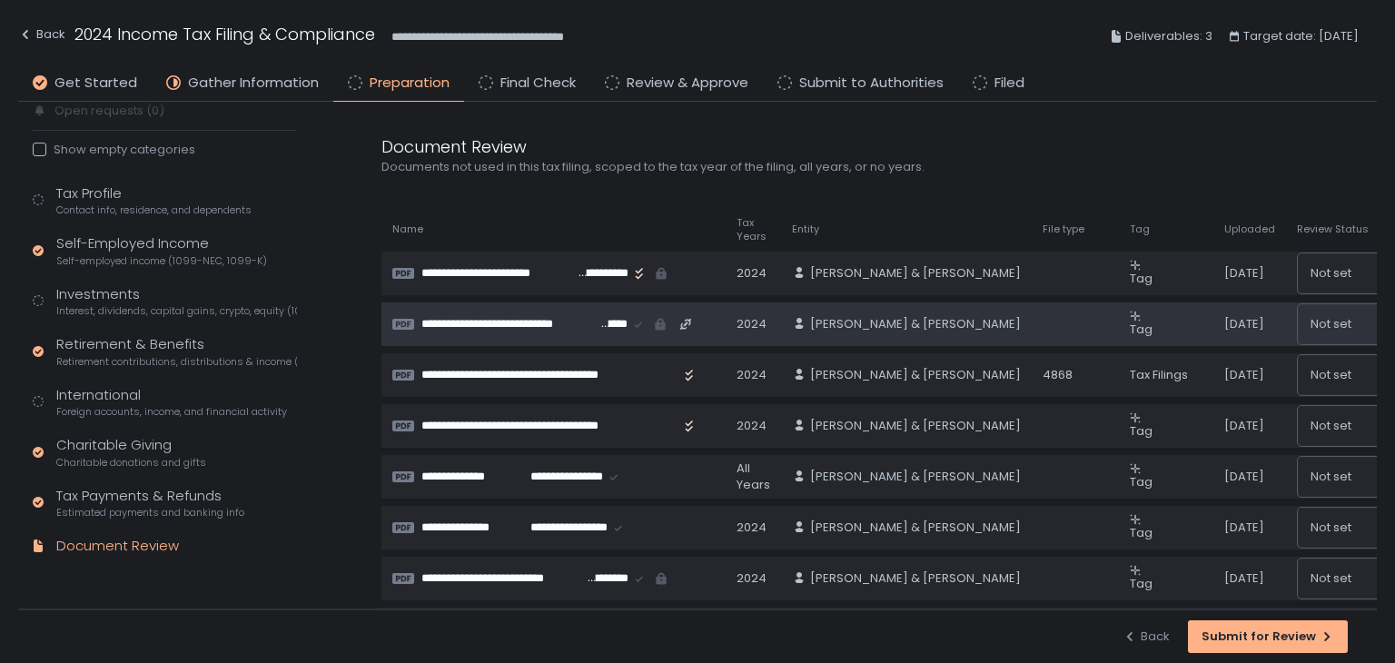
click at [561, 318] on span "**********" at bounding box center [509, 324] width 177 height 16
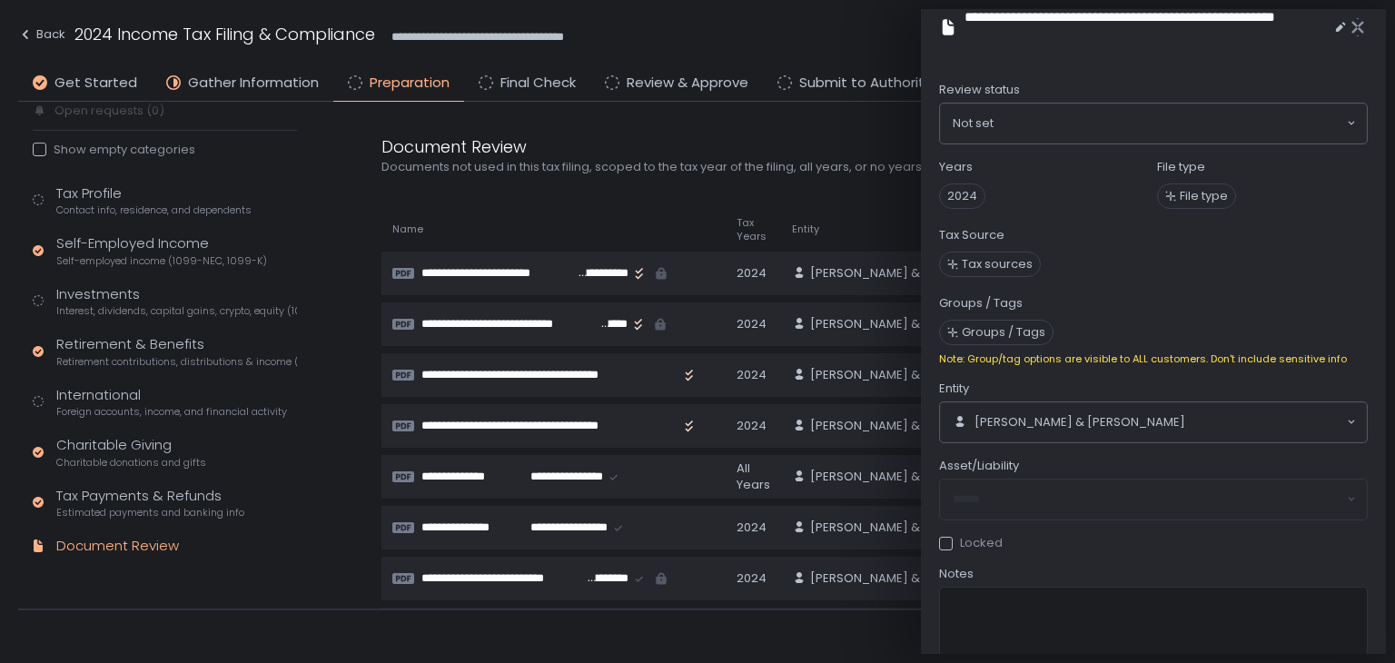
click at [635, 215] on th "Name" at bounding box center [553, 229] width 344 height 29
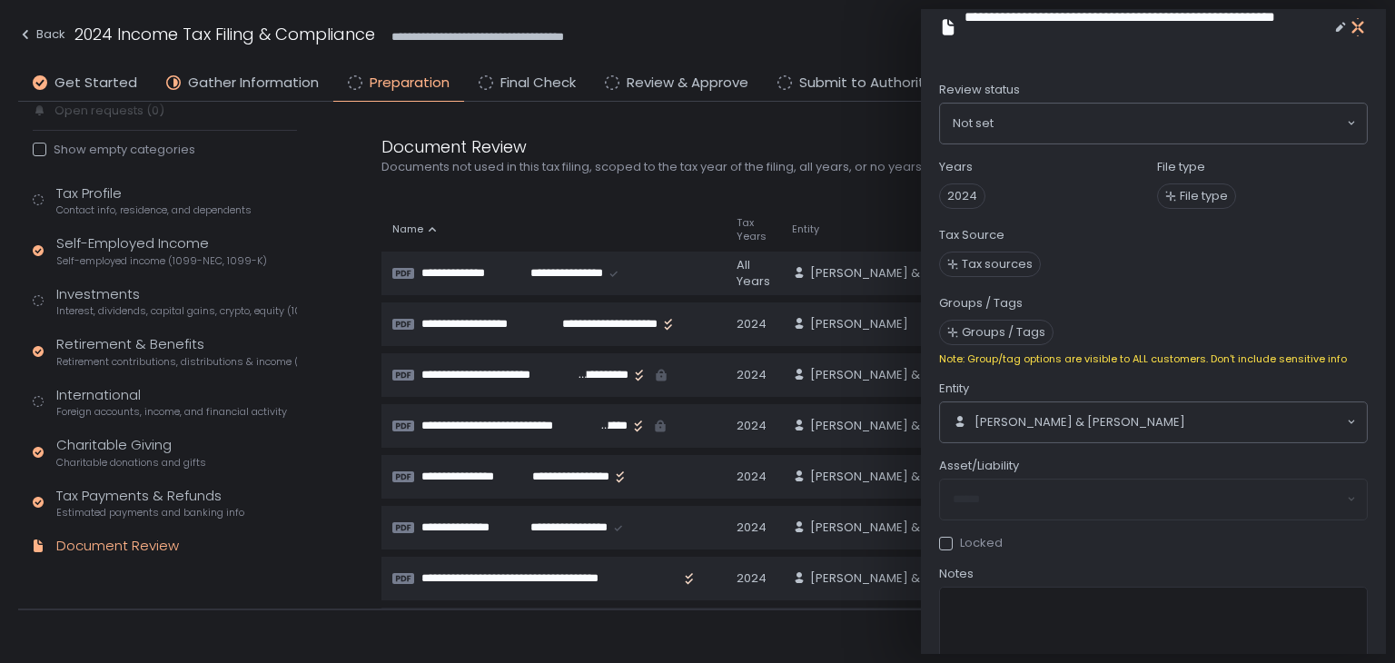
click at [1366, 21] on icon "button" at bounding box center [1358, 27] width 18 height 18
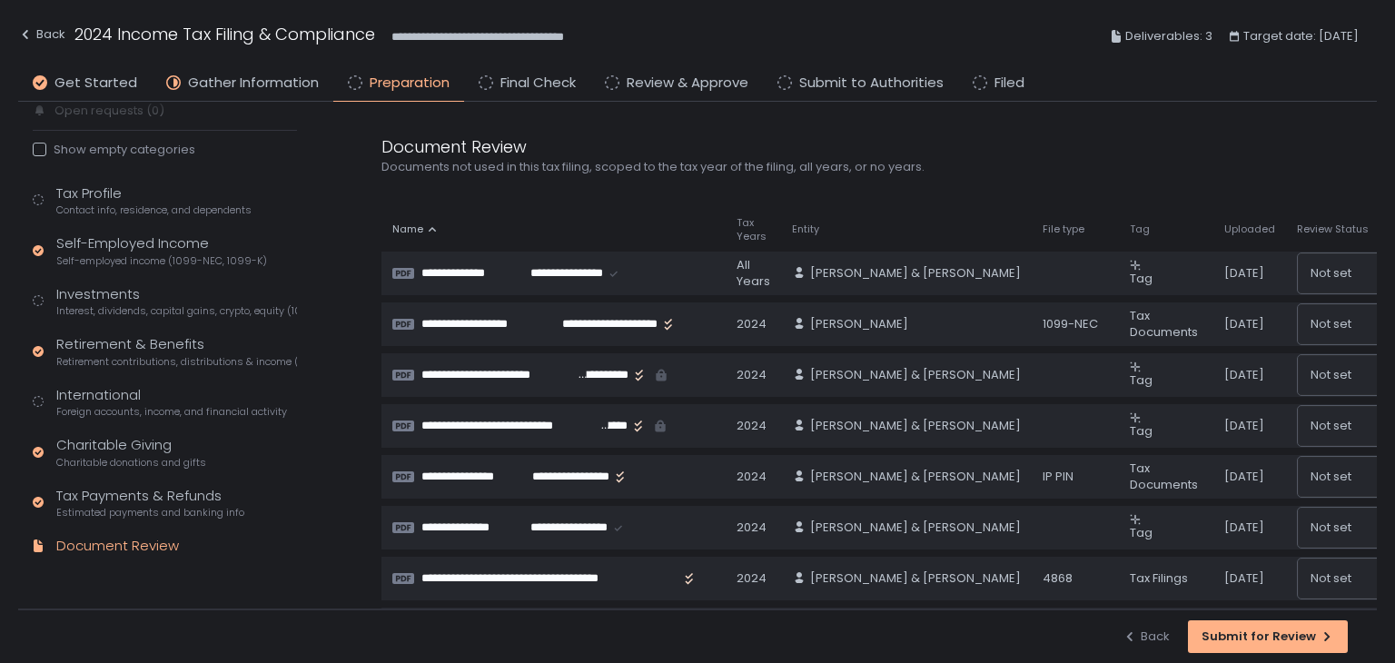
click at [1235, 230] on span "Uploaded" at bounding box center [1249, 230] width 51 height 14
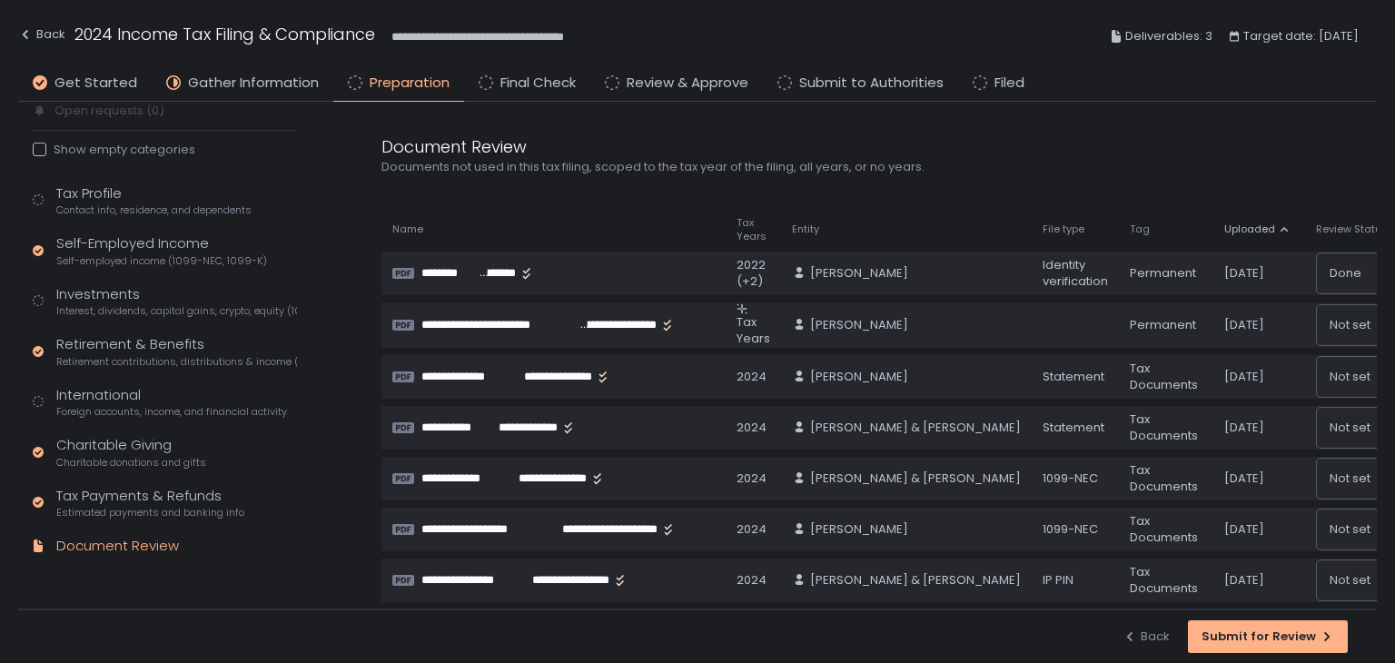
click at [1265, 226] on span "Uploaded" at bounding box center [1249, 230] width 51 height 14
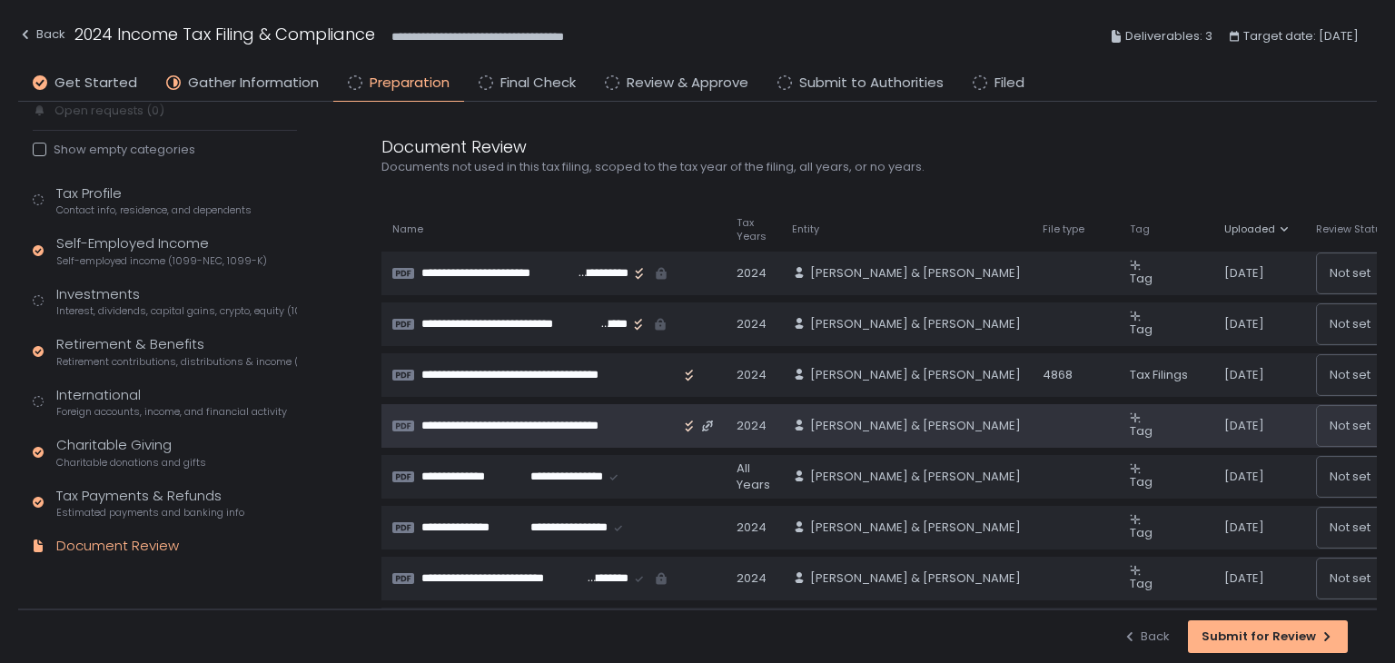
click at [540, 418] on span "**********" at bounding box center [549, 426] width 257 height 16
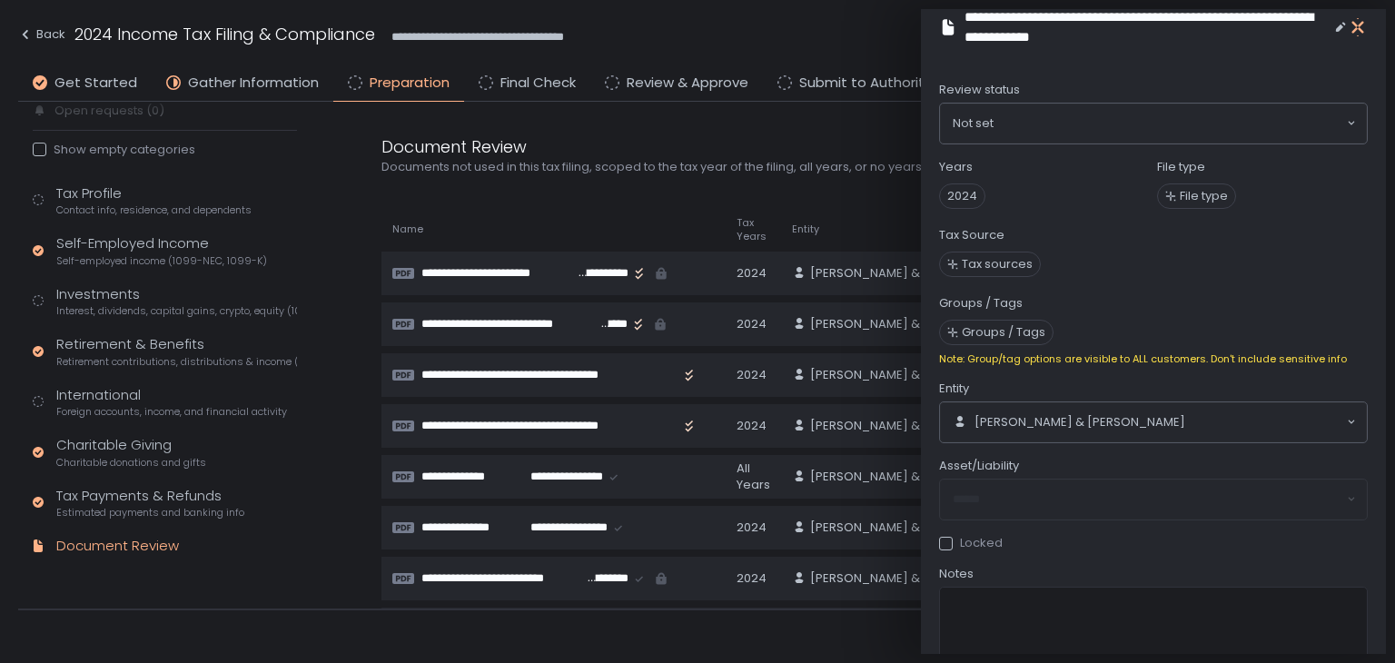
click at [1359, 26] on icon "button" at bounding box center [1358, 27] width 12 height 23
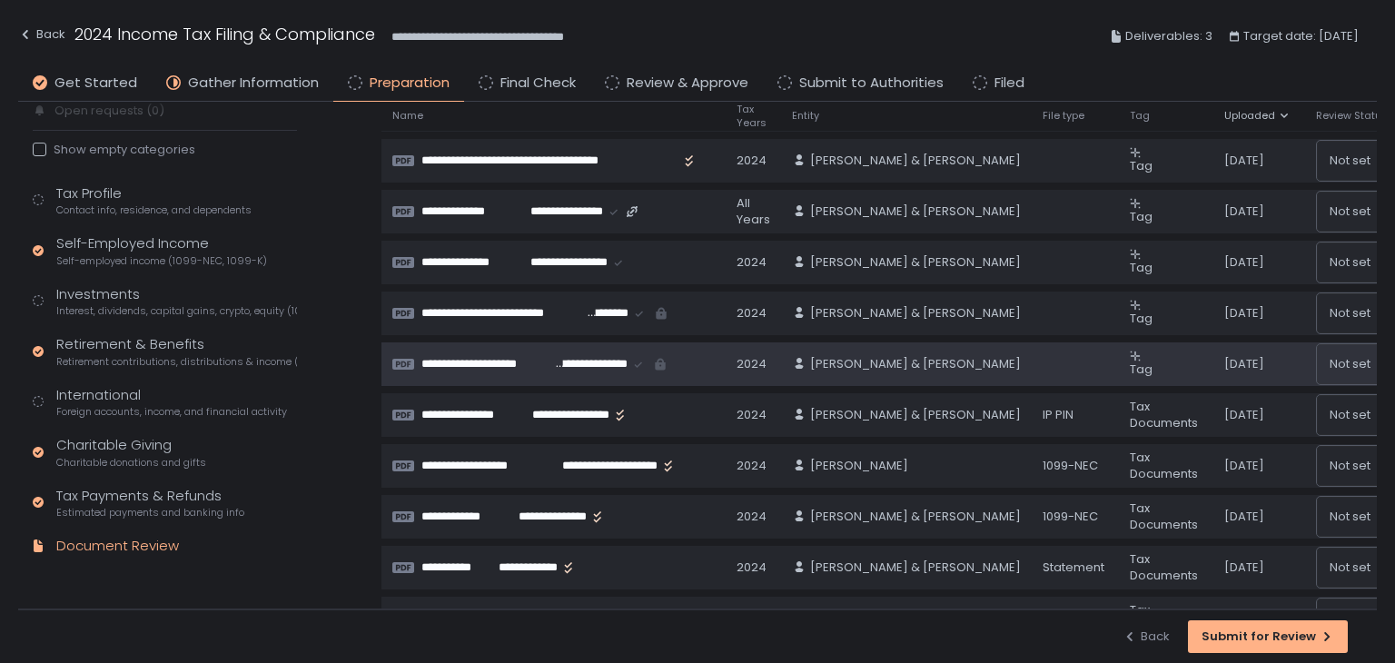
scroll to position [272, 0]
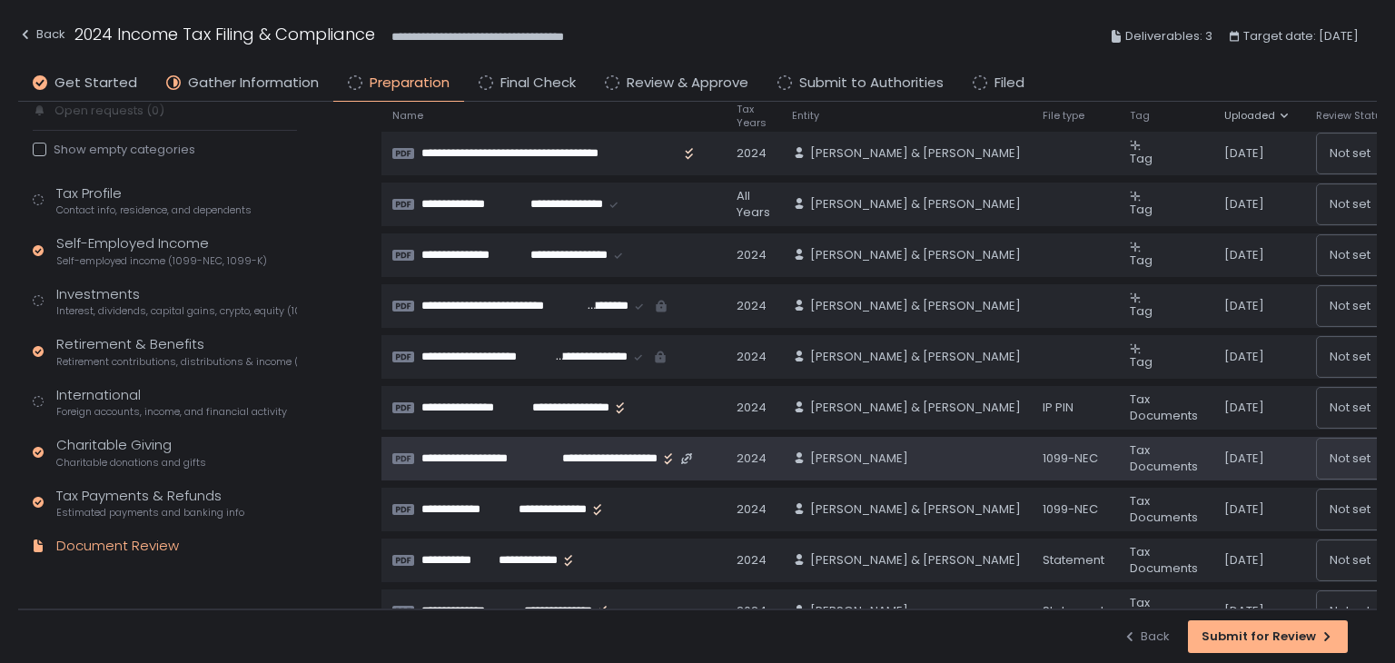
click at [584, 455] on span "**********" at bounding box center [603, 459] width 110 height 16
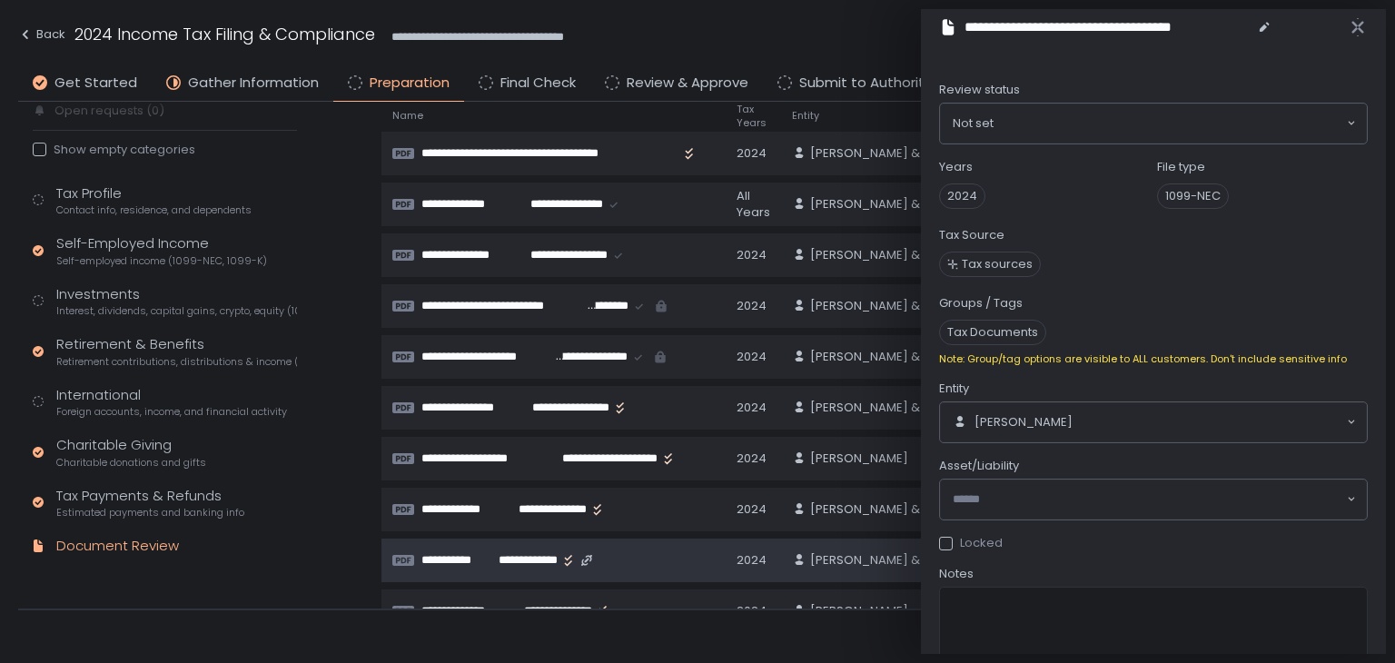
click at [503, 555] on span "**********" at bounding box center [522, 560] width 73 height 16
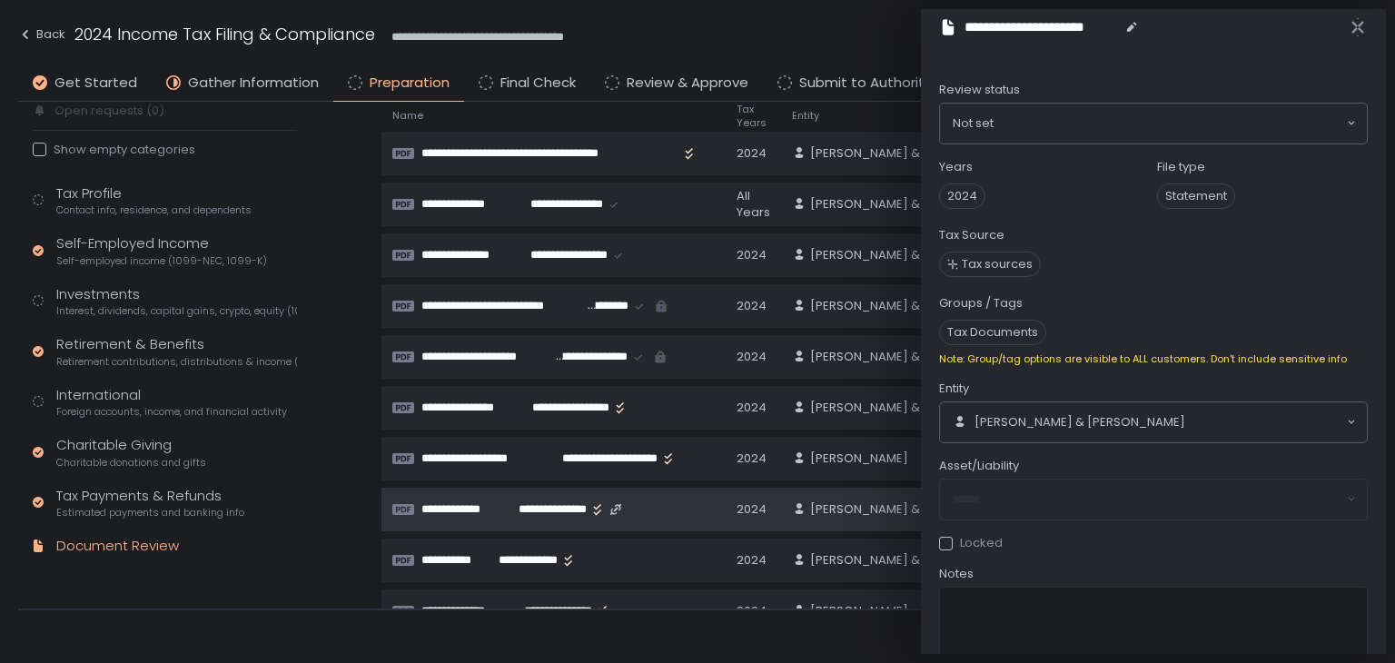
click at [515, 512] on span "**********" at bounding box center [546, 509] width 82 height 16
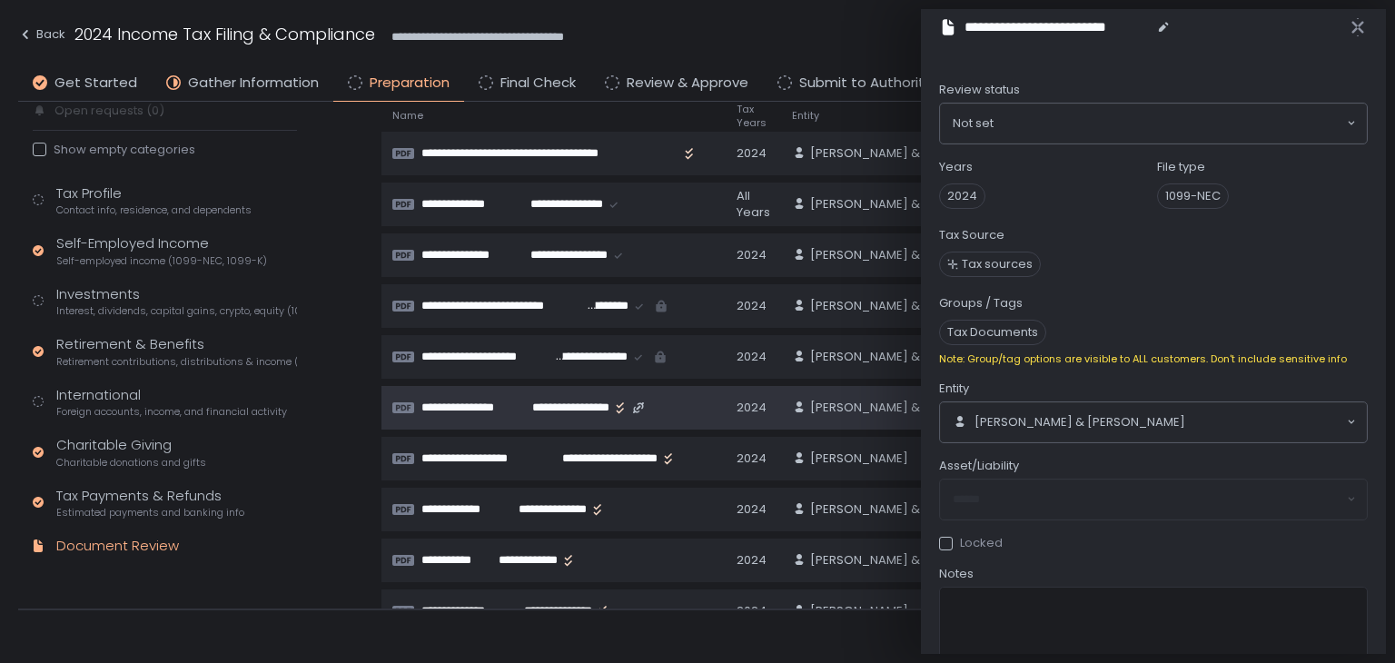
click at [538, 404] on span "**********" at bounding box center [561, 408] width 96 height 16
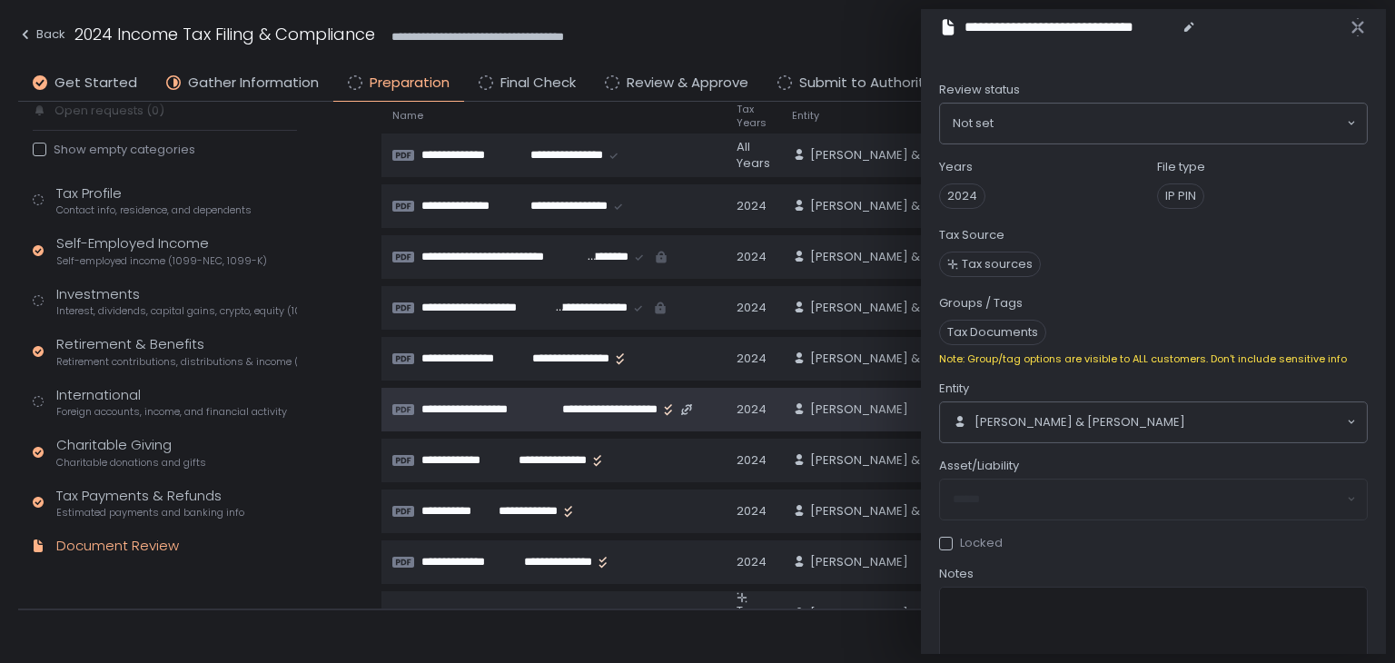
scroll to position [363, 0]
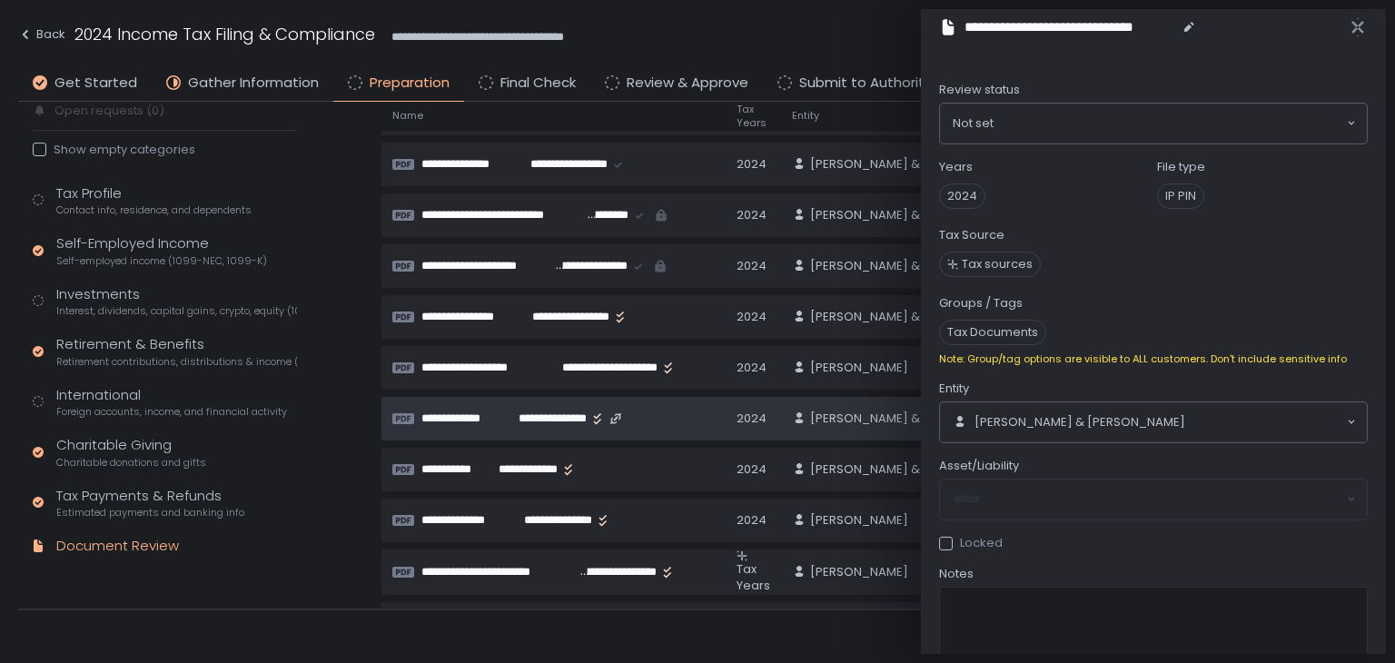
click at [507, 415] on span "**********" at bounding box center [546, 419] width 82 height 16
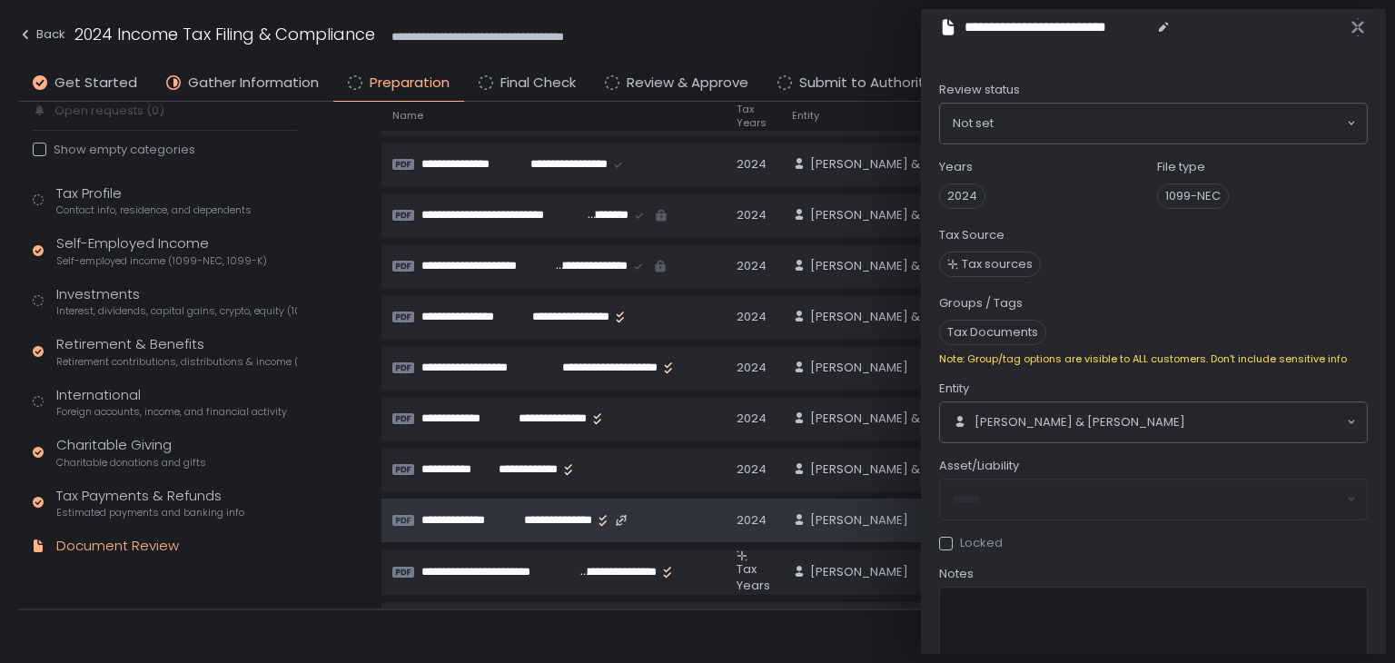
click at [503, 518] on span "**********" at bounding box center [463, 520] width 84 height 16
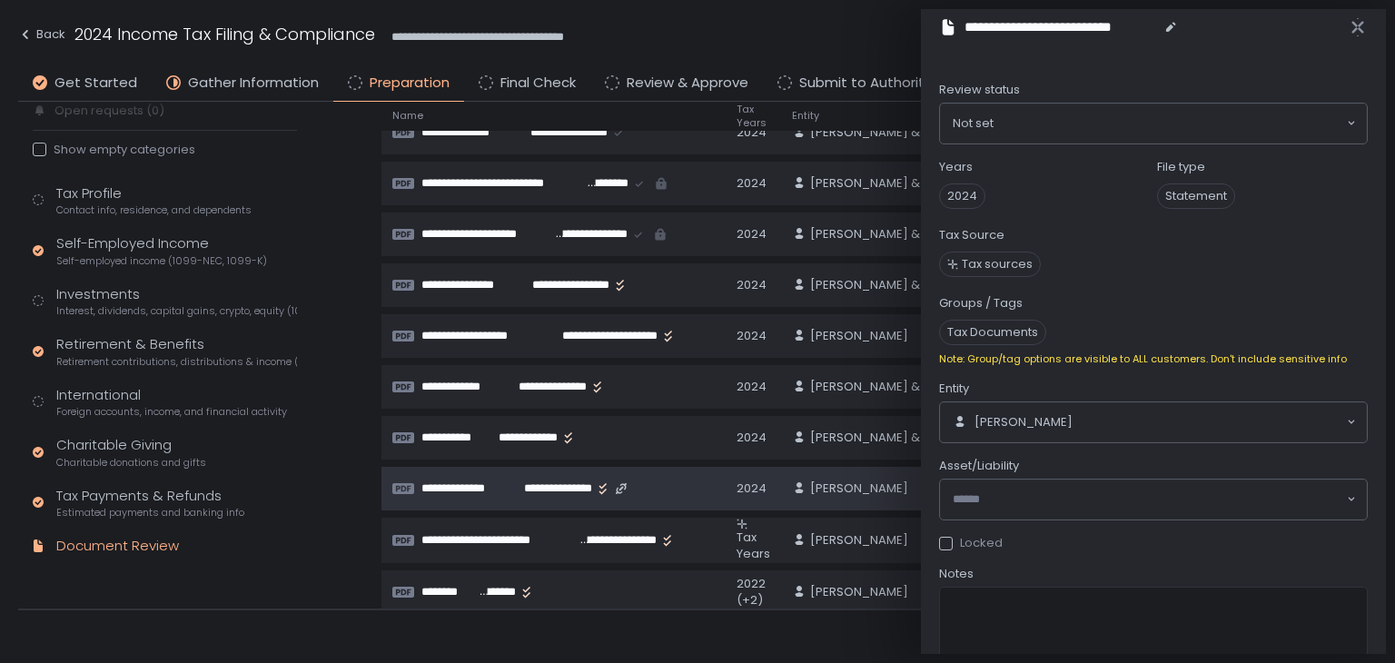
scroll to position [444, 0]
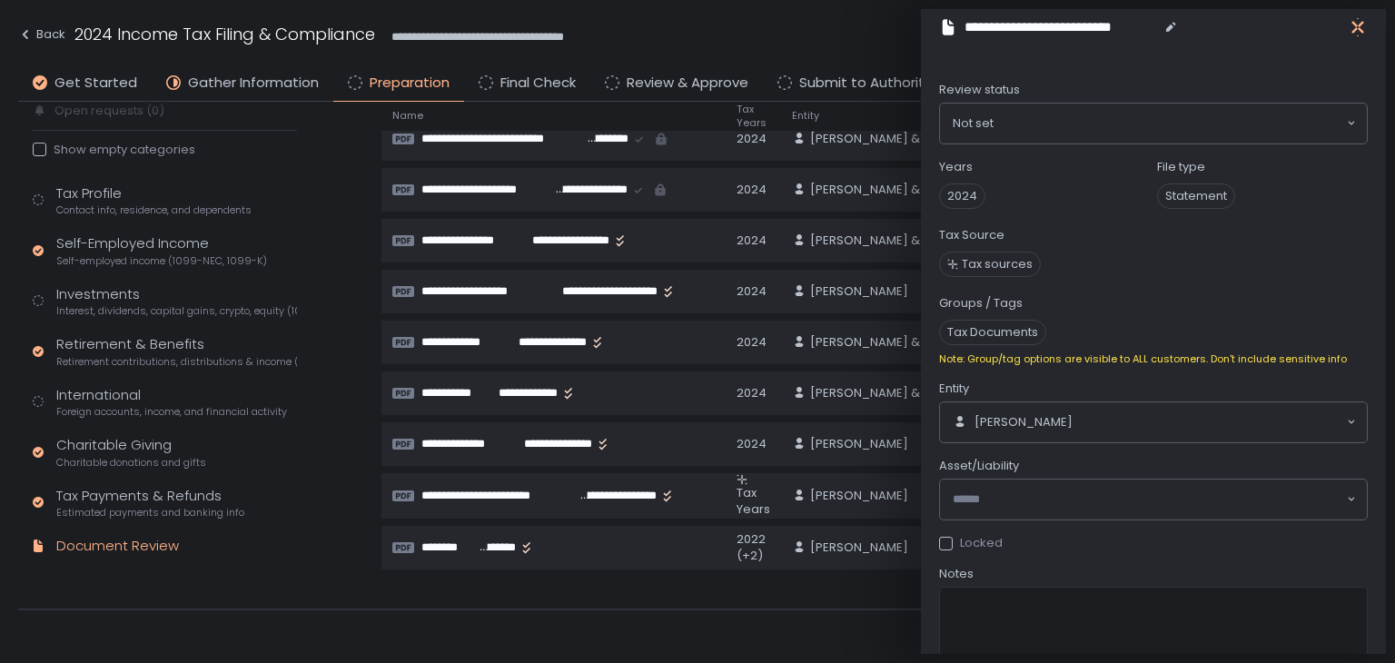
click at [1355, 25] on icon "button" at bounding box center [1358, 27] width 12 height 23
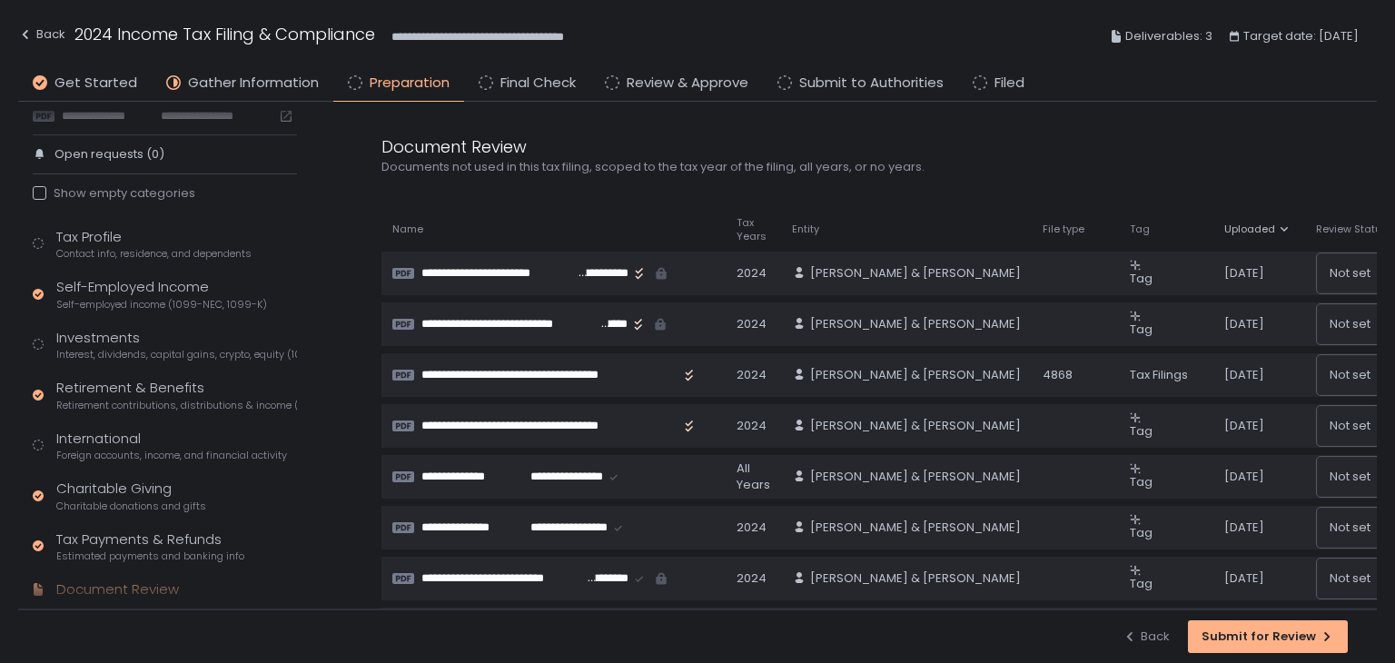
scroll to position [0, 0]
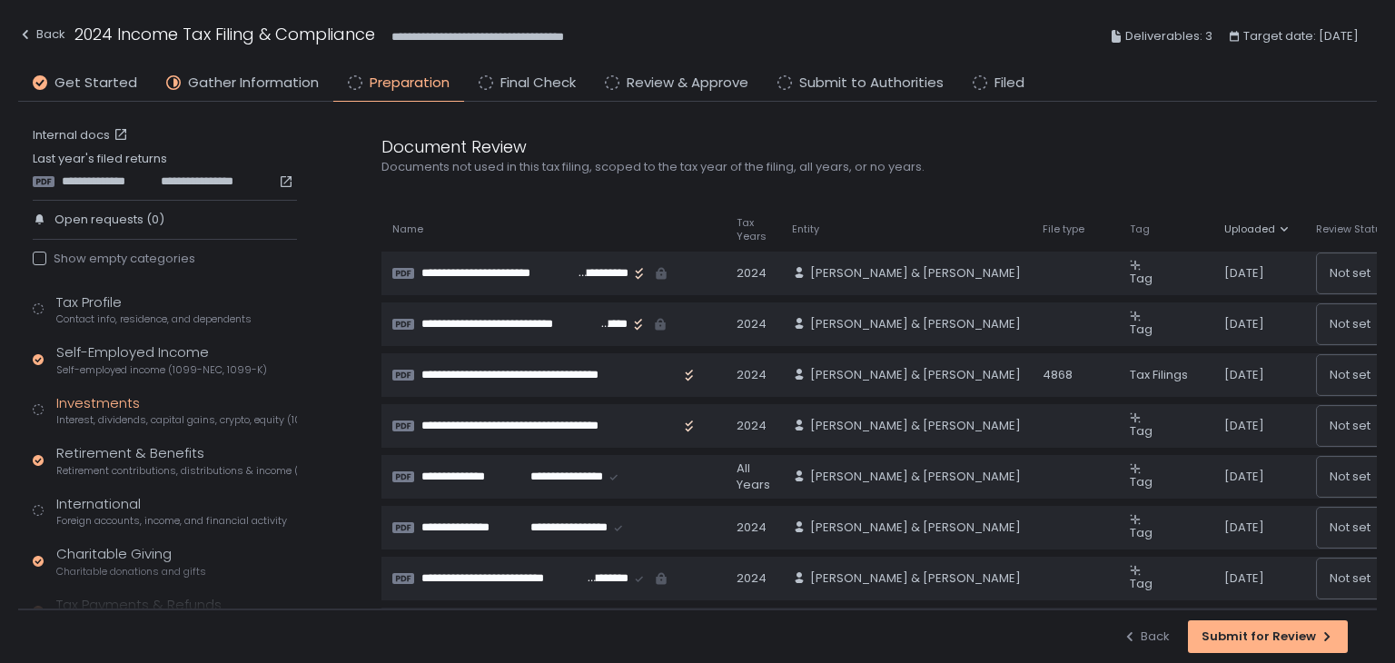
click at [105, 404] on div "Investments Interest, dividends, capital gains, crypto, equity (1099s, K-1s)" at bounding box center [176, 410] width 241 height 35
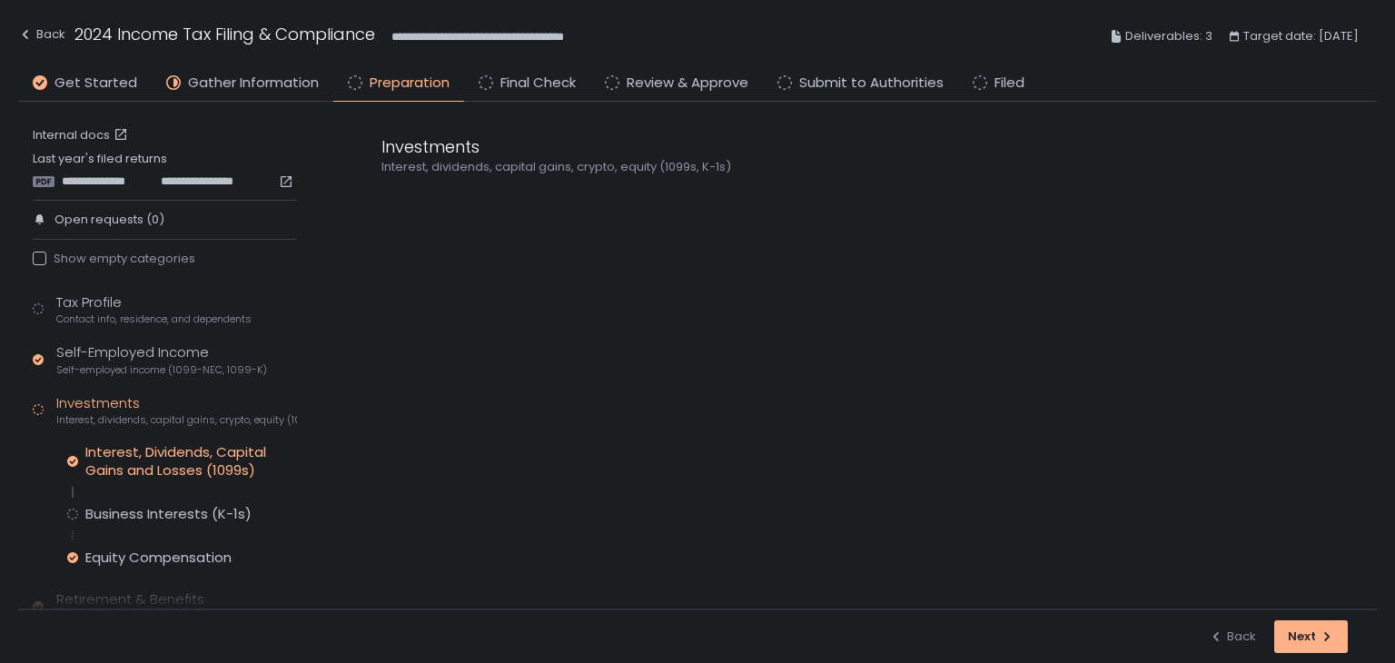
click at [120, 460] on div "Interest, Dividends, Capital Gains and Losses (1099s)" at bounding box center [191, 461] width 212 height 36
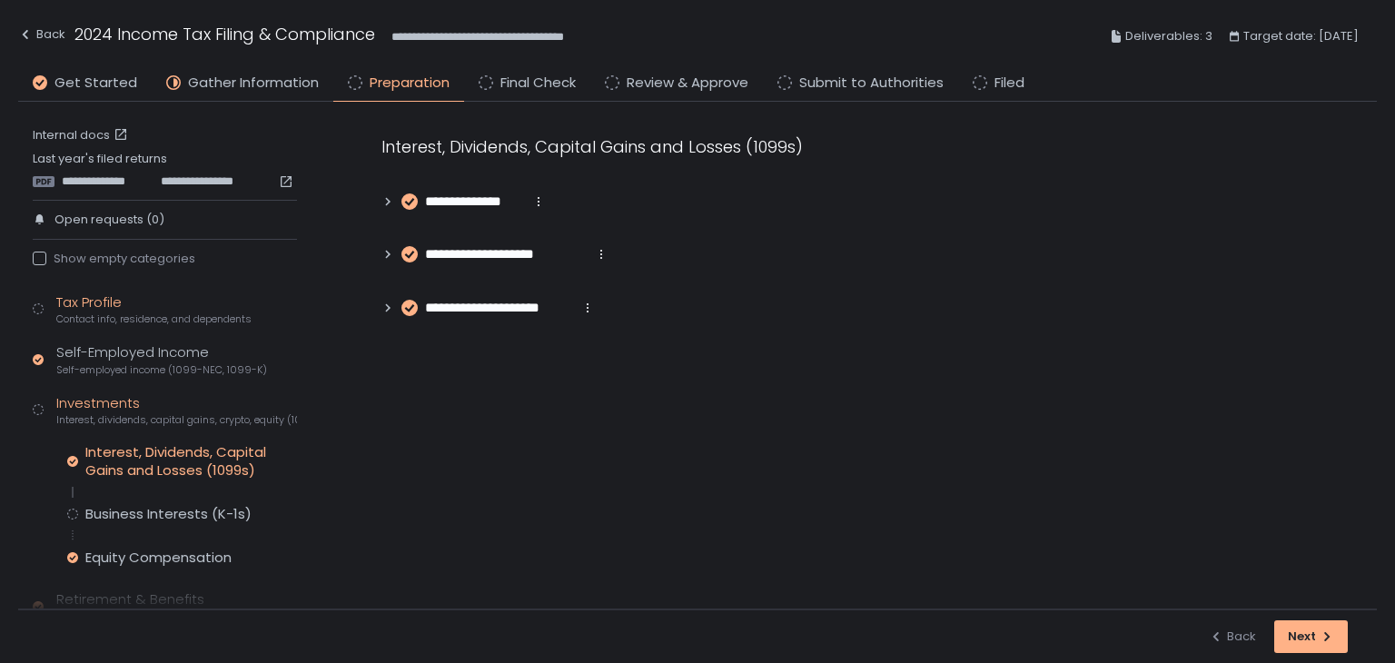
click at [107, 312] on span "Contact info, residence, and dependents" at bounding box center [153, 319] width 195 height 14
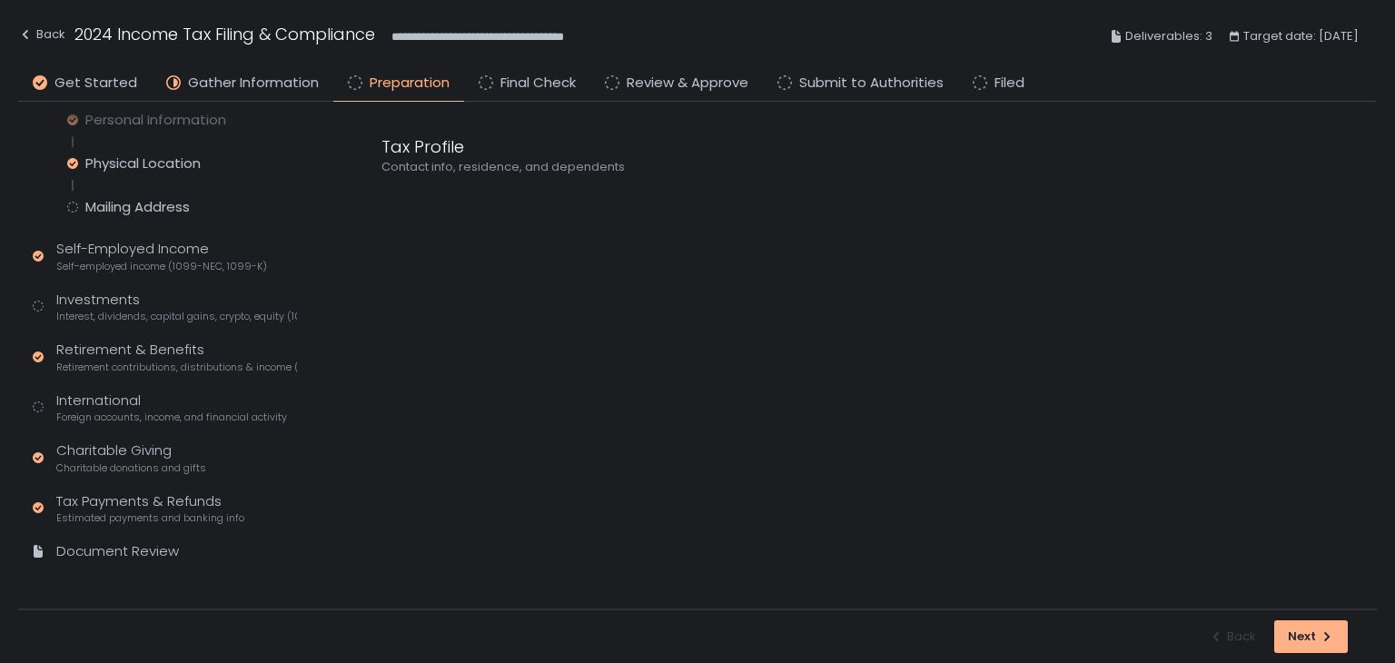
scroll to position [237, 0]
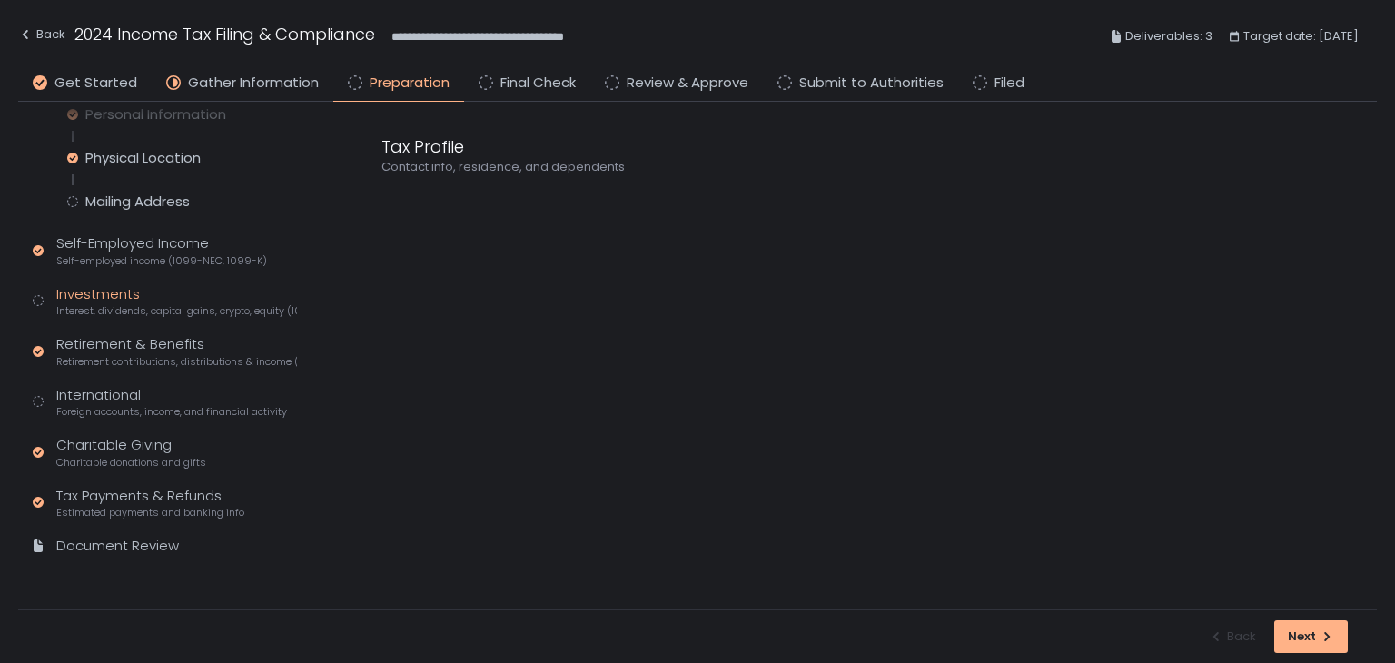
click at [107, 312] on span "Interest, dividends, capital gains, crypto, equity (1099s, K-1s)" at bounding box center [176, 311] width 241 height 14
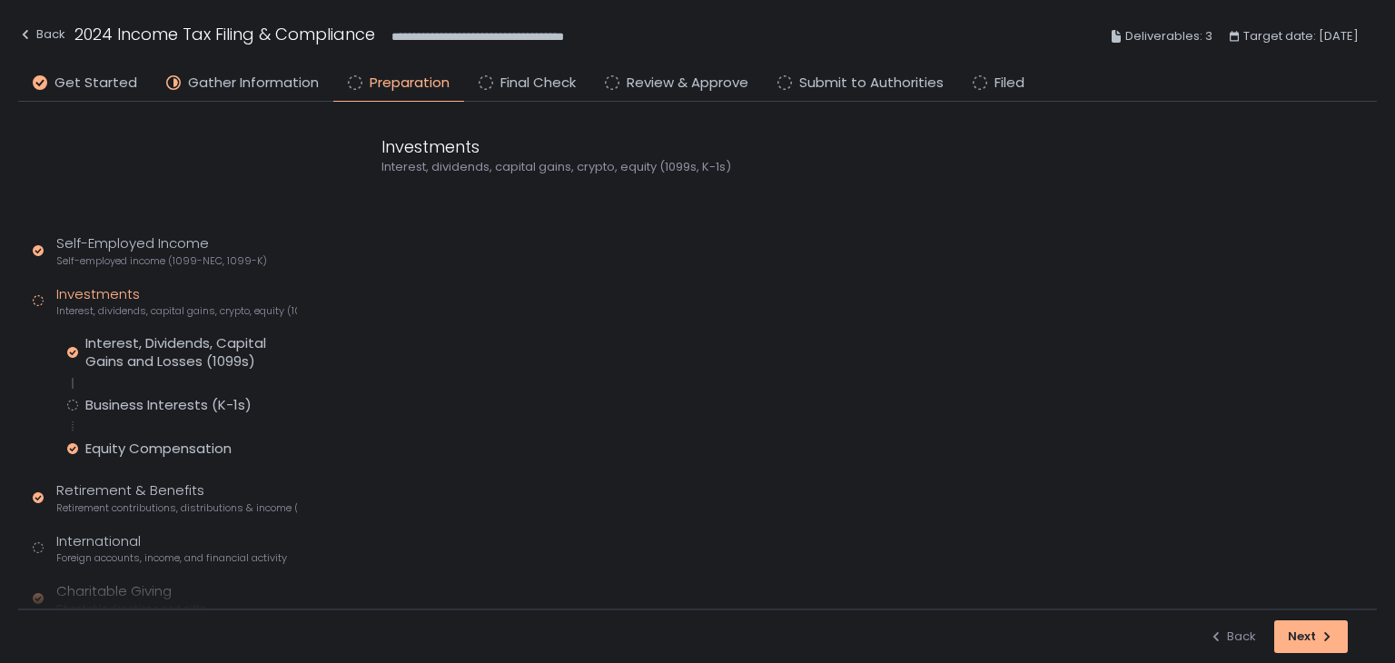
scroll to position [109, 0]
click at [131, 395] on div "Interest, Dividends, Capital Gains and Losses (1099s) Business Interests (K-1s)…" at bounding box center [182, 396] width 230 height 124
click at [131, 402] on div "Business Interests (K-1s)" at bounding box center [168, 405] width 166 height 18
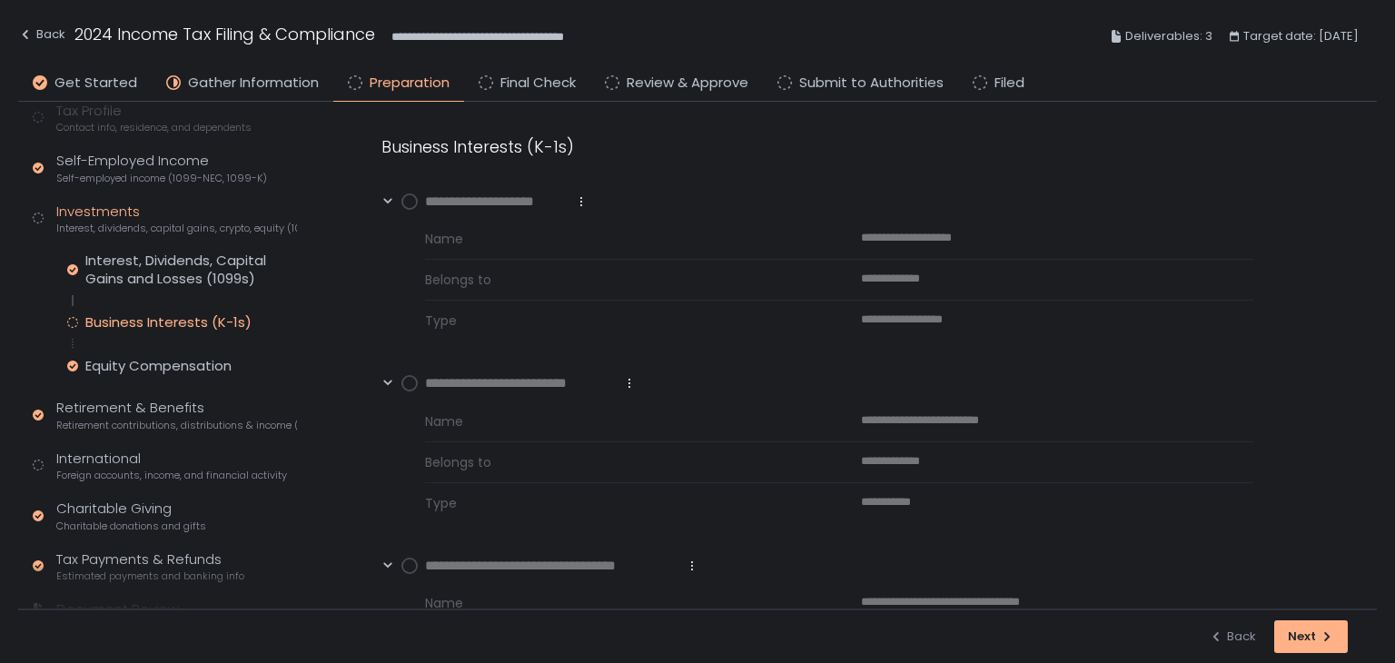
scroll to position [255, 0]
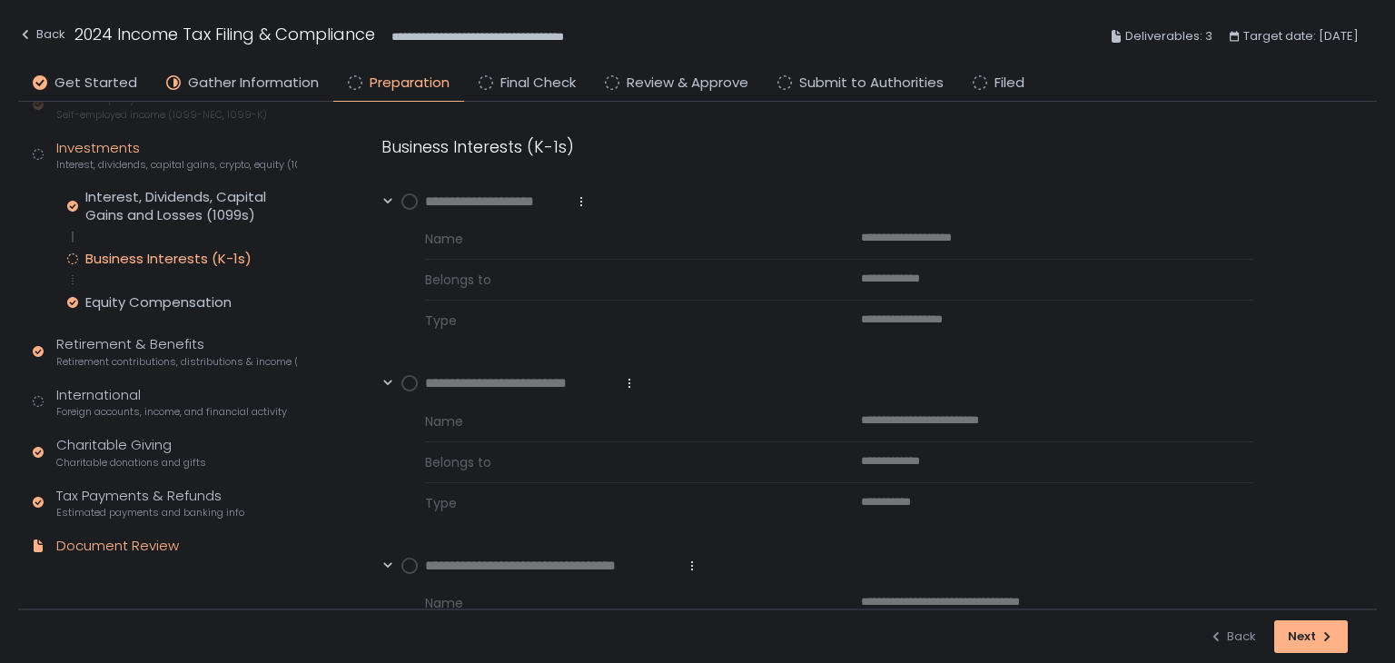
click at [156, 543] on div "Document Review" at bounding box center [117, 546] width 123 height 21
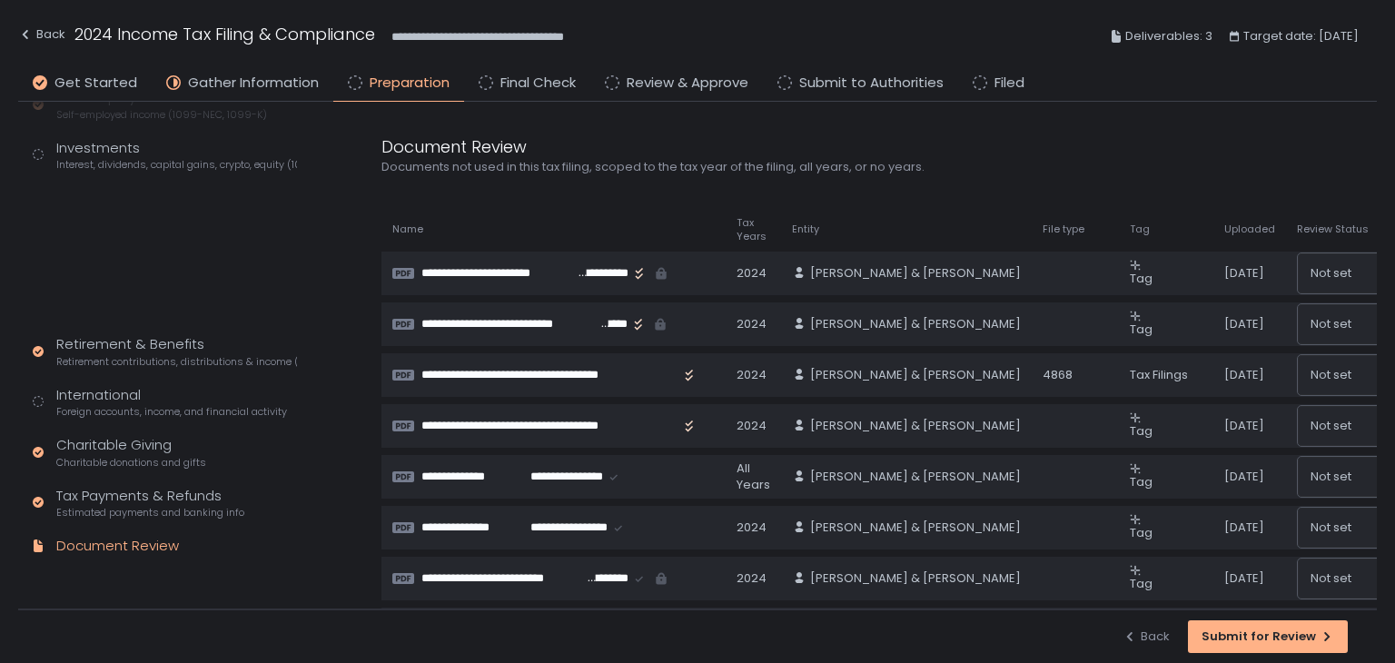
scroll to position [109, 0]
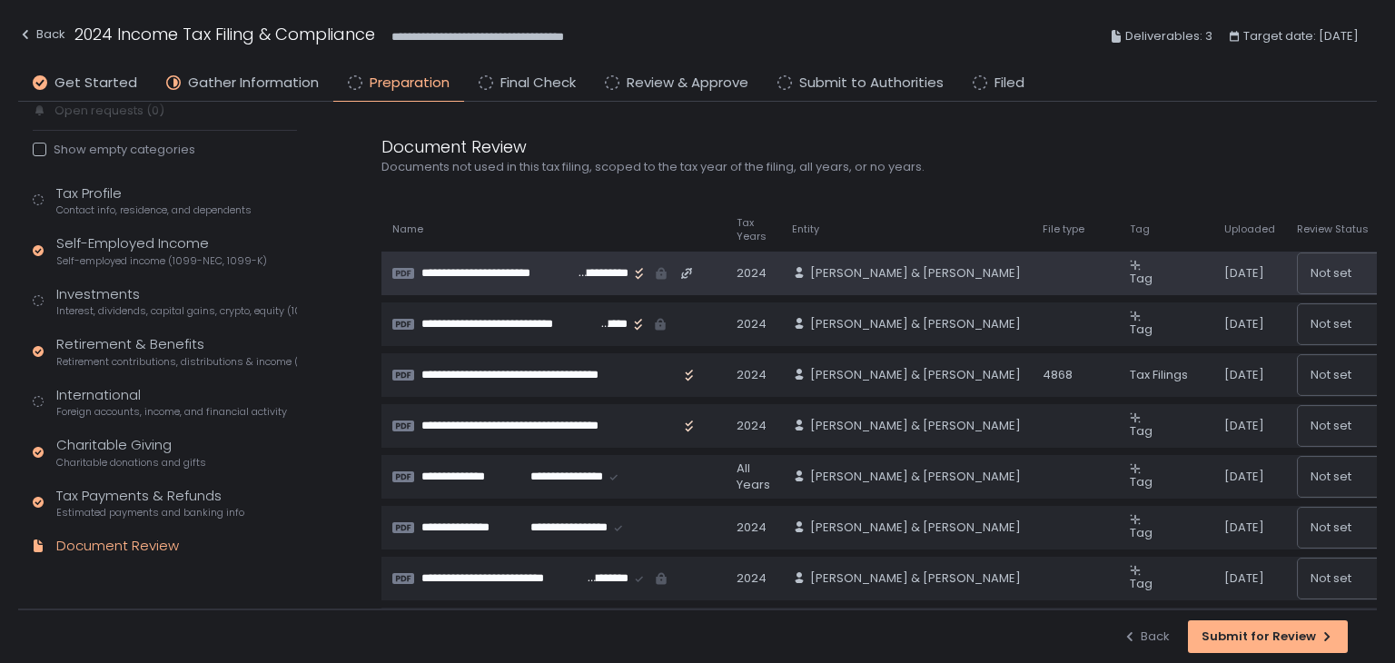
click at [553, 270] on span "**********" at bounding box center [498, 273] width 154 height 16
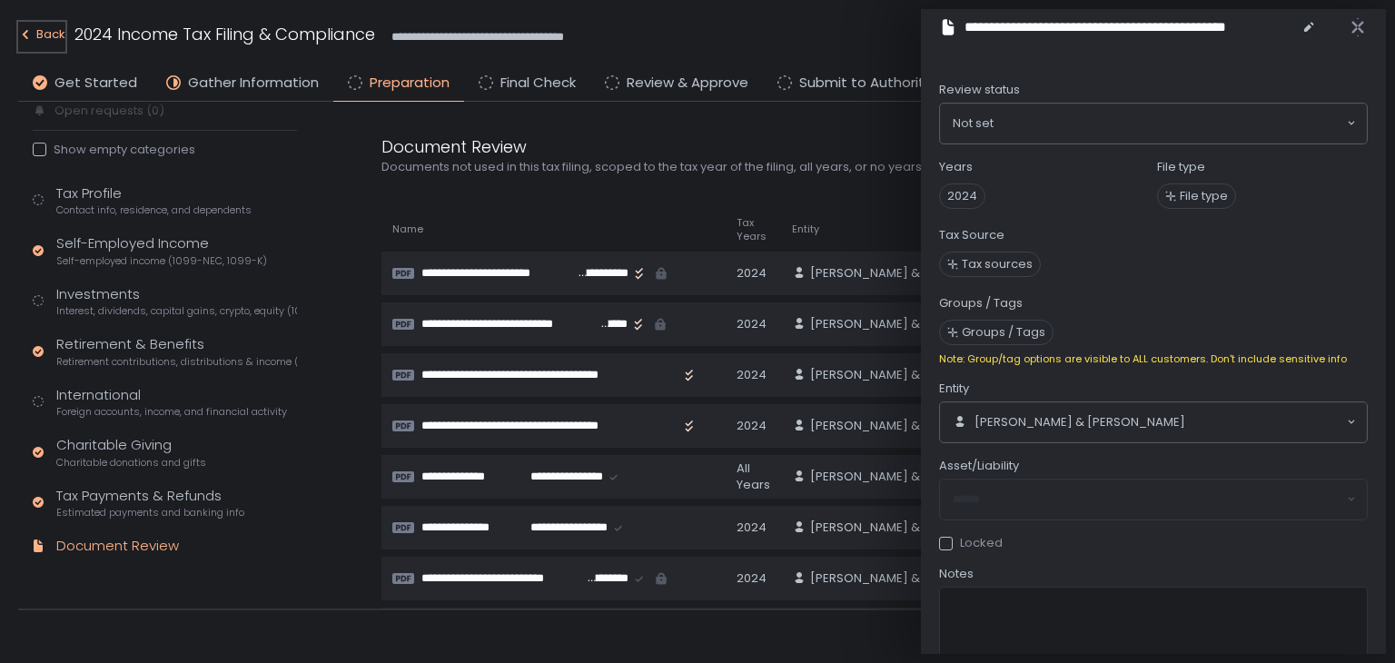
click at [35, 24] on div "Back" at bounding box center [41, 35] width 47 height 22
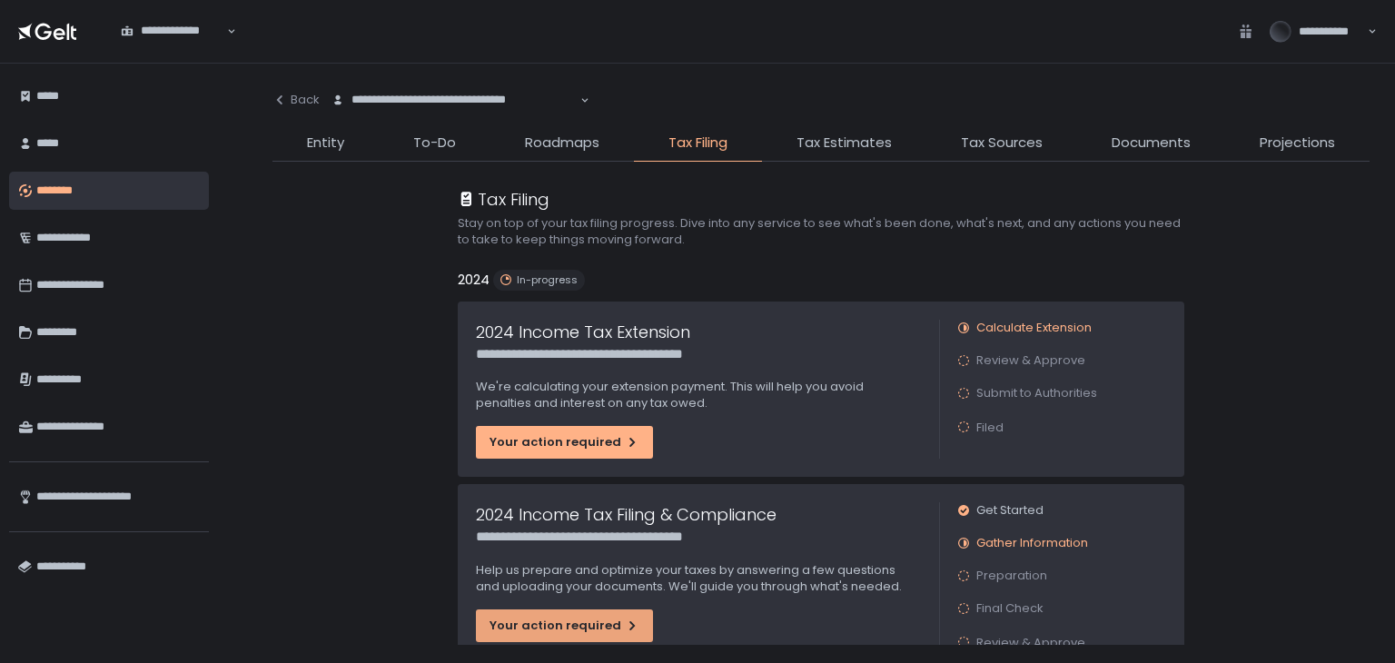
click at [625, 622] on icon "button" at bounding box center [632, 626] width 15 height 15
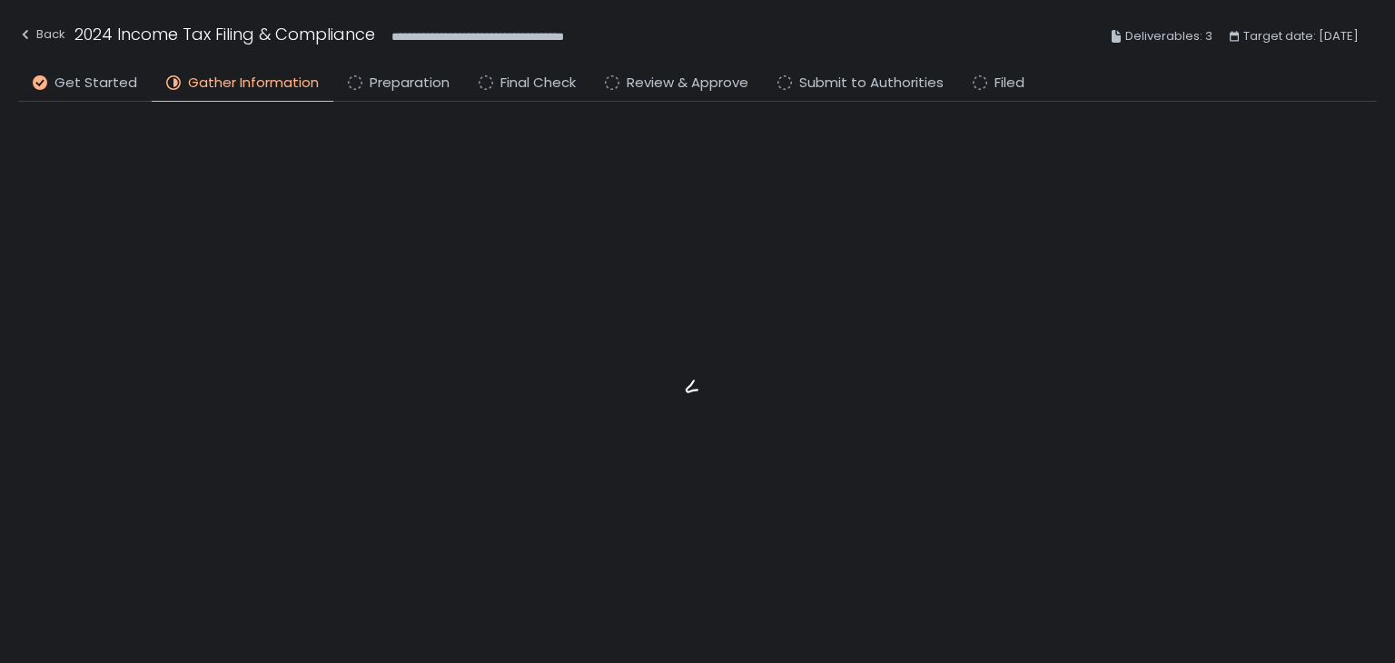
click at [1045, 509] on div at bounding box center [697, 383] width 1359 height 562
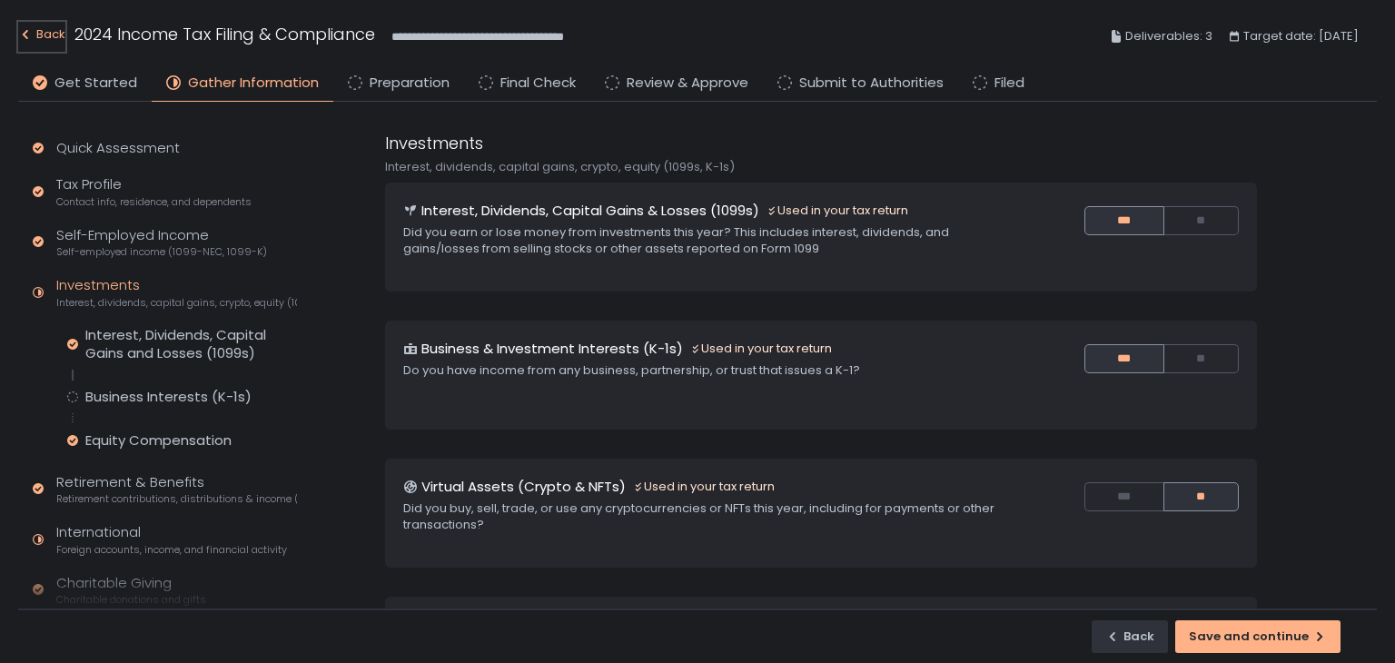
click at [58, 36] on div "Back" at bounding box center [41, 35] width 47 height 22
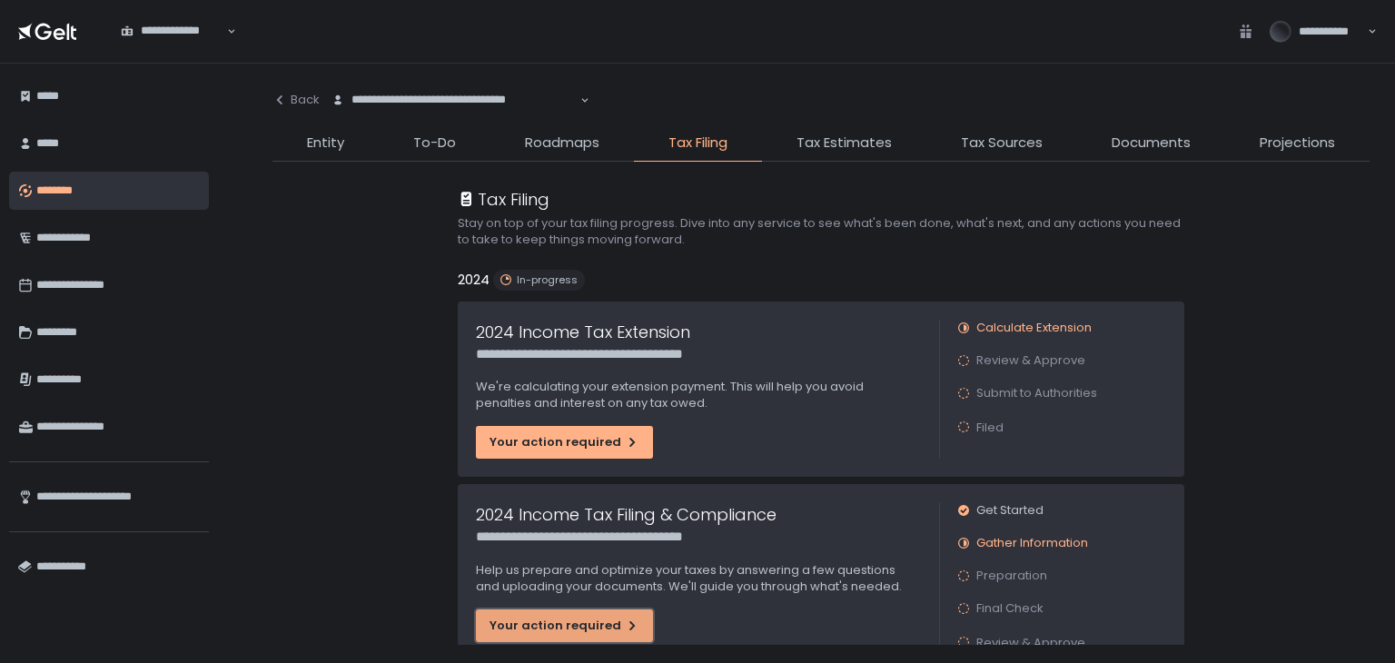
click at [599, 614] on button "Your action required" at bounding box center [564, 625] width 177 height 33
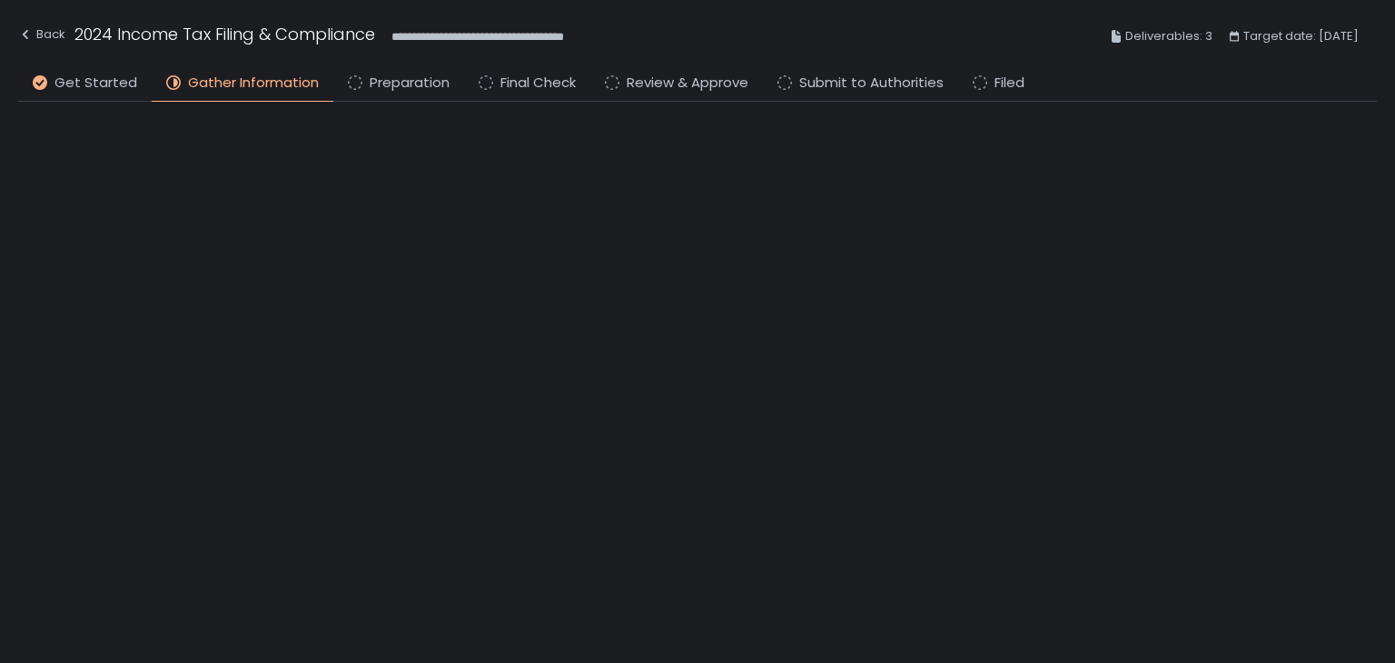
click at [412, 94] on li "Preparation" at bounding box center [398, 87] width 131 height 29
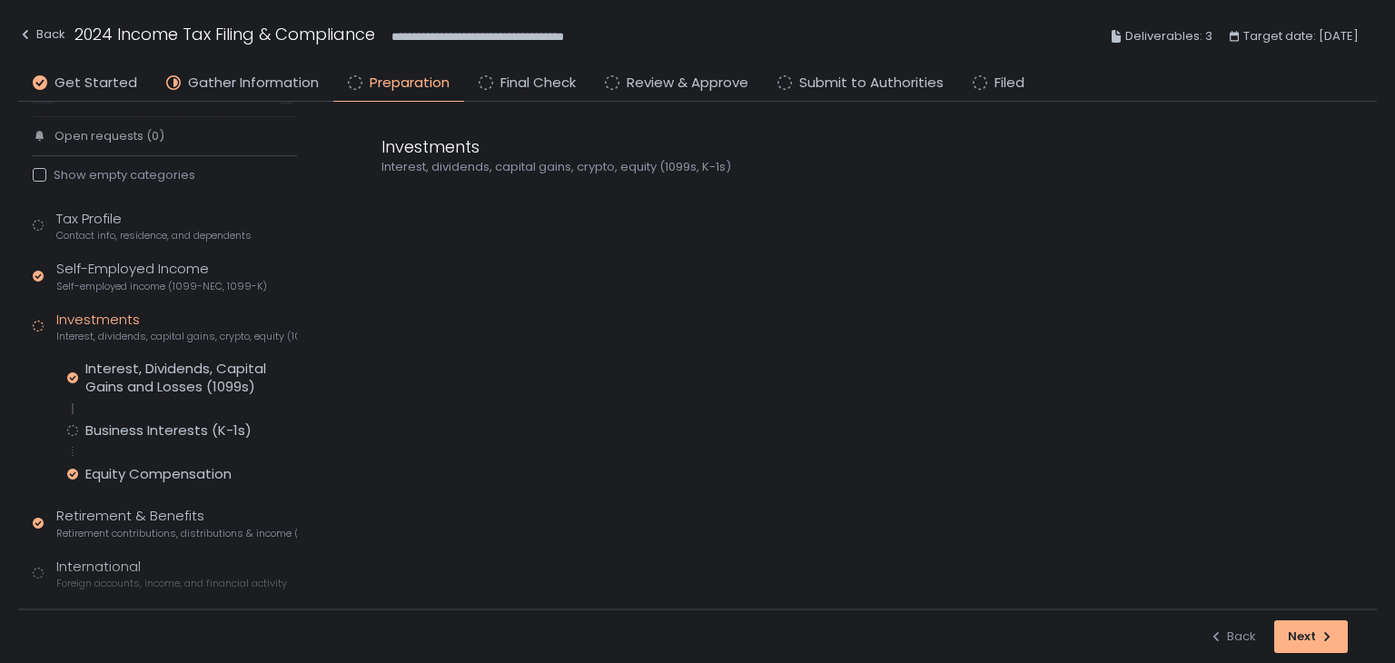
scroll to position [255, 0]
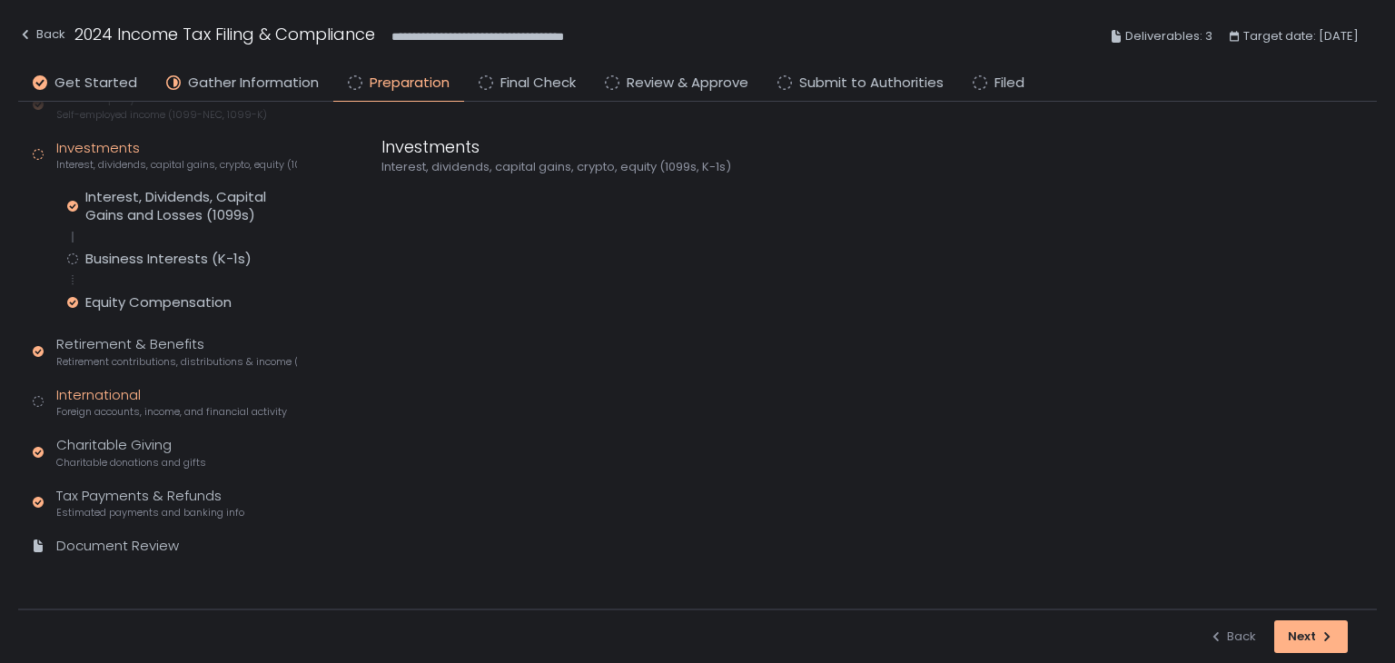
click at [111, 411] on span "Foreign accounts, income, and financial activity" at bounding box center [171, 412] width 231 height 14
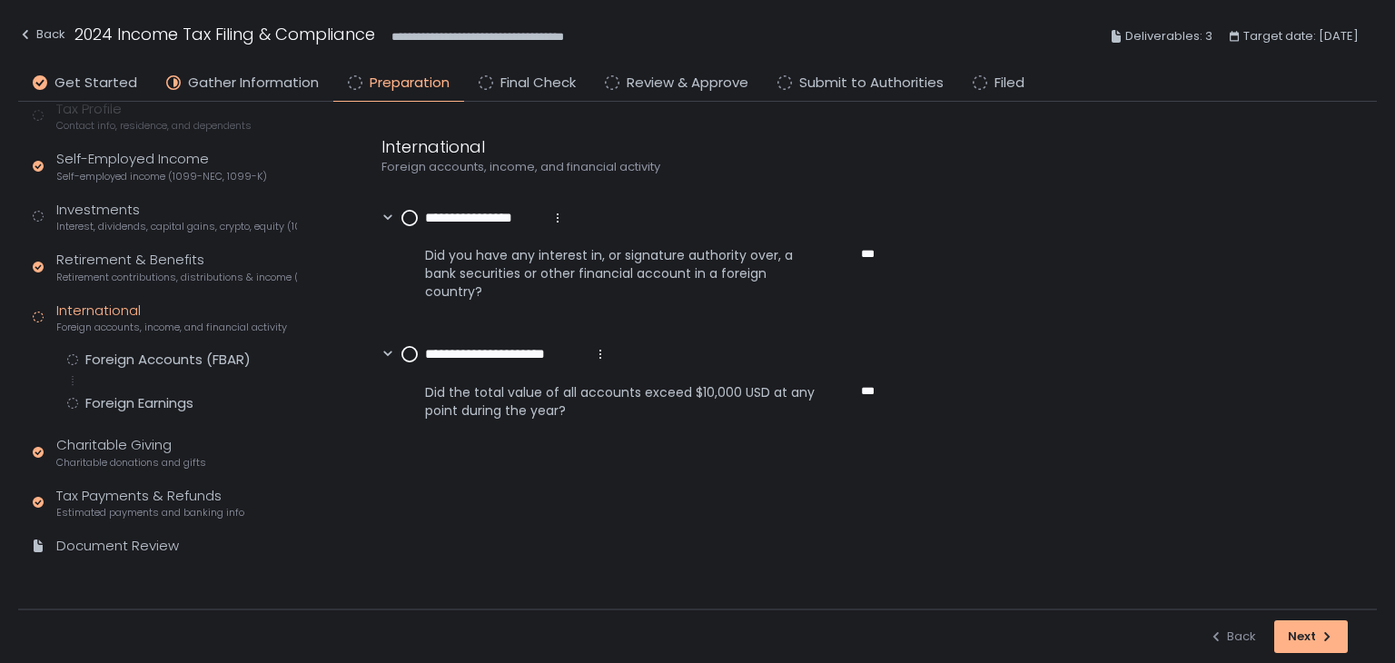
scroll to position [193, 0]
click at [106, 358] on div "Foreign Accounts (FBAR)" at bounding box center [167, 360] width 165 height 18
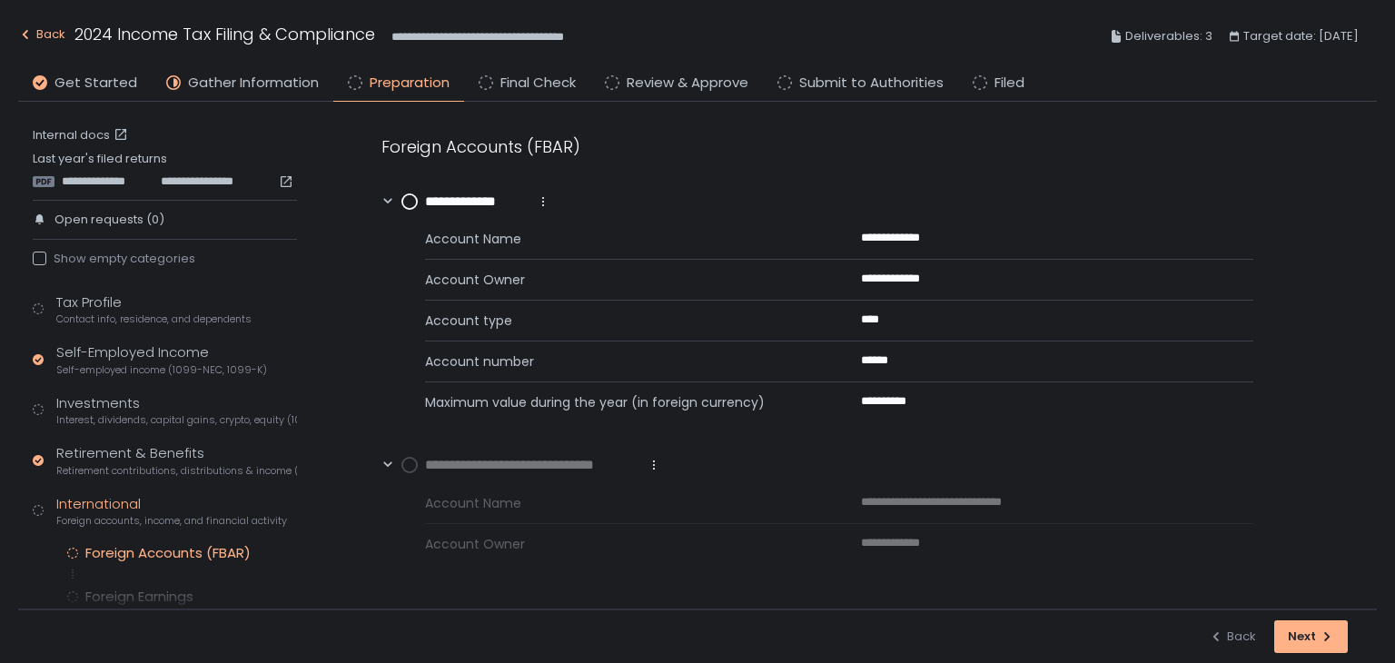
click at [32, 30] on icon "button" at bounding box center [25, 34] width 15 height 15
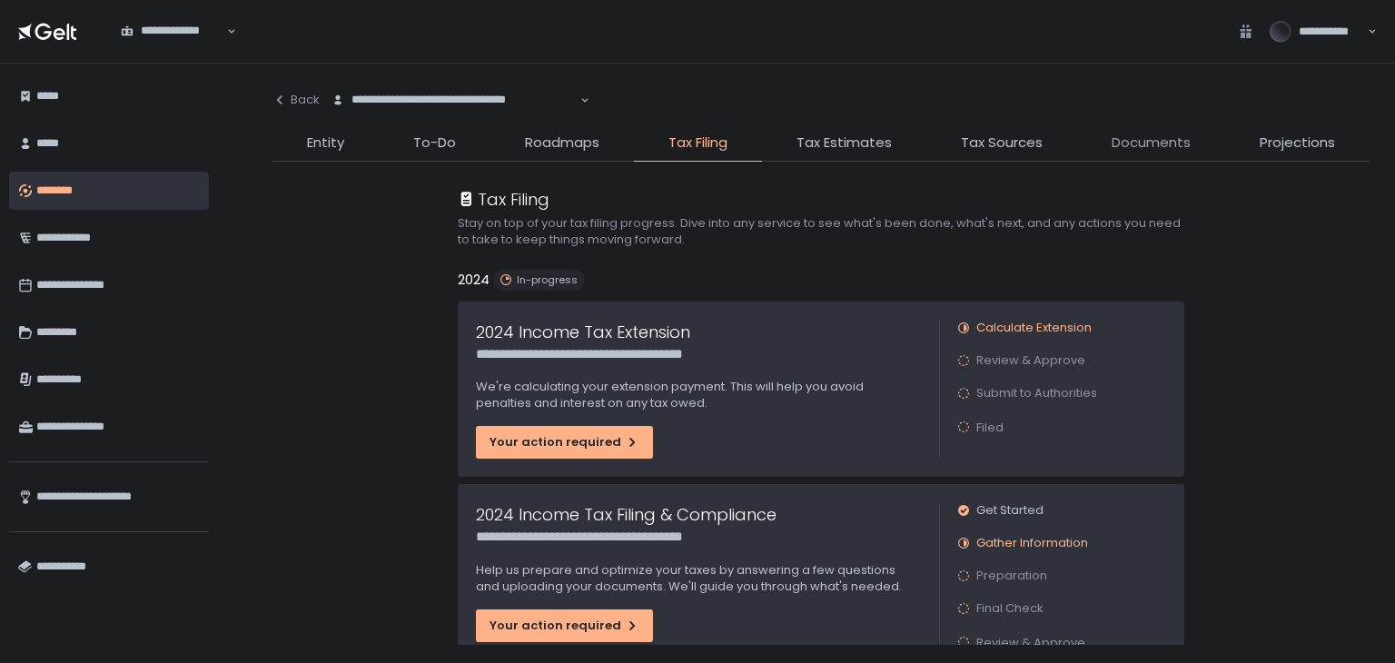
click at [1129, 152] on span "Documents" at bounding box center [1151, 143] width 79 height 21
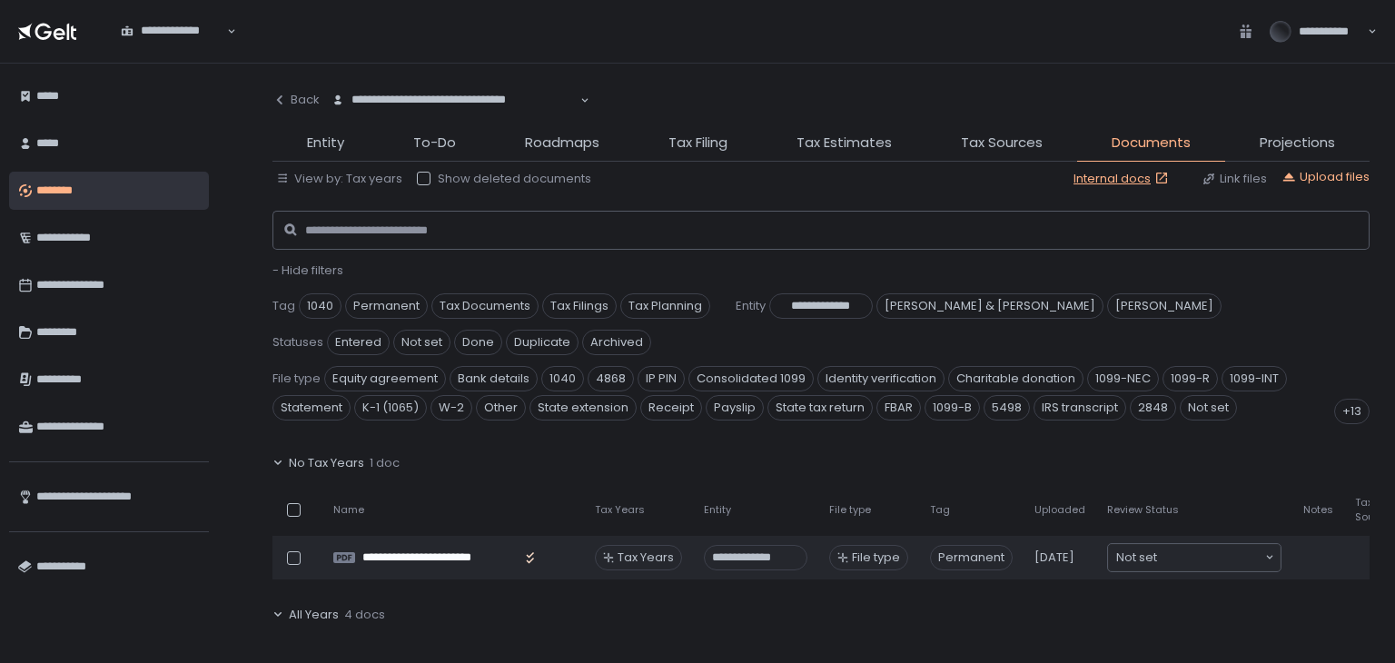
click at [316, 266] on span "- Hide filters" at bounding box center [307, 270] width 71 height 17
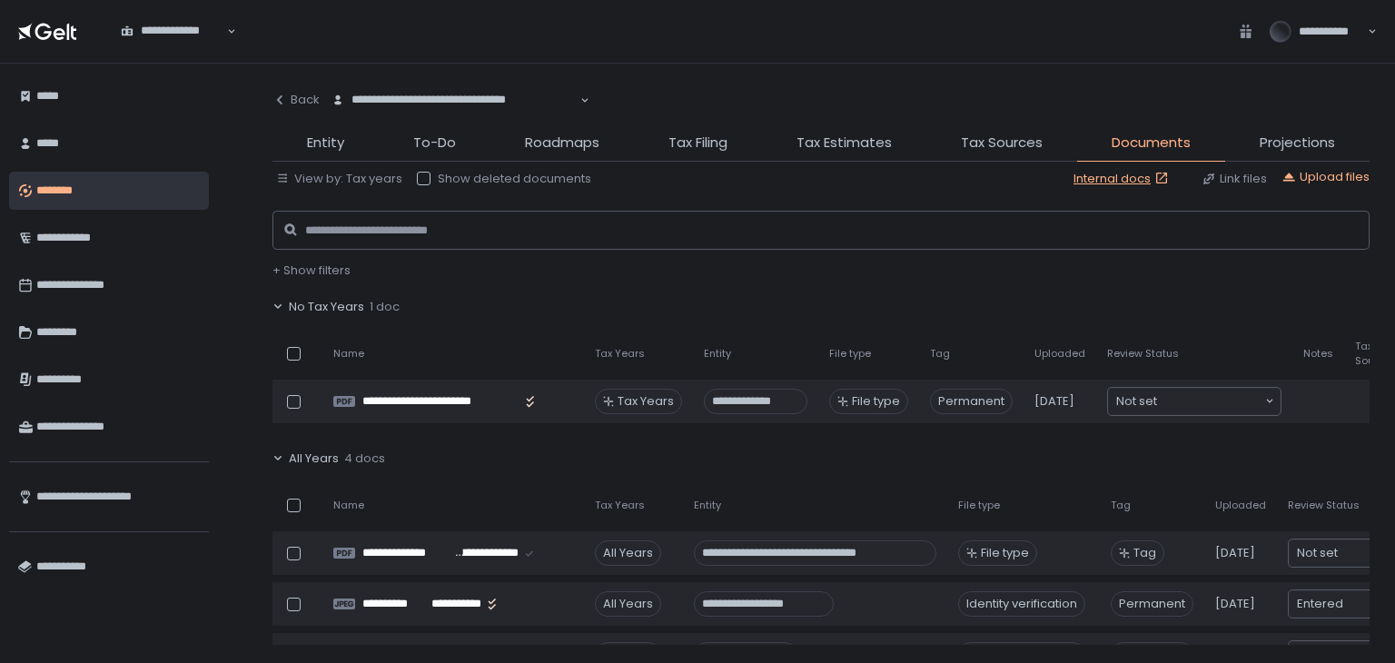
click at [316, 299] on span "No Tax Years" at bounding box center [326, 307] width 75 height 16
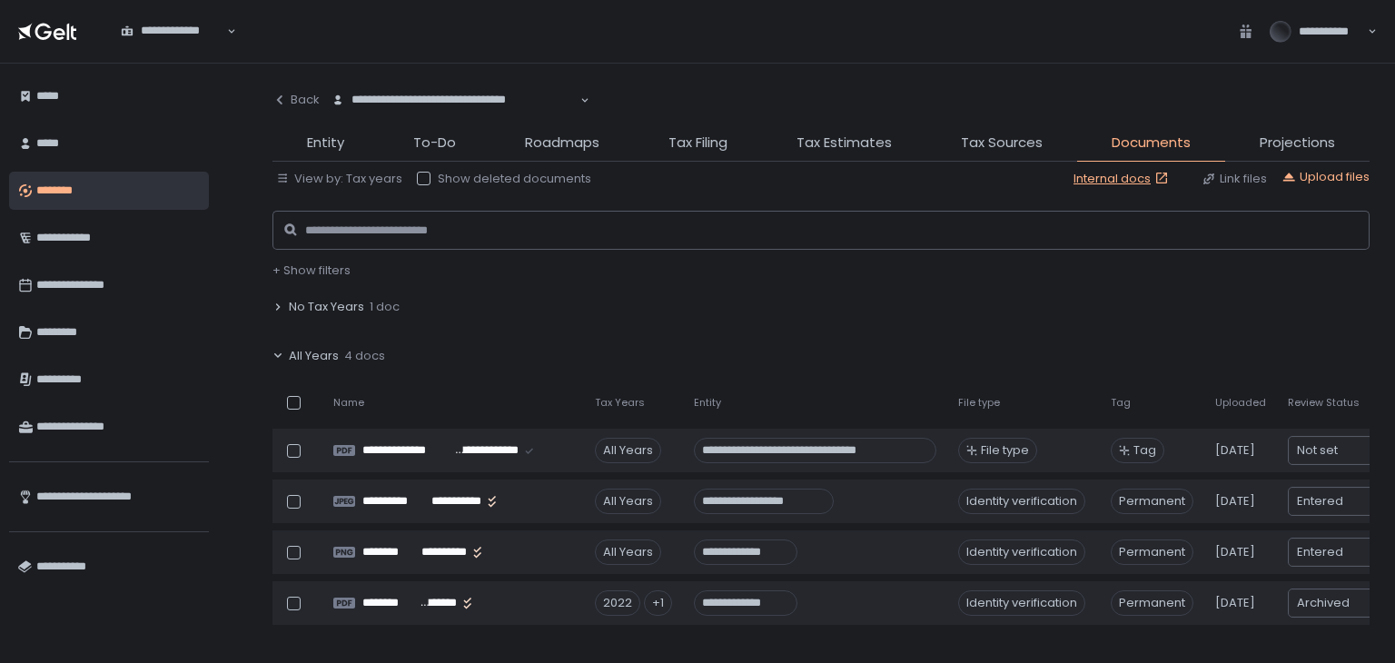
click at [305, 348] on span "All Years" at bounding box center [314, 356] width 50 height 16
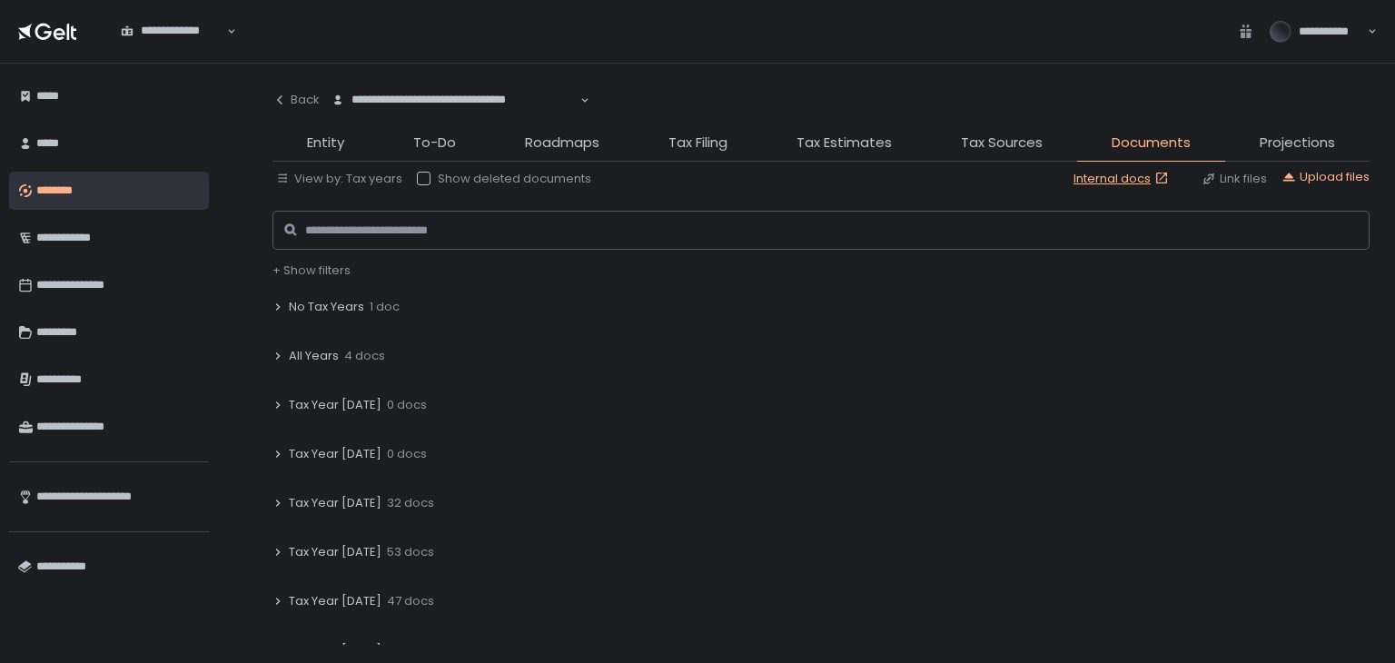
click at [286, 543] on div "Tax Year [DATE] 53 docs" at bounding box center [820, 552] width 1097 height 42
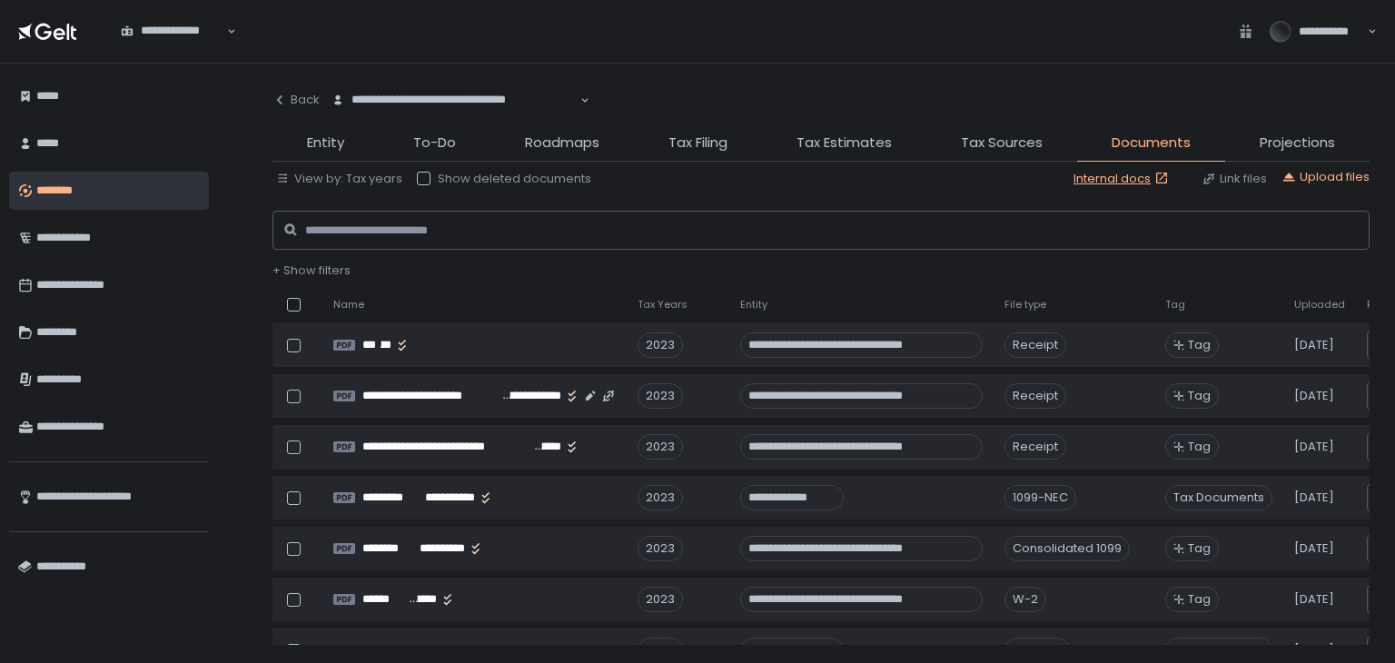
scroll to position [2543, 0]
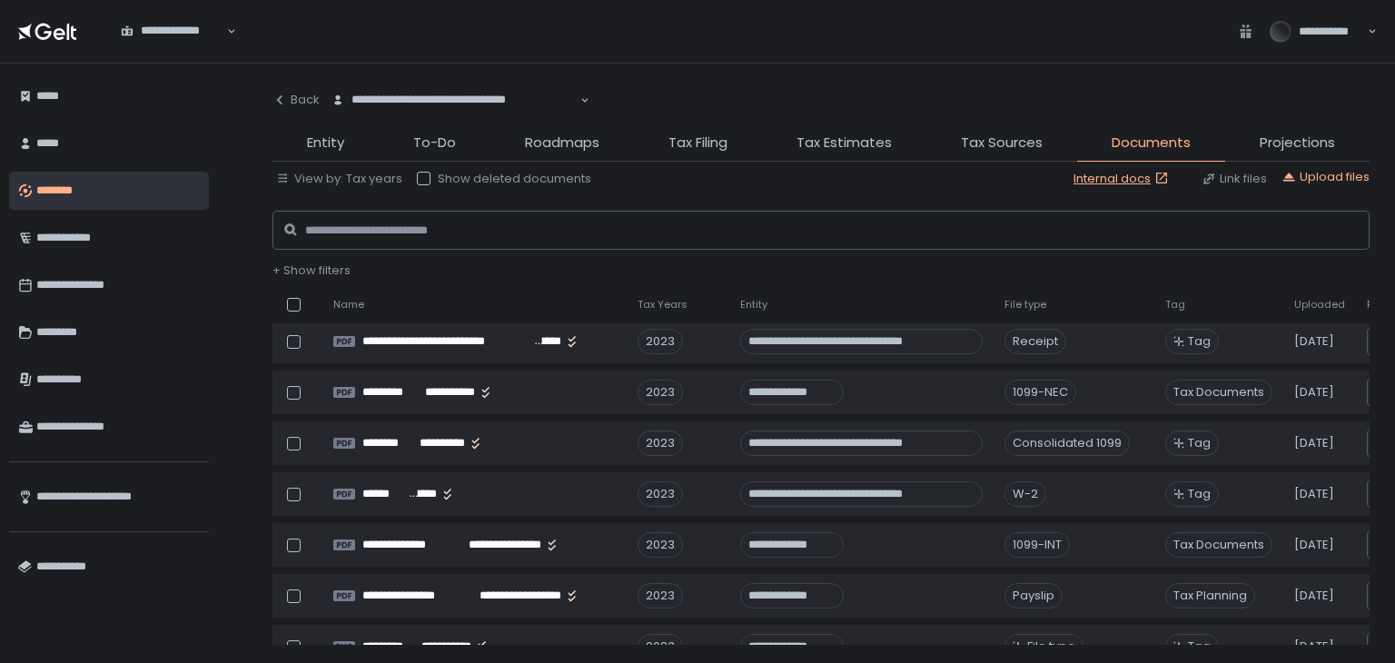
click at [694, 129] on div "**********" at bounding box center [820, 363] width 1097 height 563
click at [694, 142] on span "Tax Filing" at bounding box center [698, 143] width 59 height 21
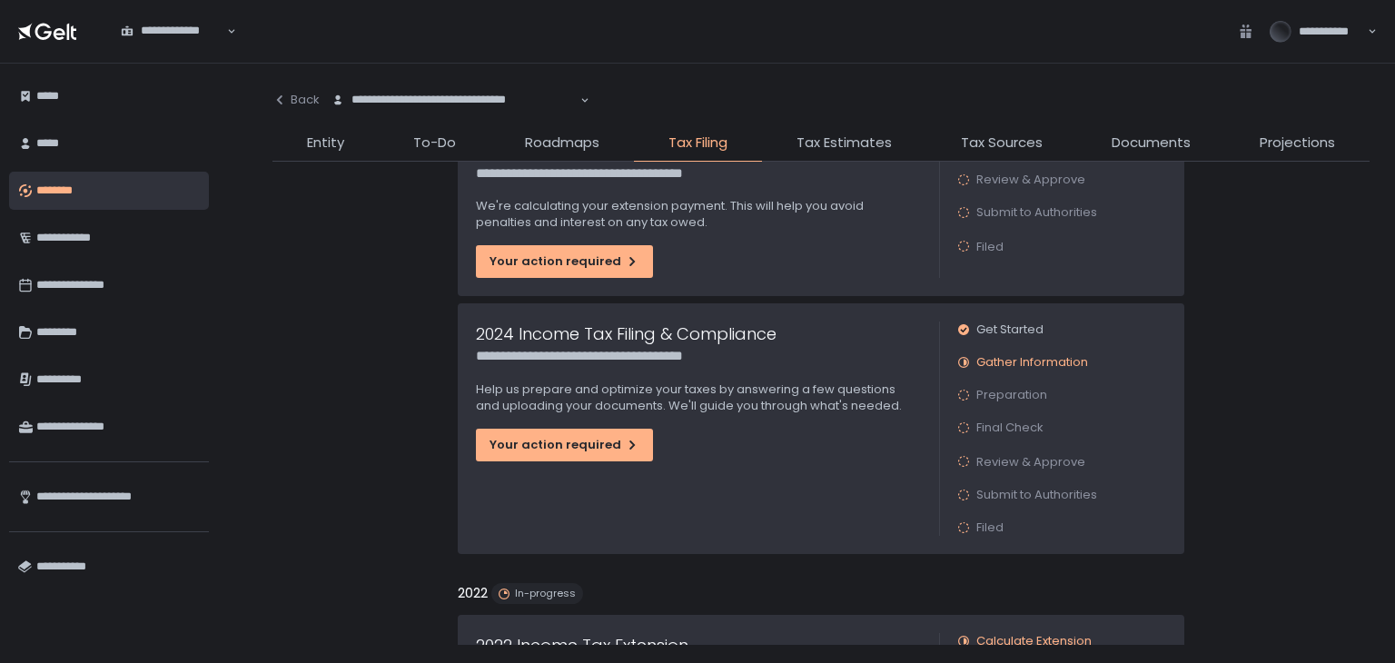
scroll to position [182, 0]
click at [625, 443] on icon "button" at bounding box center [632, 444] width 15 height 15
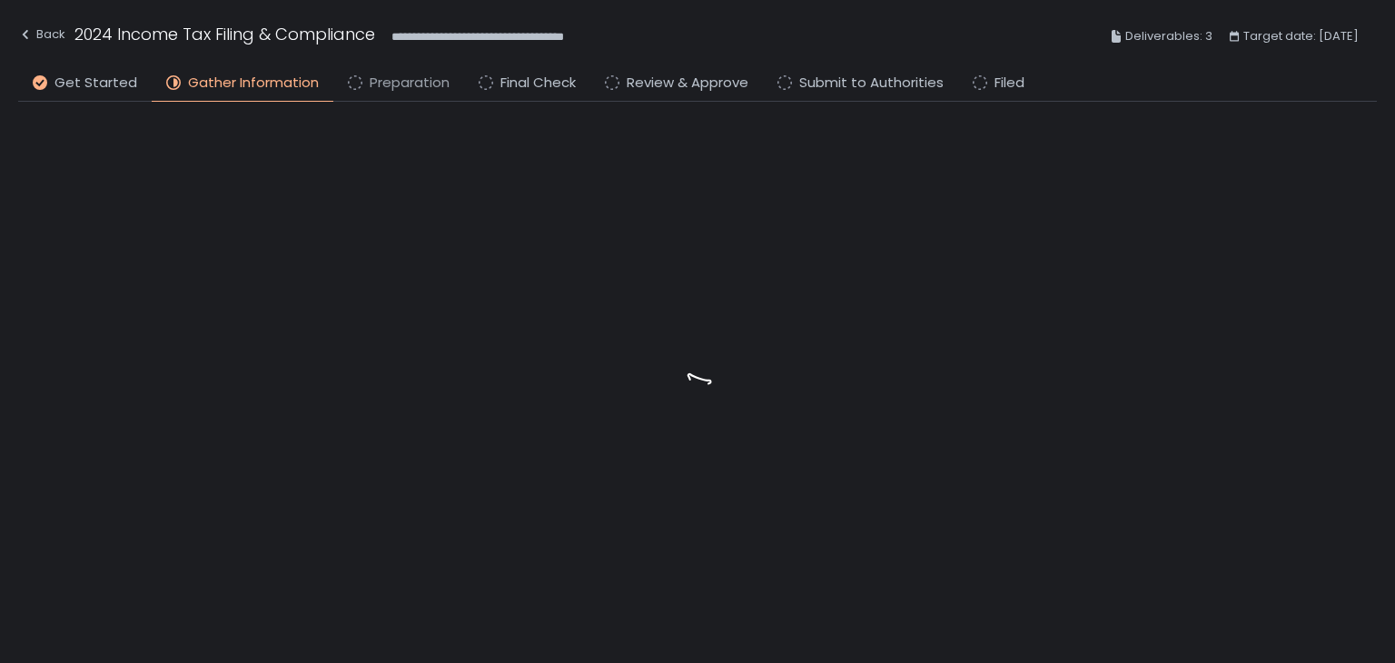
click at [401, 81] on span "Preparation" at bounding box center [410, 83] width 80 height 21
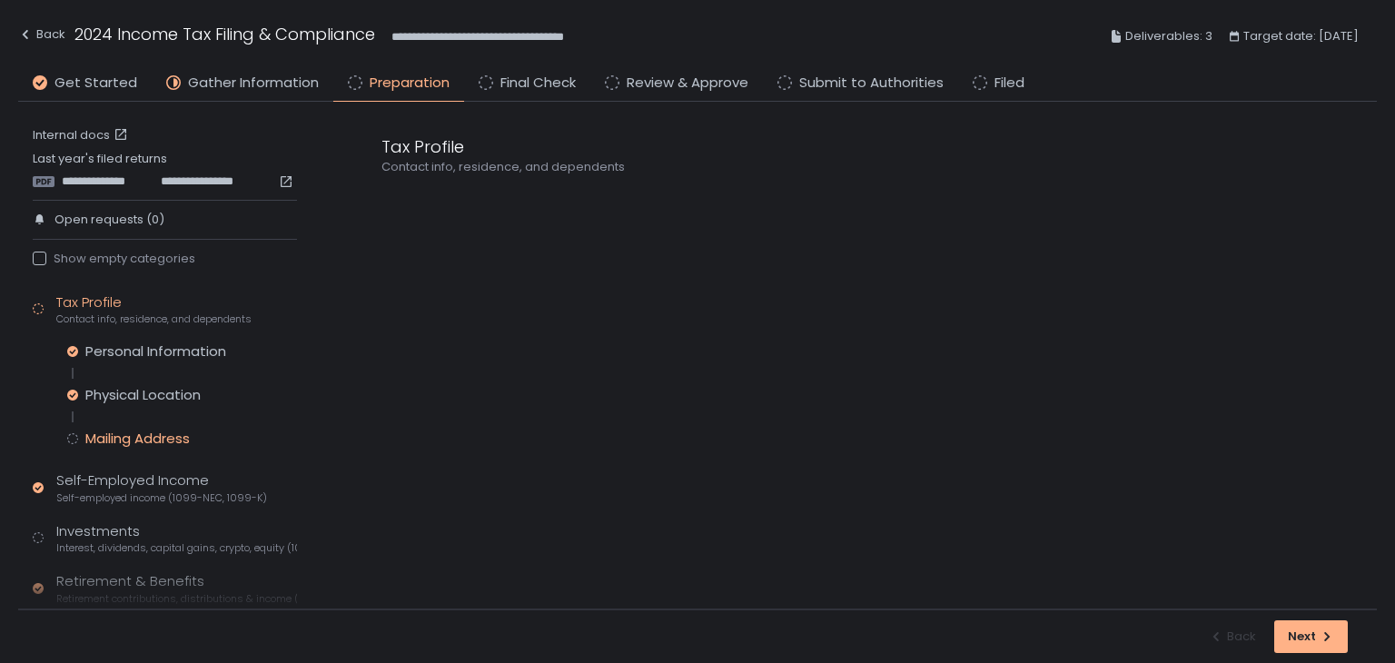
click at [138, 441] on div "Mailing Address" at bounding box center [137, 439] width 104 height 18
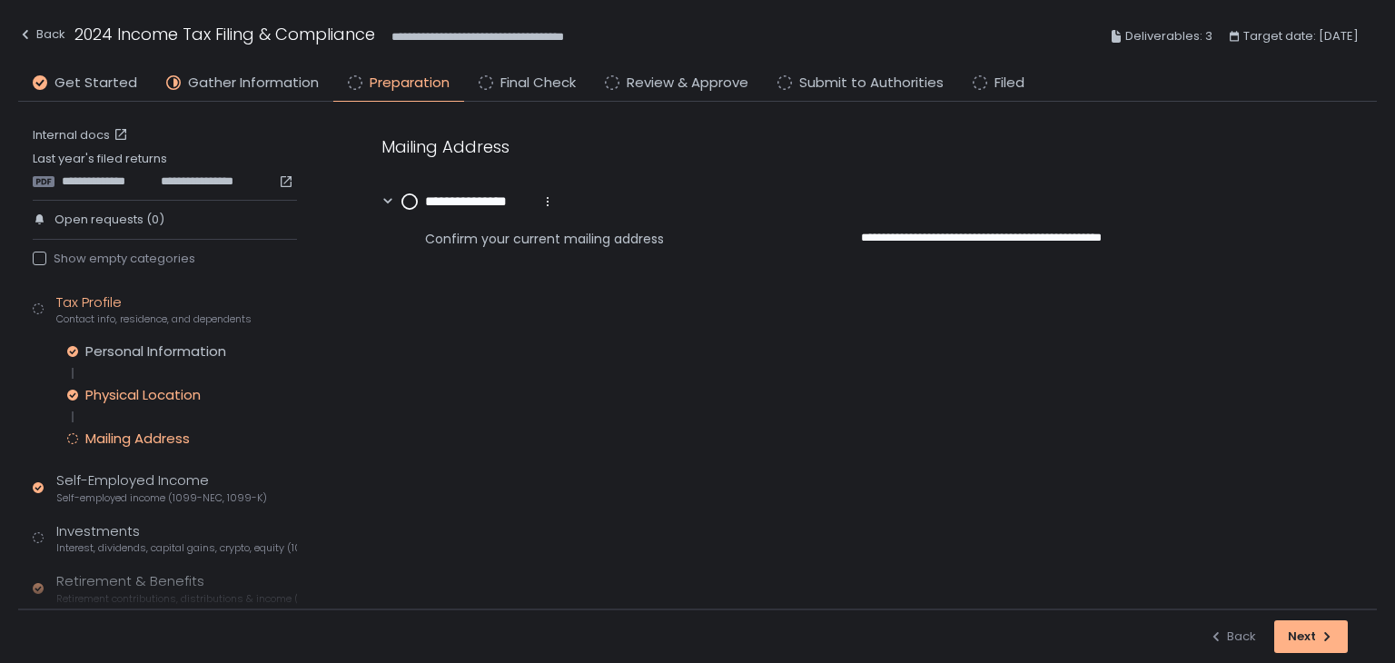
click at [144, 392] on div "Physical Location" at bounding box center [142, 395] width 115 height 18
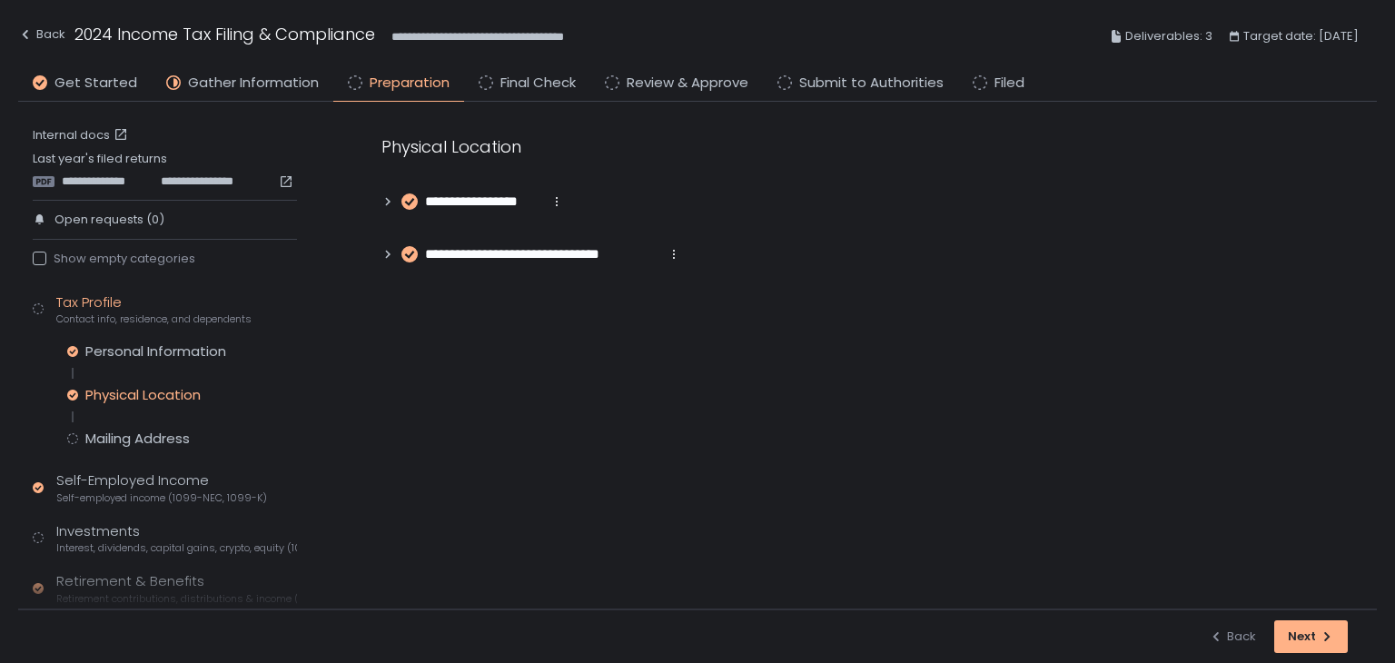
click at [387, 203] on icon at bounding box center [388, 201] width 5 height 8
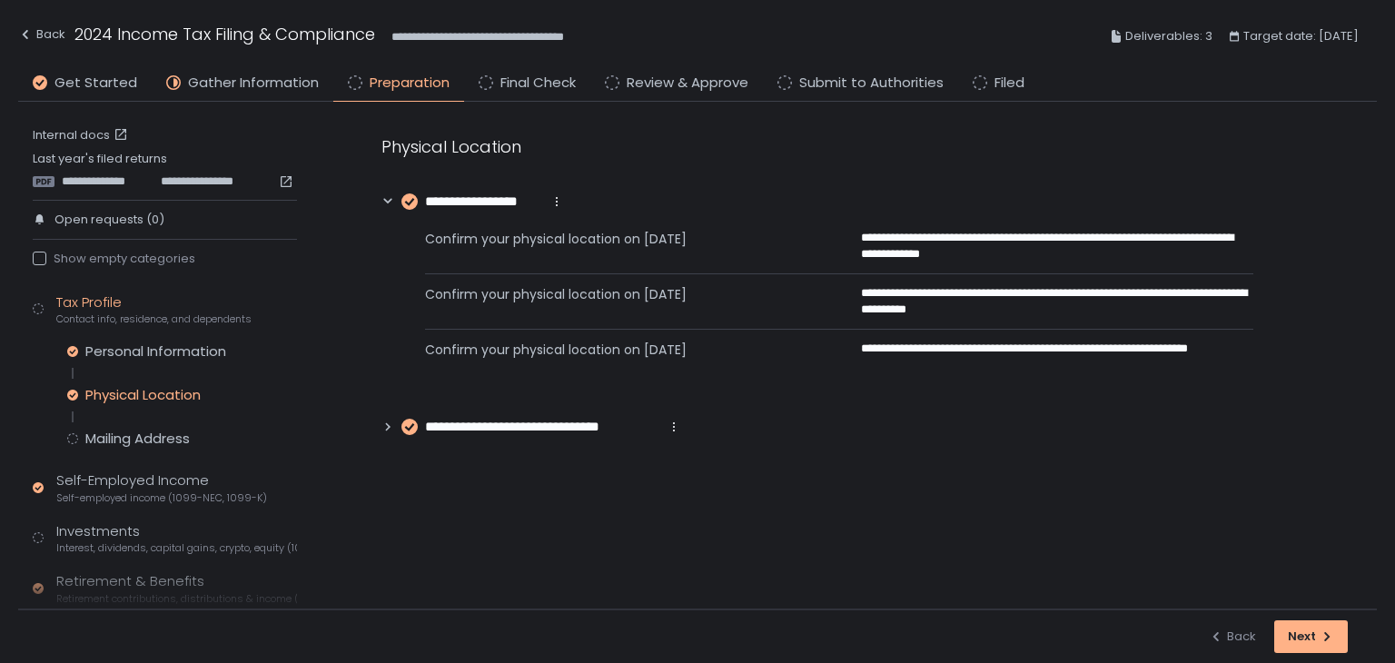
click at [390, 431] on icon at bounding box center [387, 427] width 13 height 13
drag, startPoint x: 48, startPoint y: 23, endPoint x: 41, endPoint y: 40, distance: 18.7
click at [47, 29] on button "Back" at bounding box center [41, 37] width 47 height 30
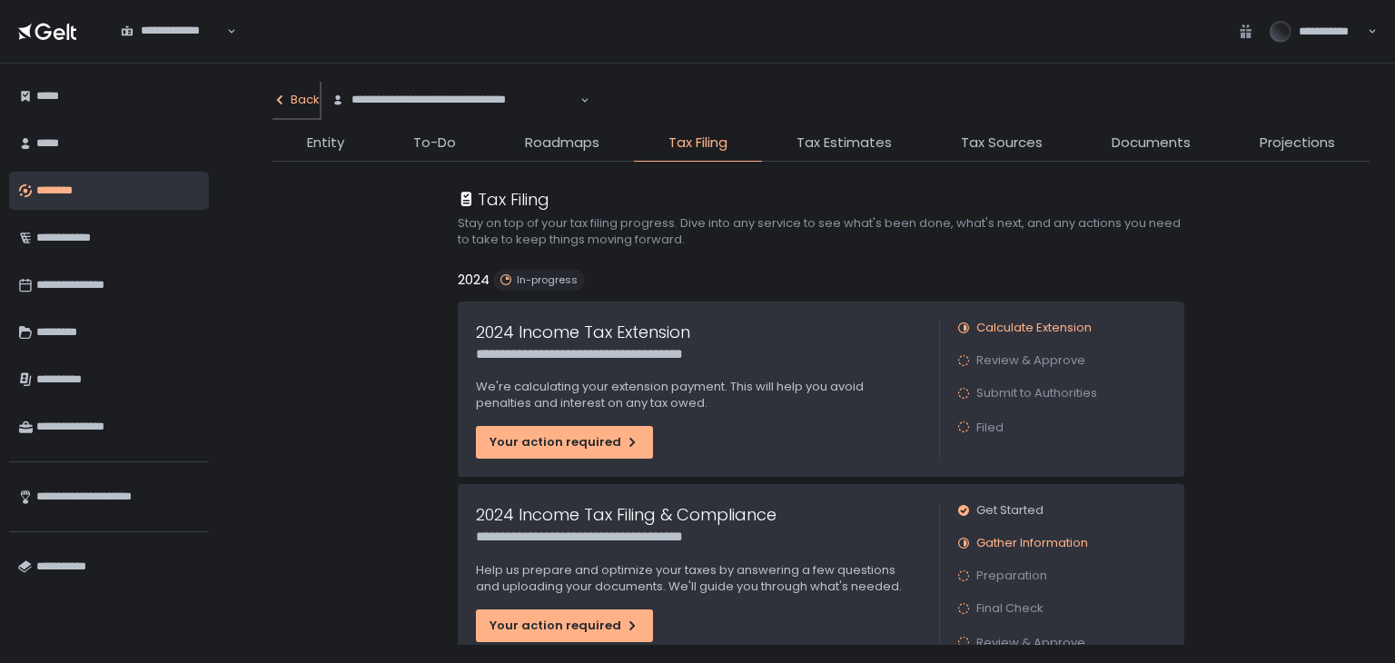
click at [316, 102] on div "Back" at bounding box center [295, 100] width 47 height 16
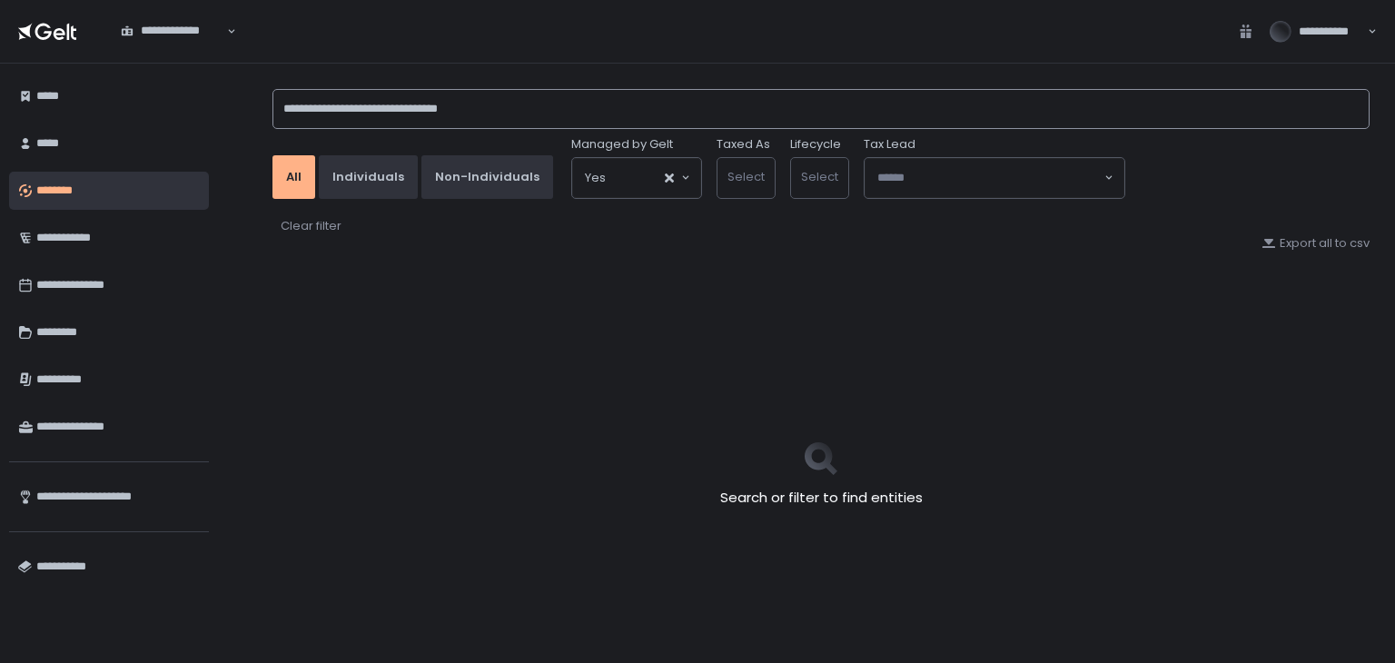
click at [336, 110] on input "**********" at bounding box center [820, 109] width 1097 height 40
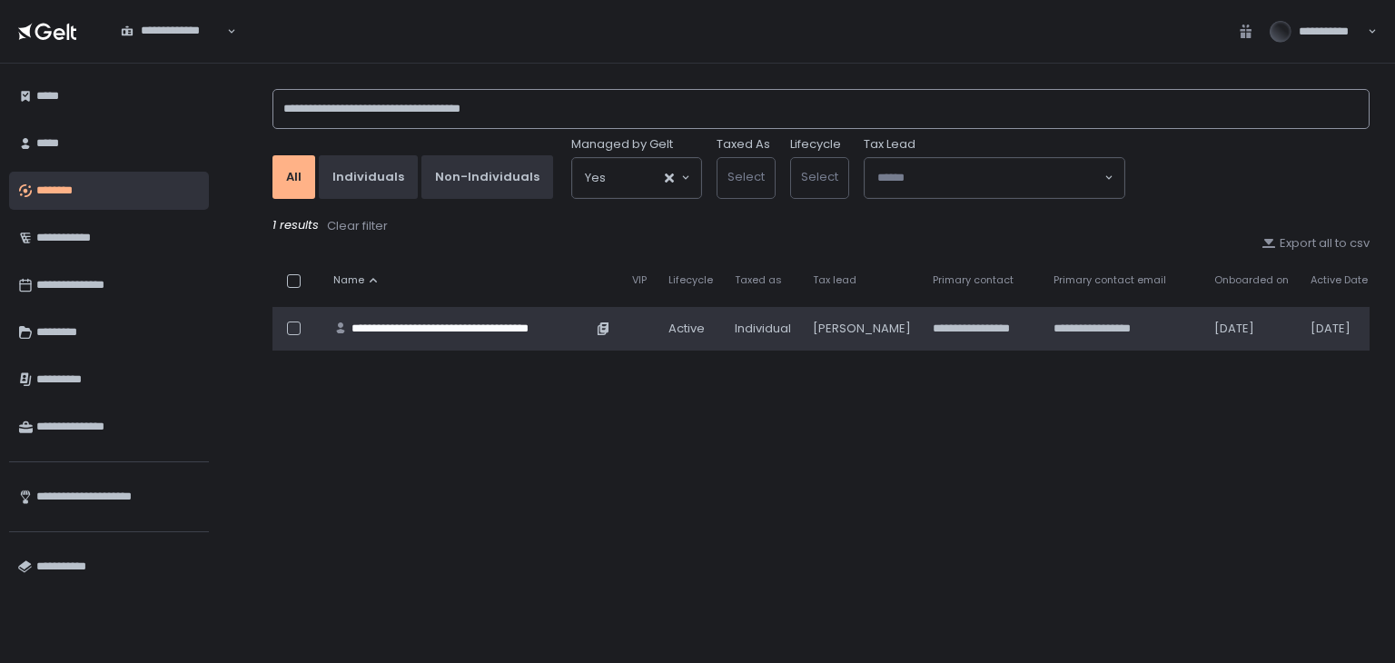
type input "**********"
click at [403, 324] on div "**********" at bounding box center [472, 329] width 241 height 16
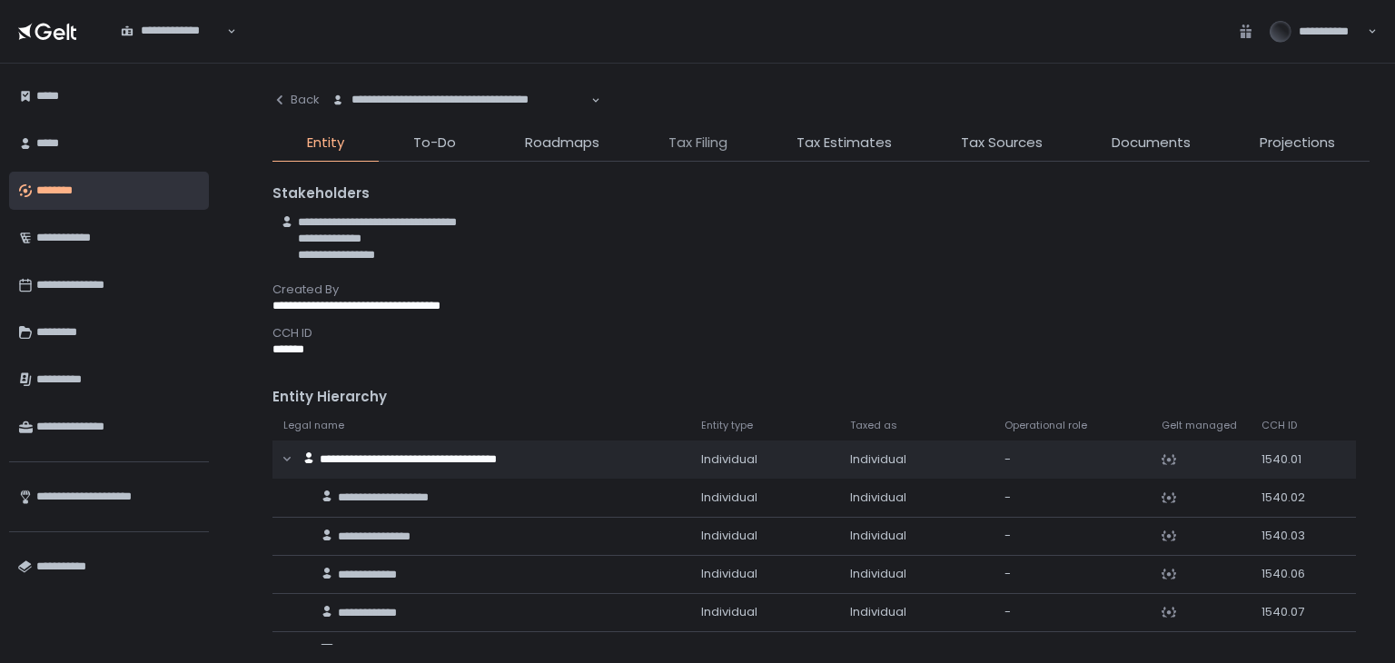
click at [708, 150] on span "Tax Filing" at bounding box center [698, 143] width 59 height 21
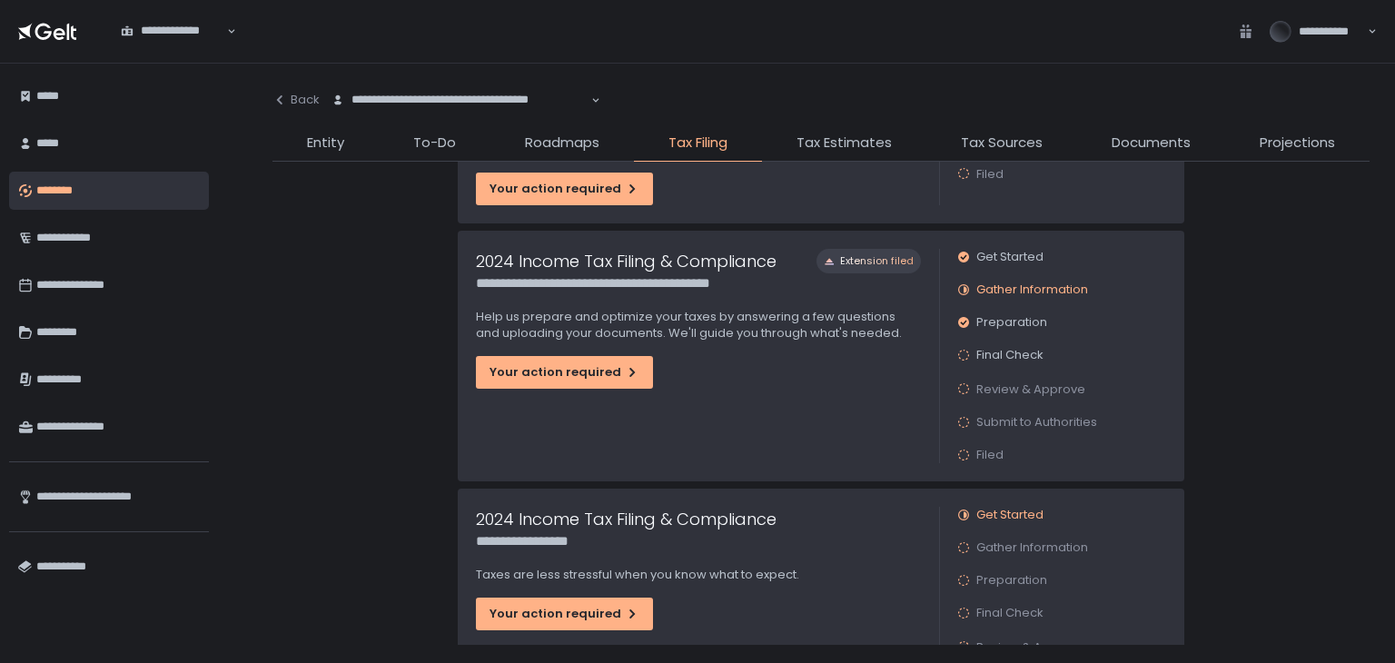
scroll to position [211, 0]
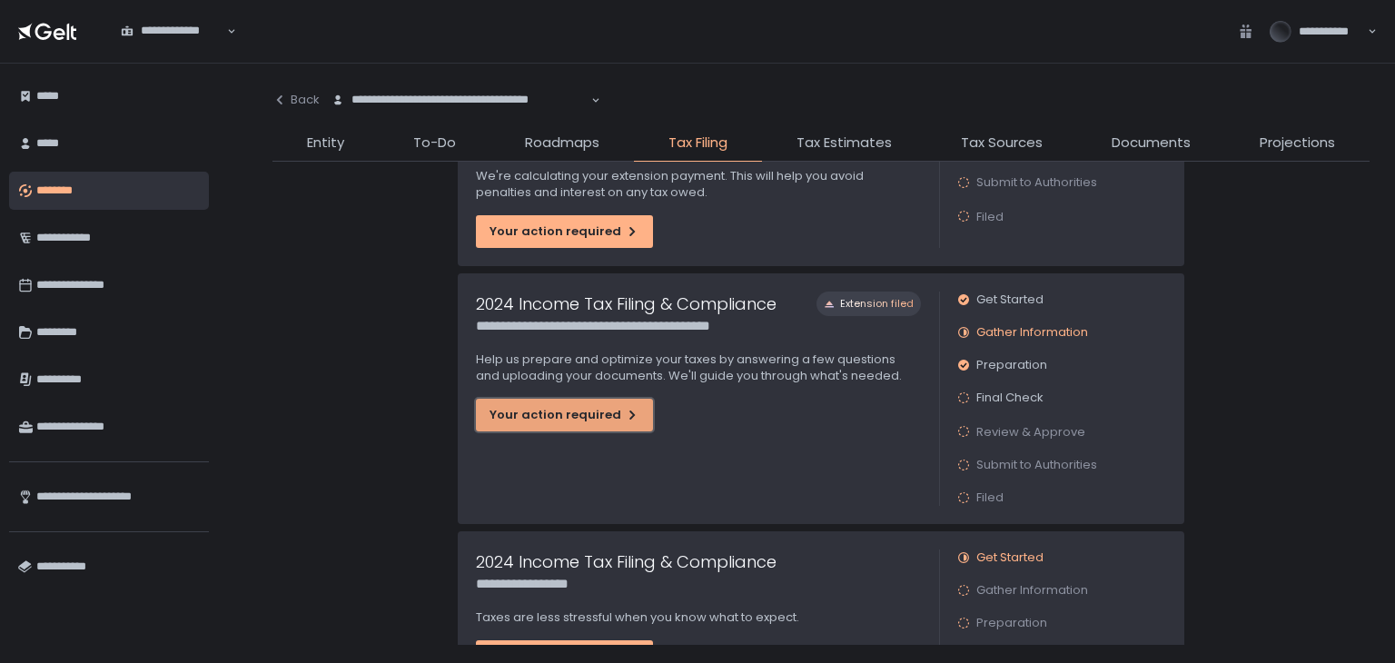
click at [557, 411] on div "Your action required" at bounding box center [565, 415] width 150 height 16
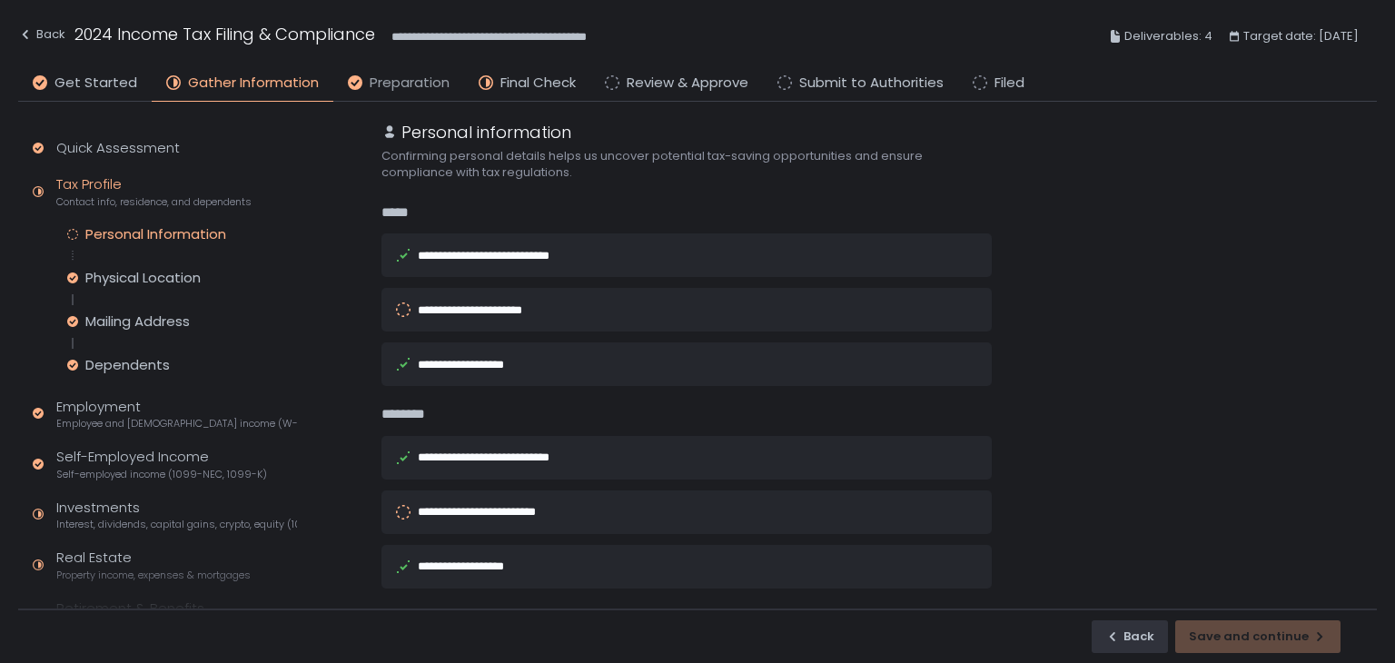
click at [389, 85] on span "Preparation" at bounding box center [410, 83] width 80 height 21
